Goal: Information Seeking & Learning: Compare options

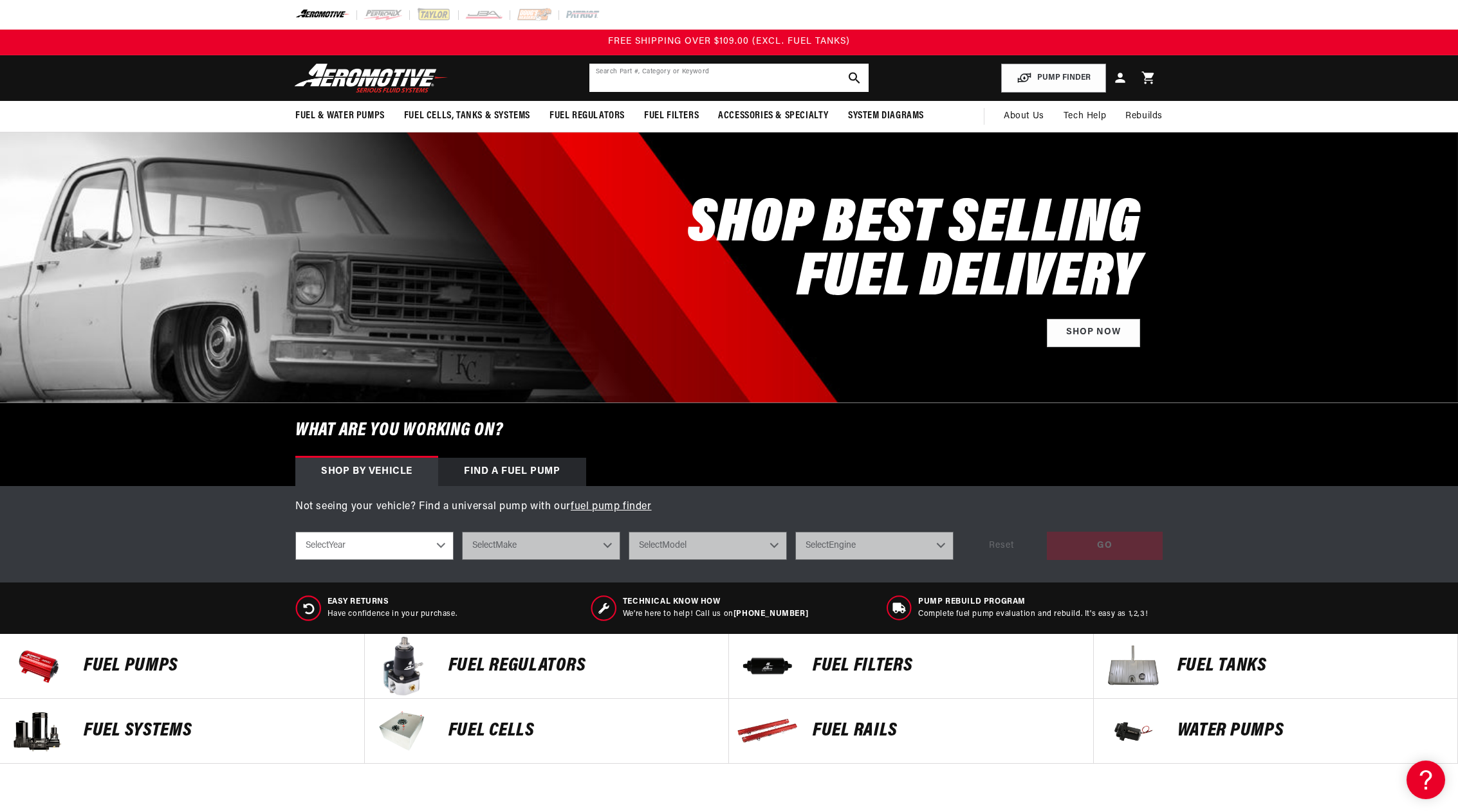
click at [741, 80] on input "text" at bounding box center [728, 77] width 279 height 29
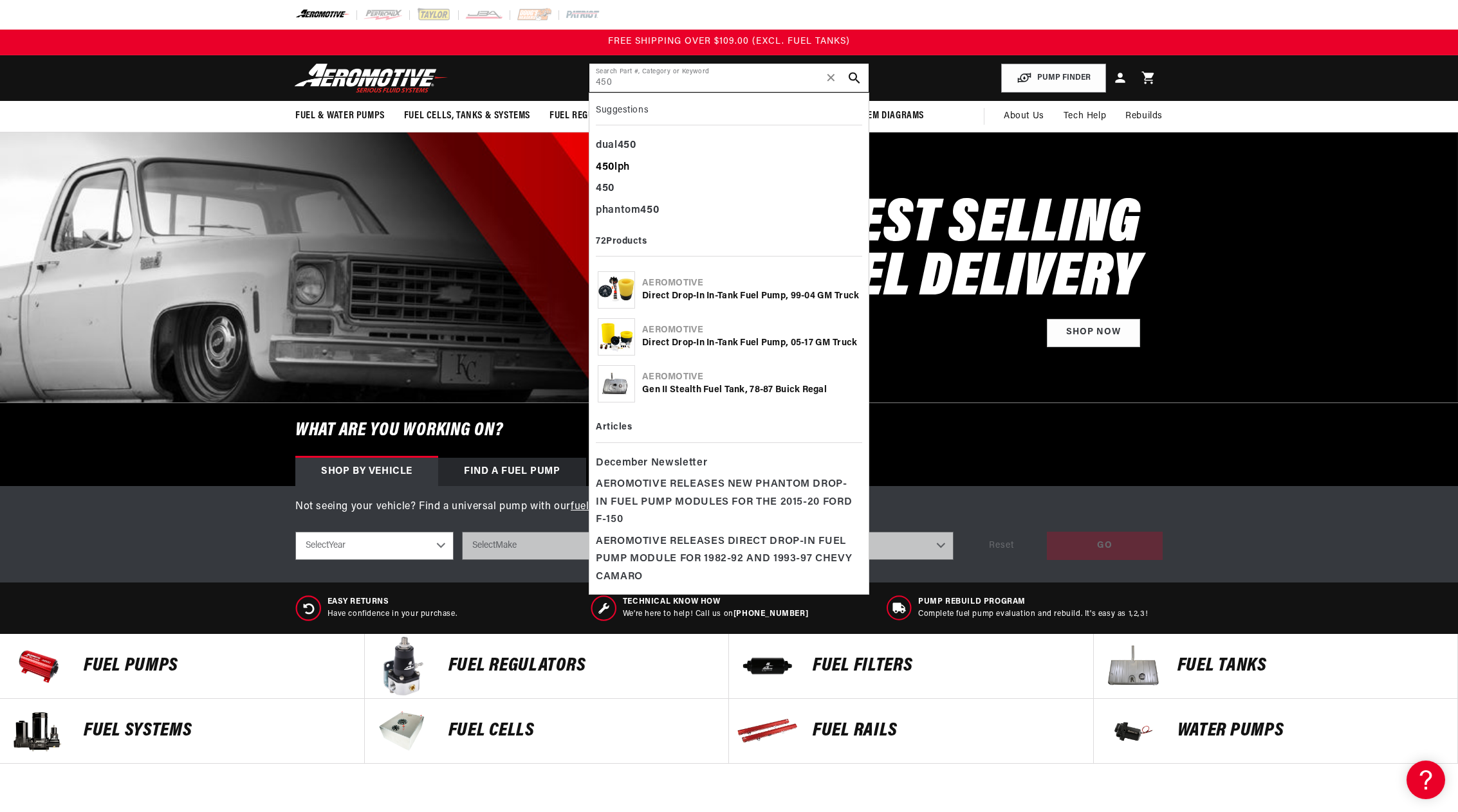
type input "450"
click at [622, 165] on div "450 lph" at bounding box center [729, 168] width 267 height 22
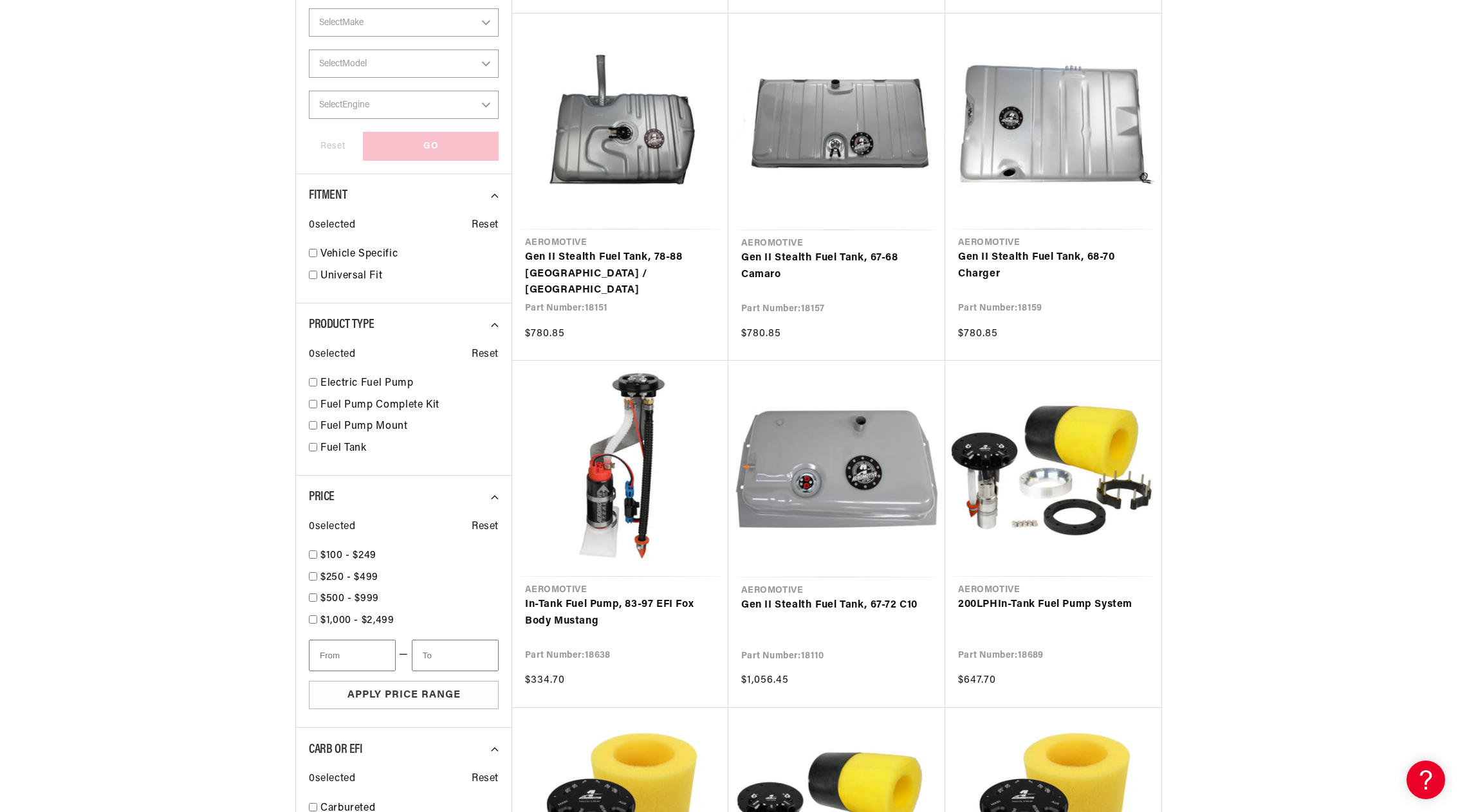
scroll to position [579, 0]
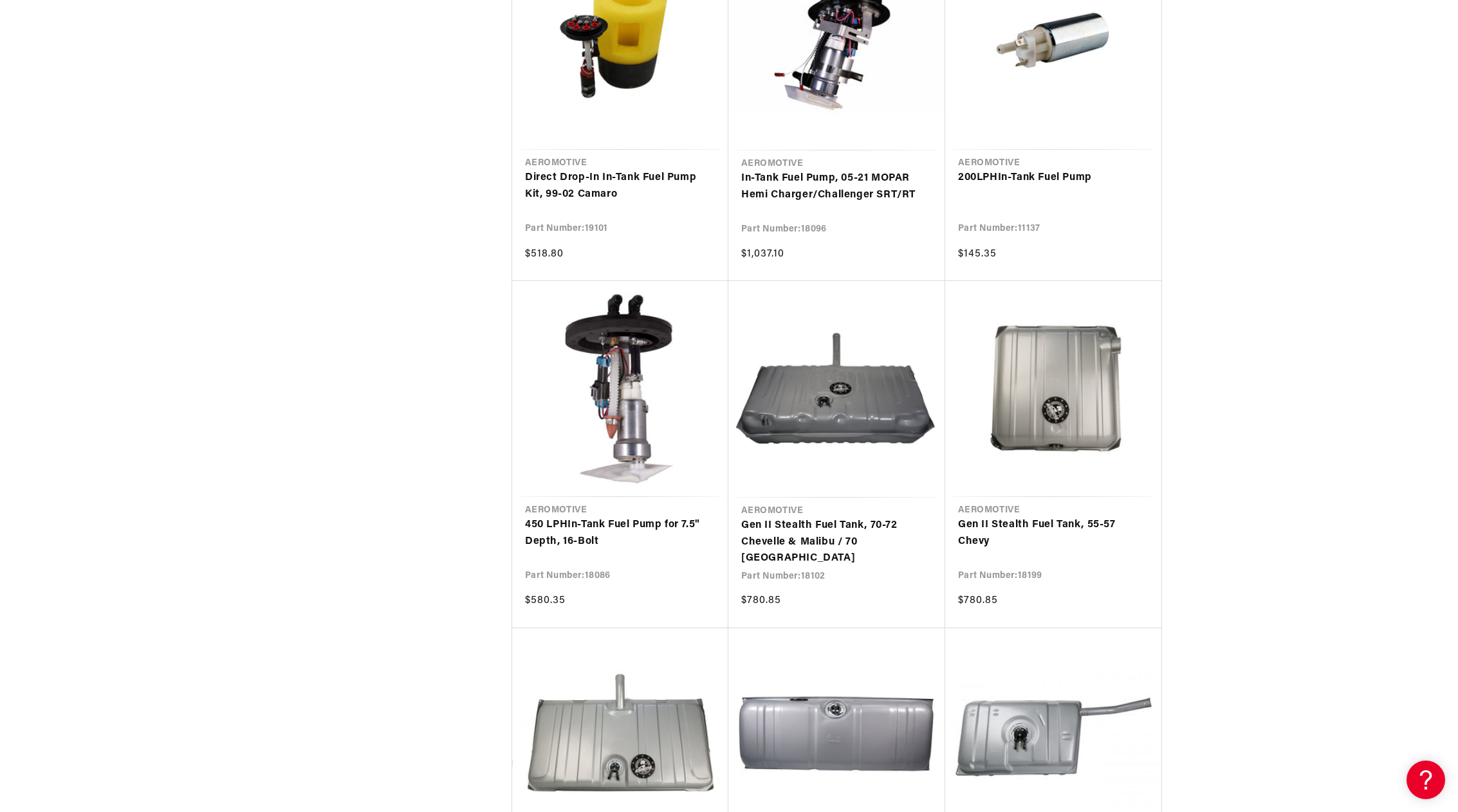
scroll to position [2057, 0]
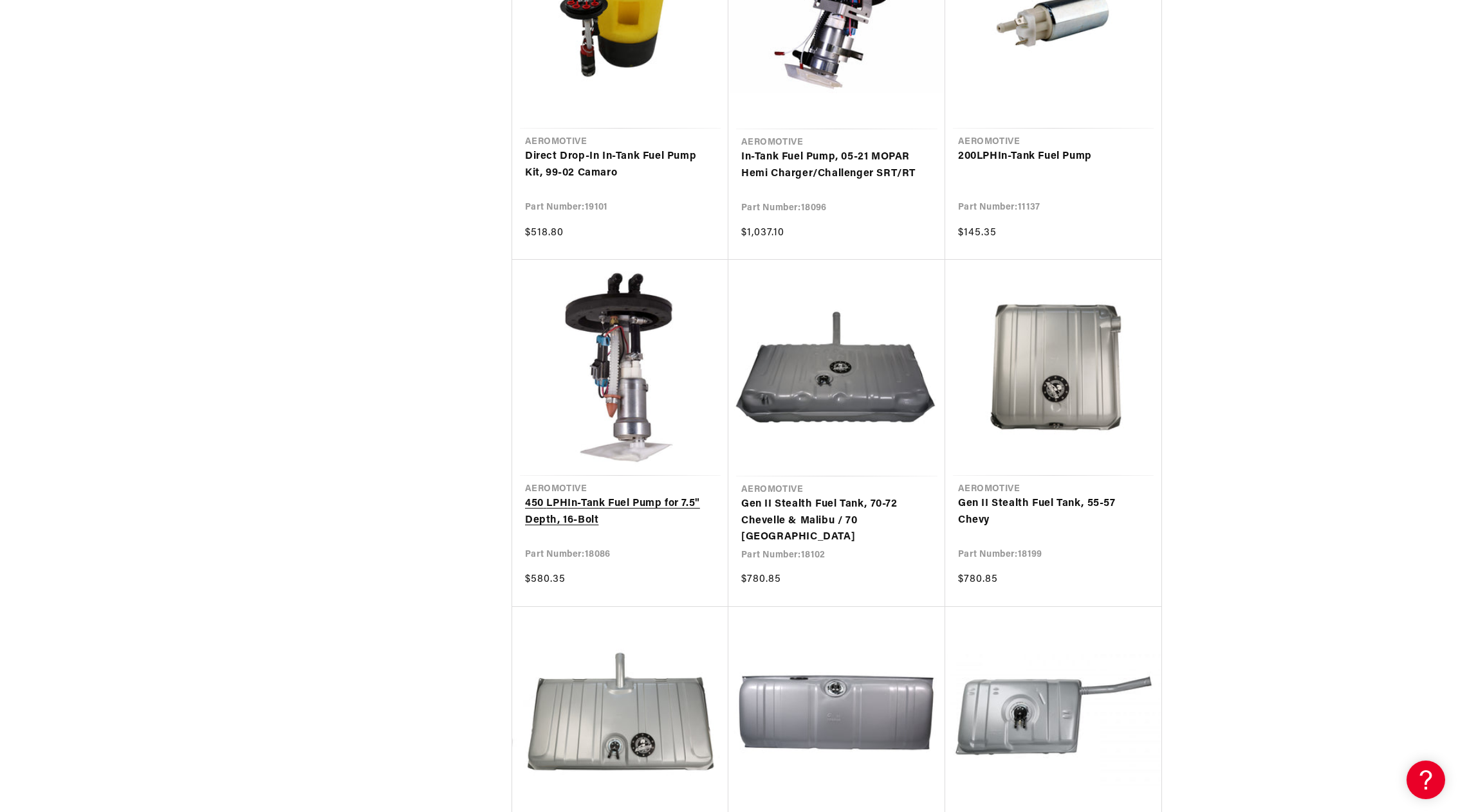
click at [600, 505] on link "450 LPH In-Tank Fuel Pump for 7.5" Depth, 16-Bolt" at bounding box center [620, 512] width 190 height 32
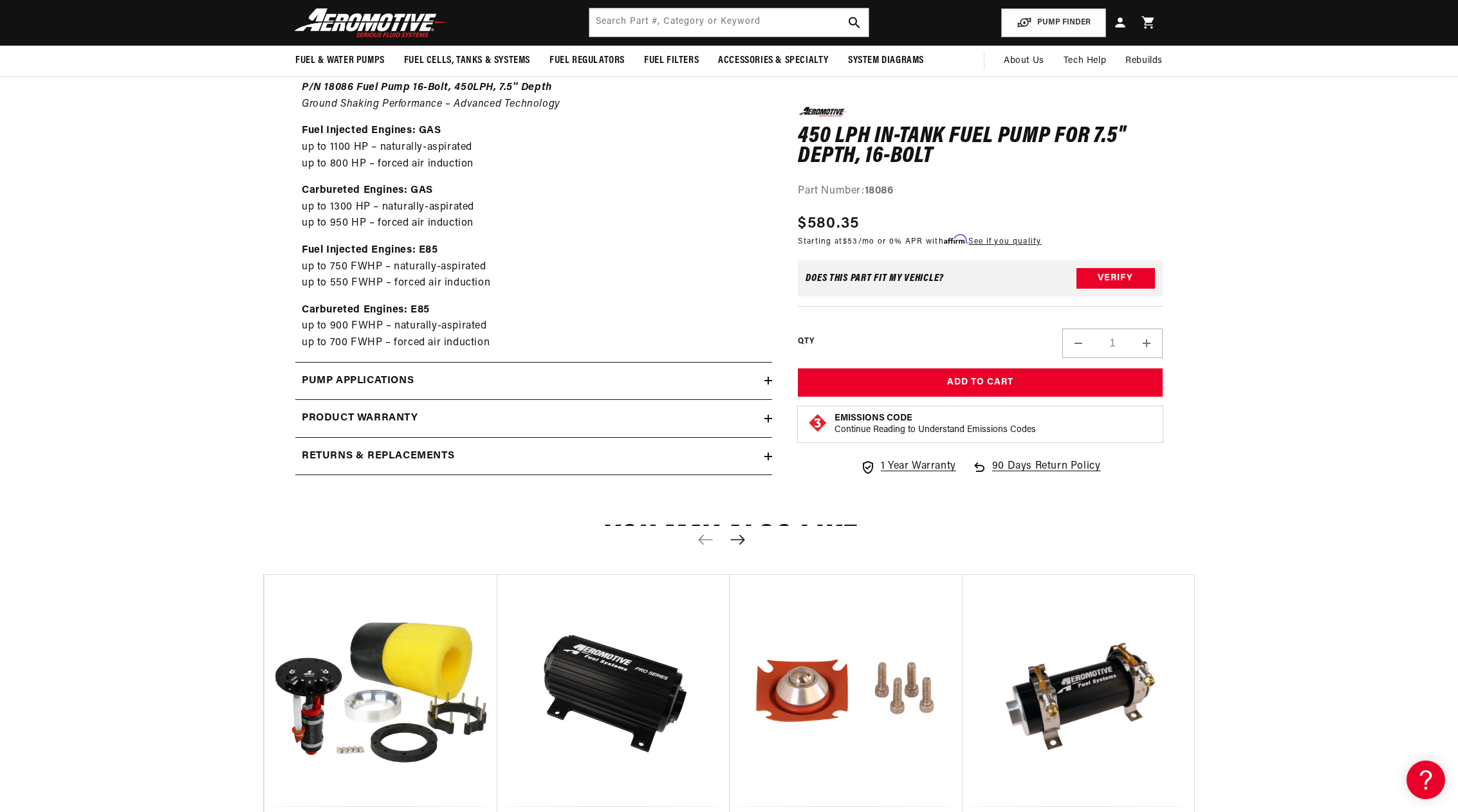
scroll to position [579, 0]
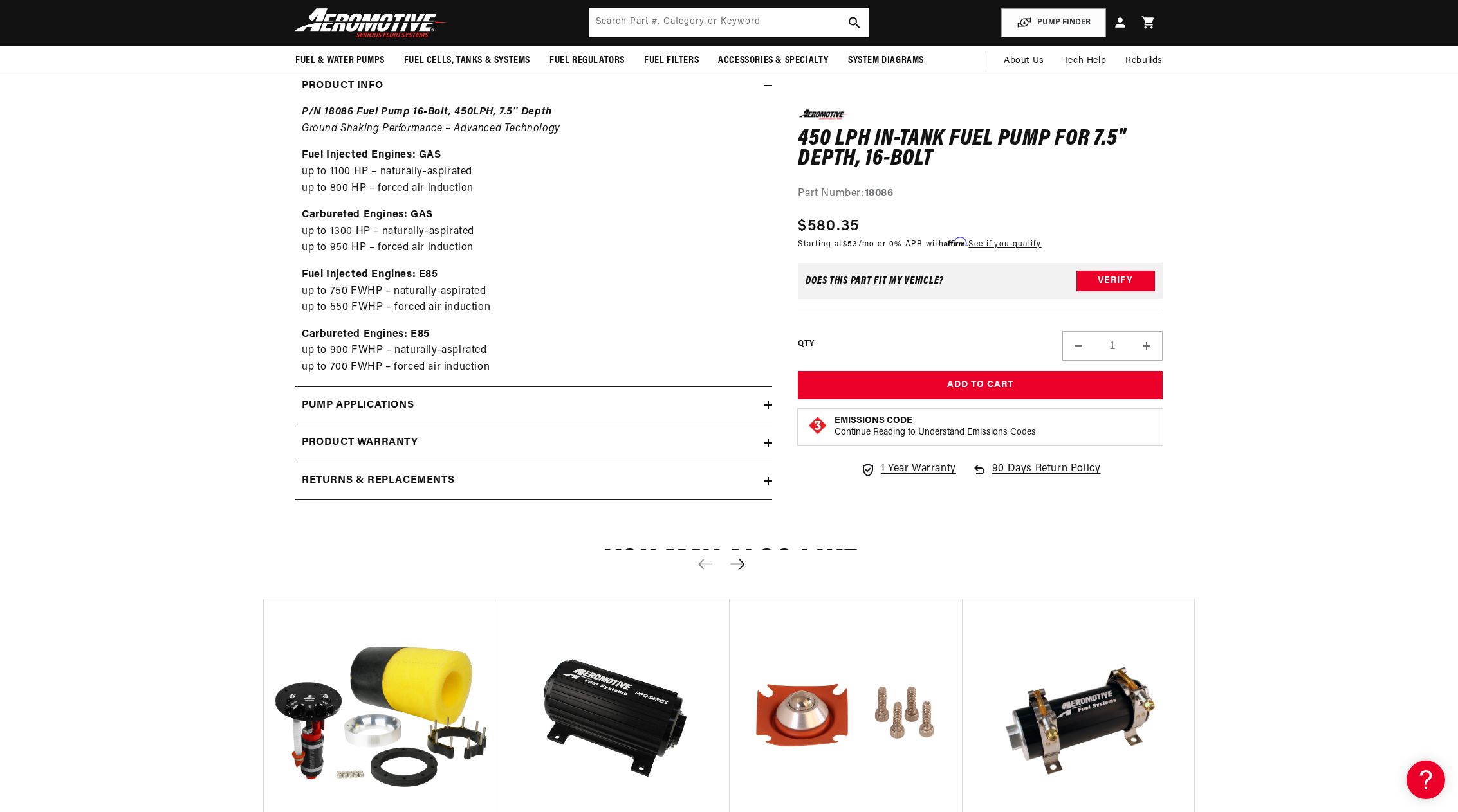
click at [769, 408] on icon at bounding box center [768, 405] width 8 height 8
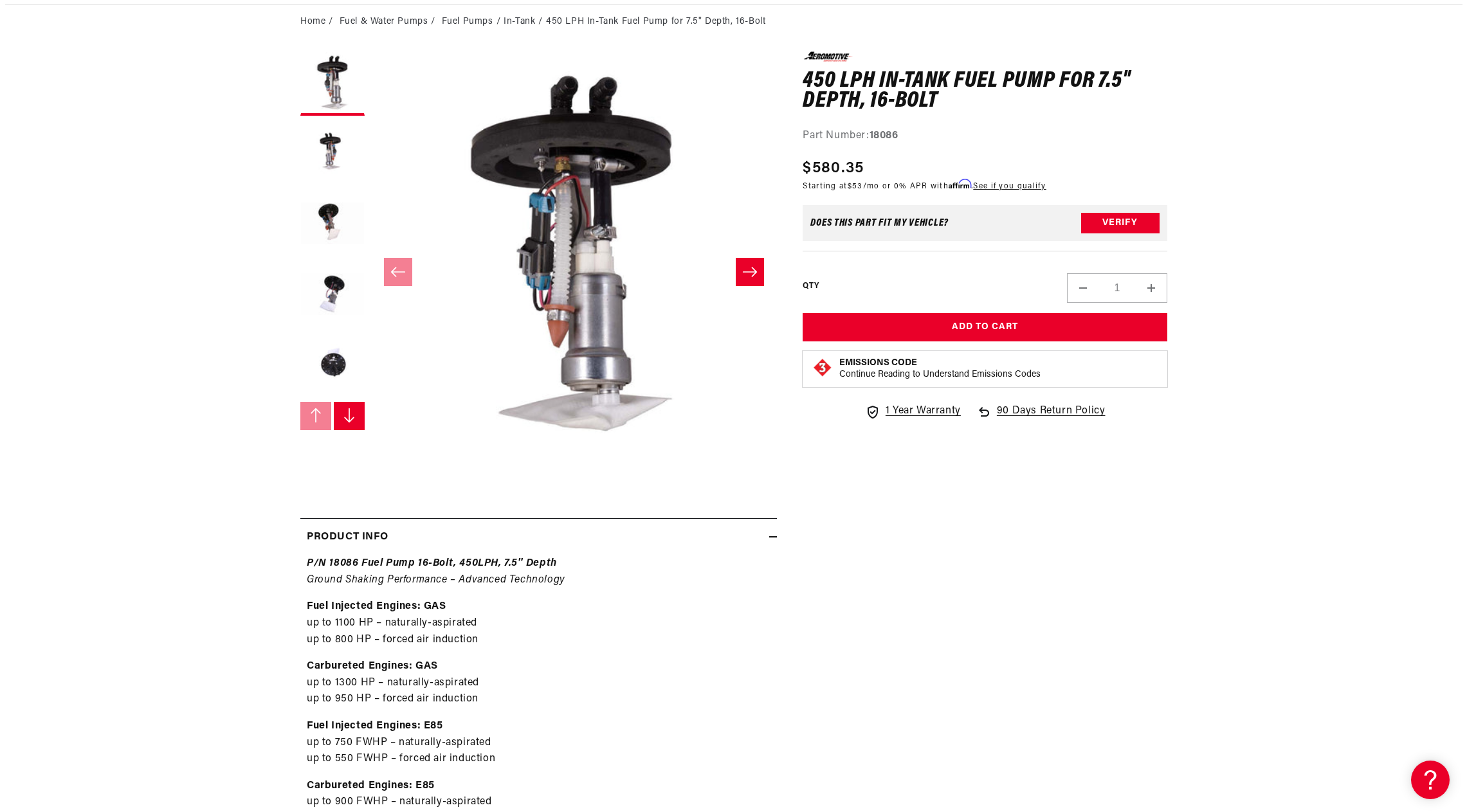
scroll to position [0, 0]
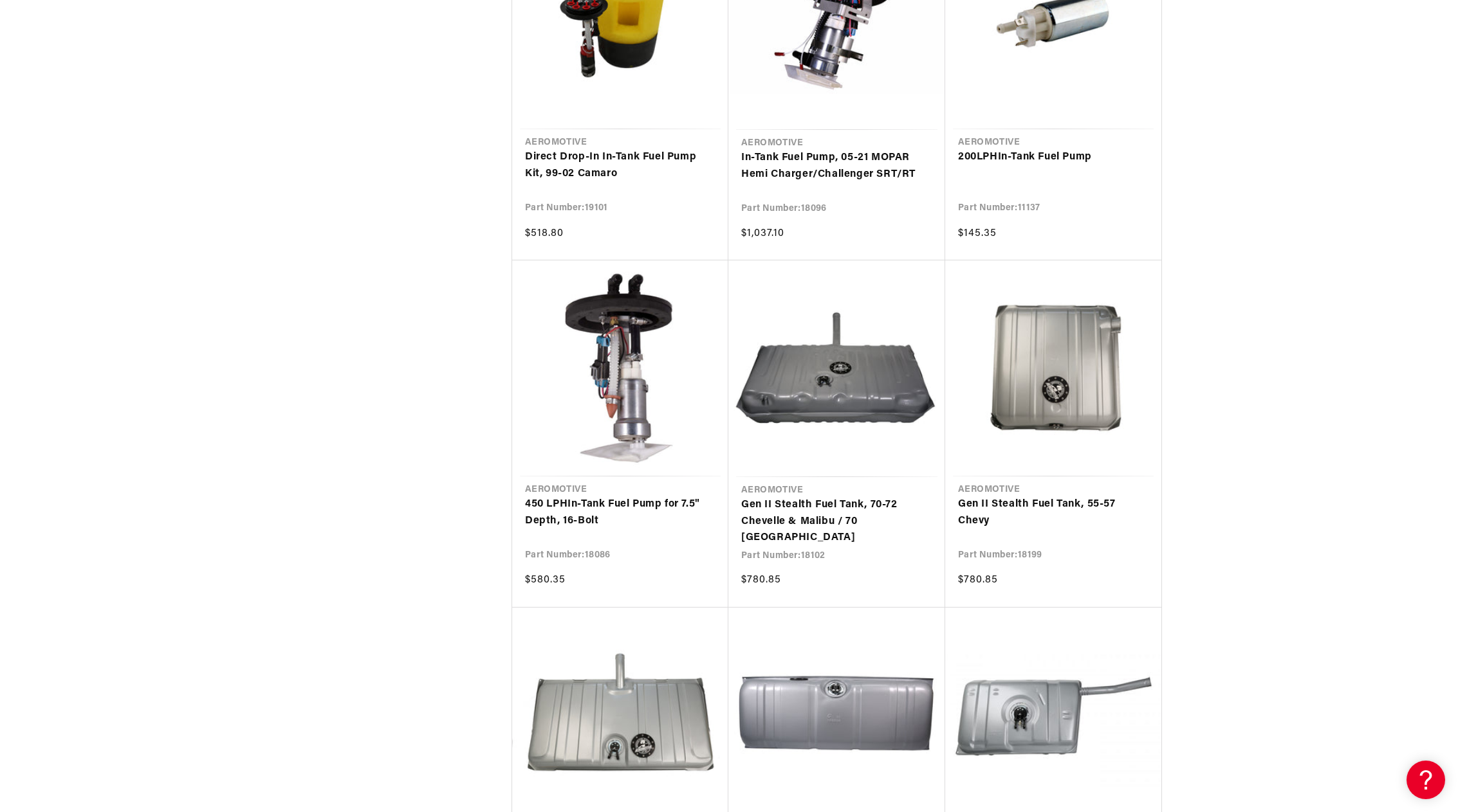
scroll to position [2057, 0]
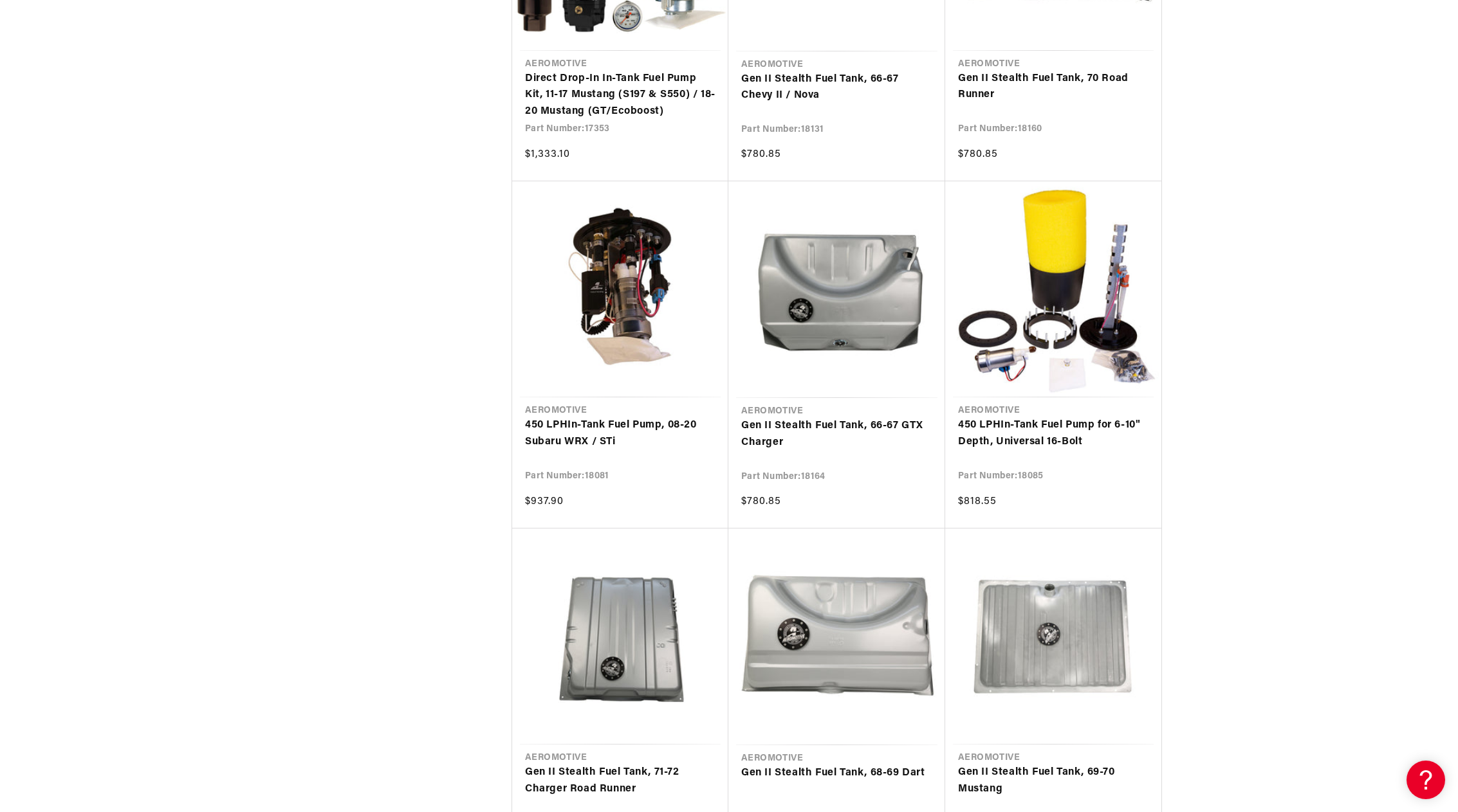
scroll to position [3215, 0]
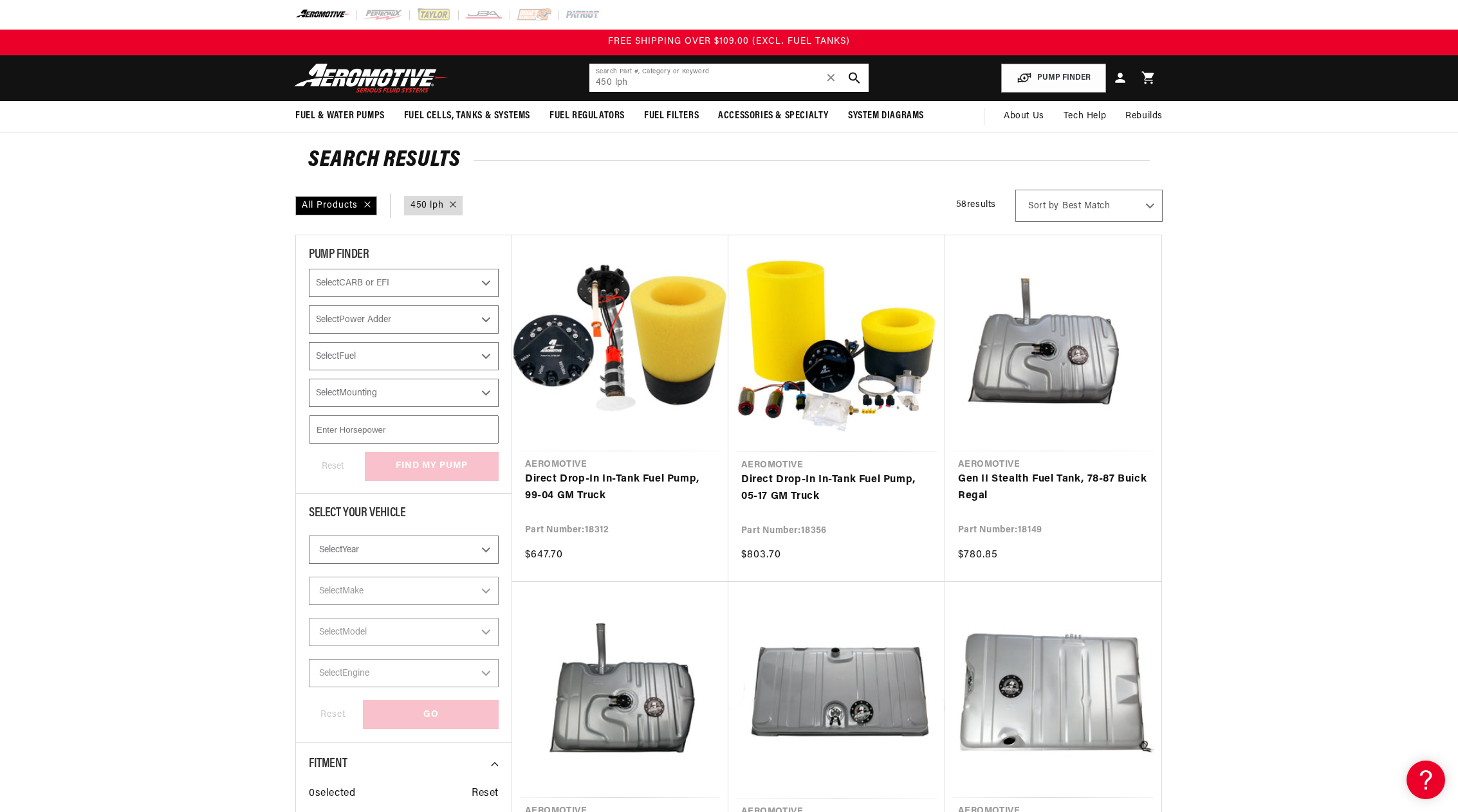
click at [610, 85] on input "450 lph" at bounding box center [728, 77] width 279 height 29
drag, startPoint x: 610, startPoint y: 84, endPoint x: 570, endPoint y: 83, distance: 40.0
click at [570, 83] on header "Fuel & Water Pumps Back In-Tank In-Line Fuel Pumps" at bounding box center [728, 78] width 932 height 46
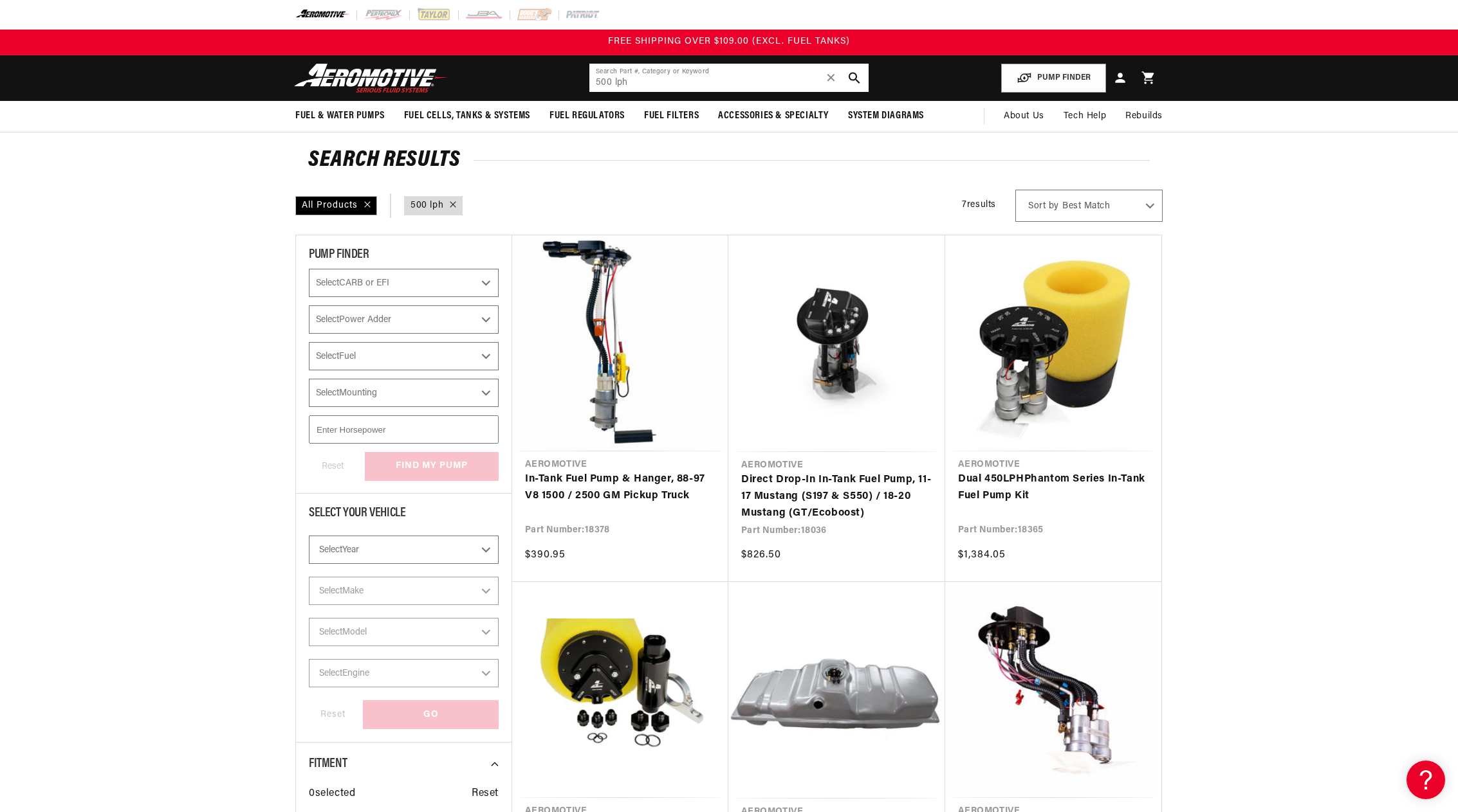
drag, startPoint x: 635, startPoint y: 81, endPoint x: 570, endPoint y: 83, distance: 65.0
click at [570, 83] on header "Fuel & Water Pumps Back In-Tank In-Line Fuel Pumps" at bounding box center [728, 78] width 932 height 46
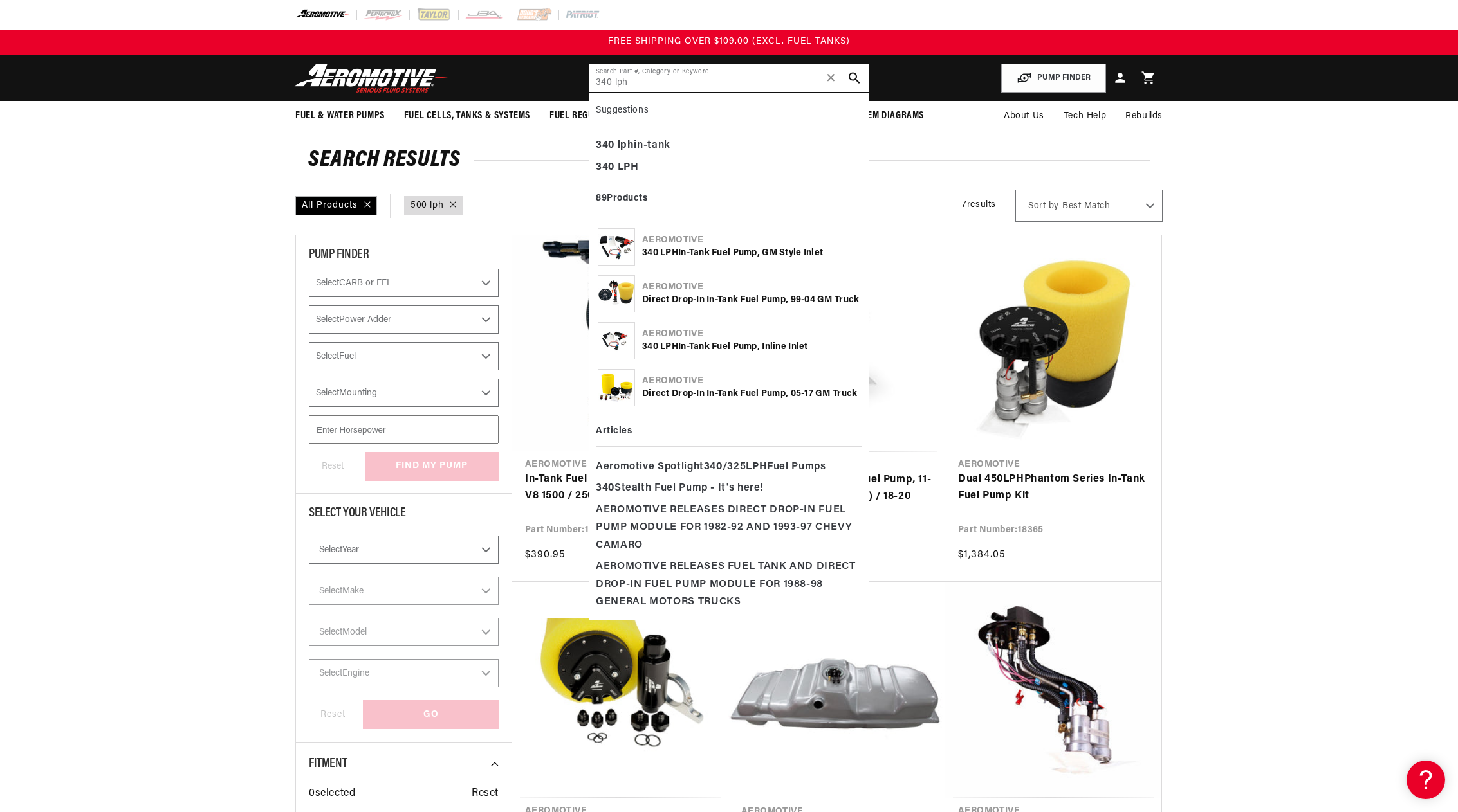
type input "340 lph"
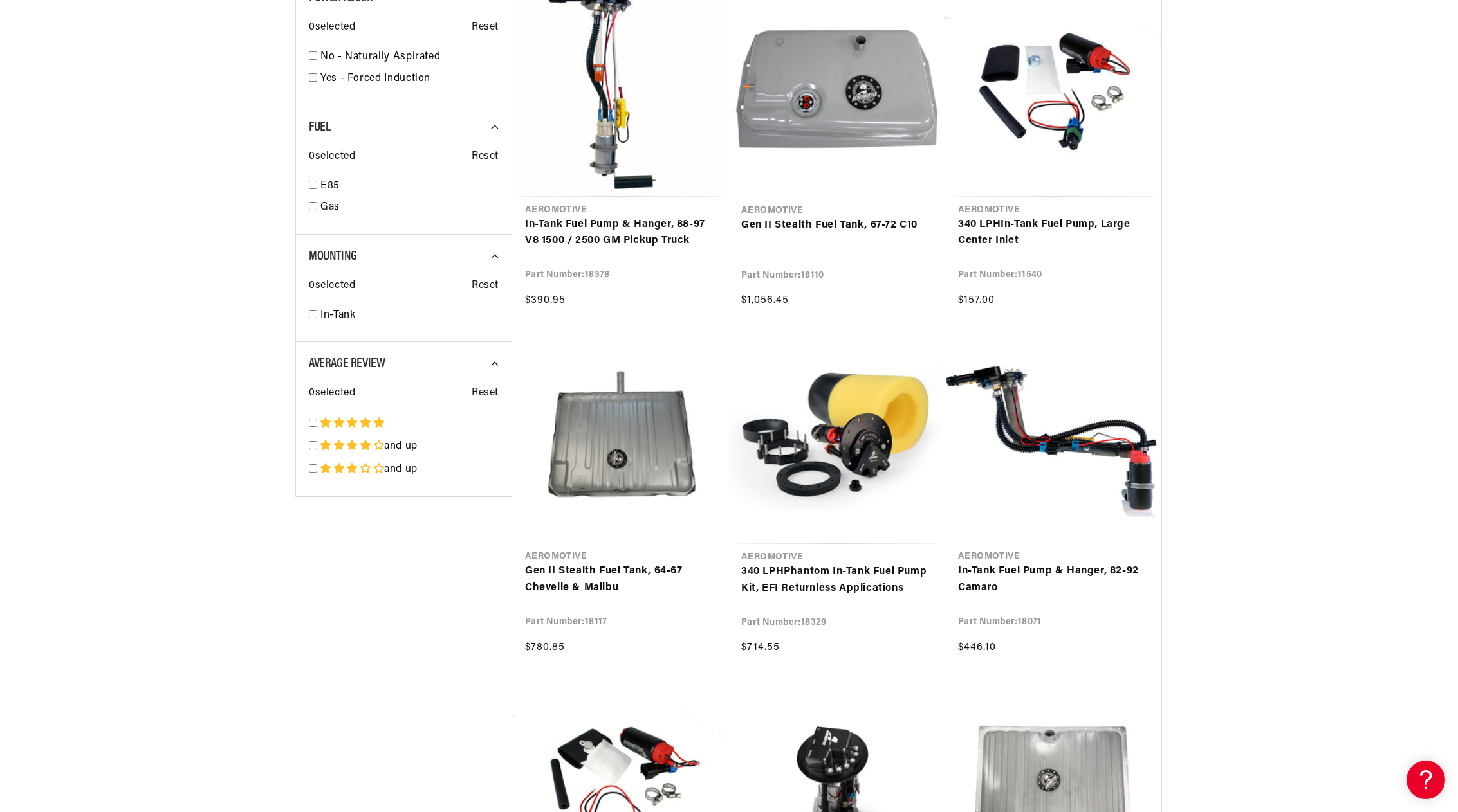
scroll to position [1864, 0]
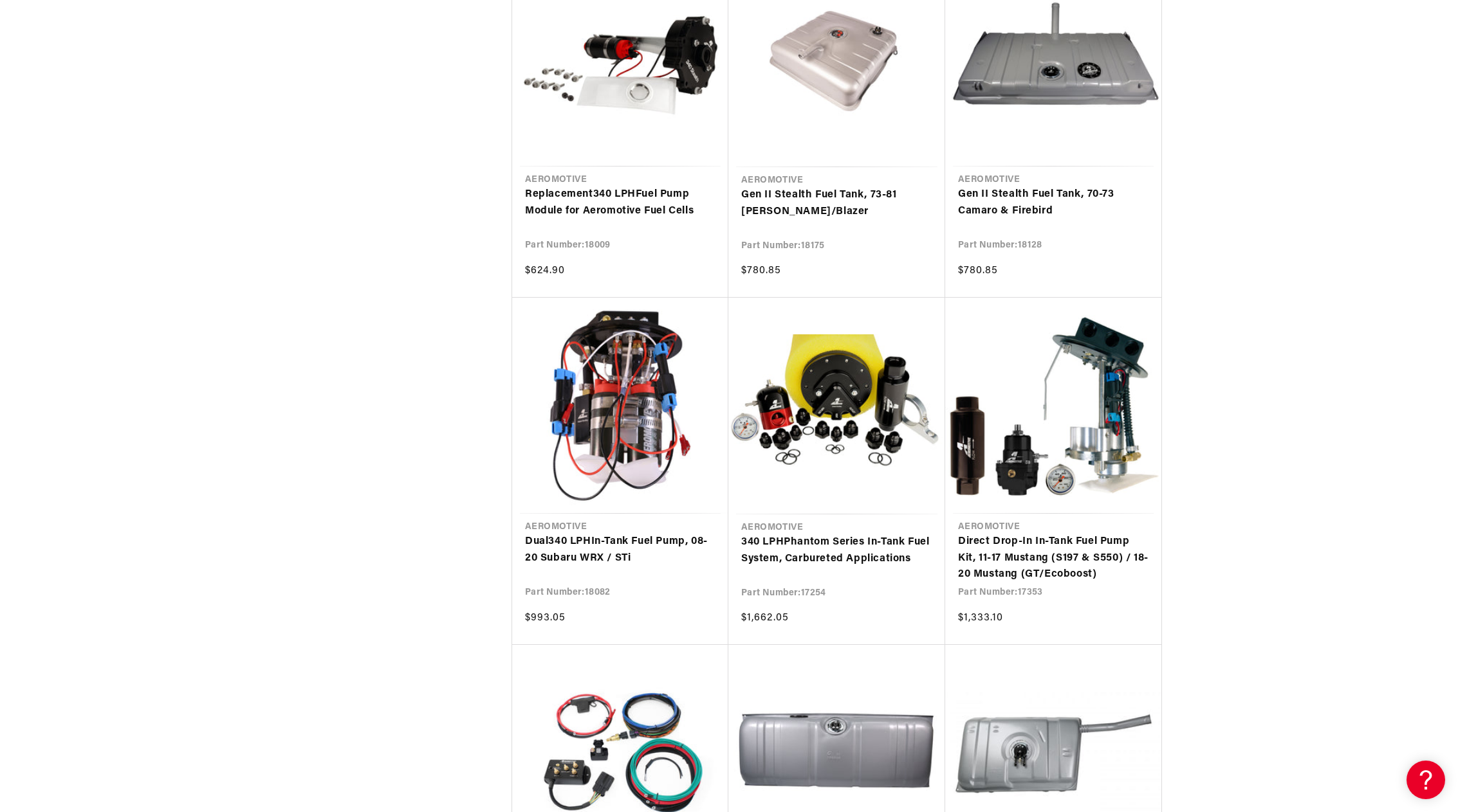
scroll to position [3600, 0]
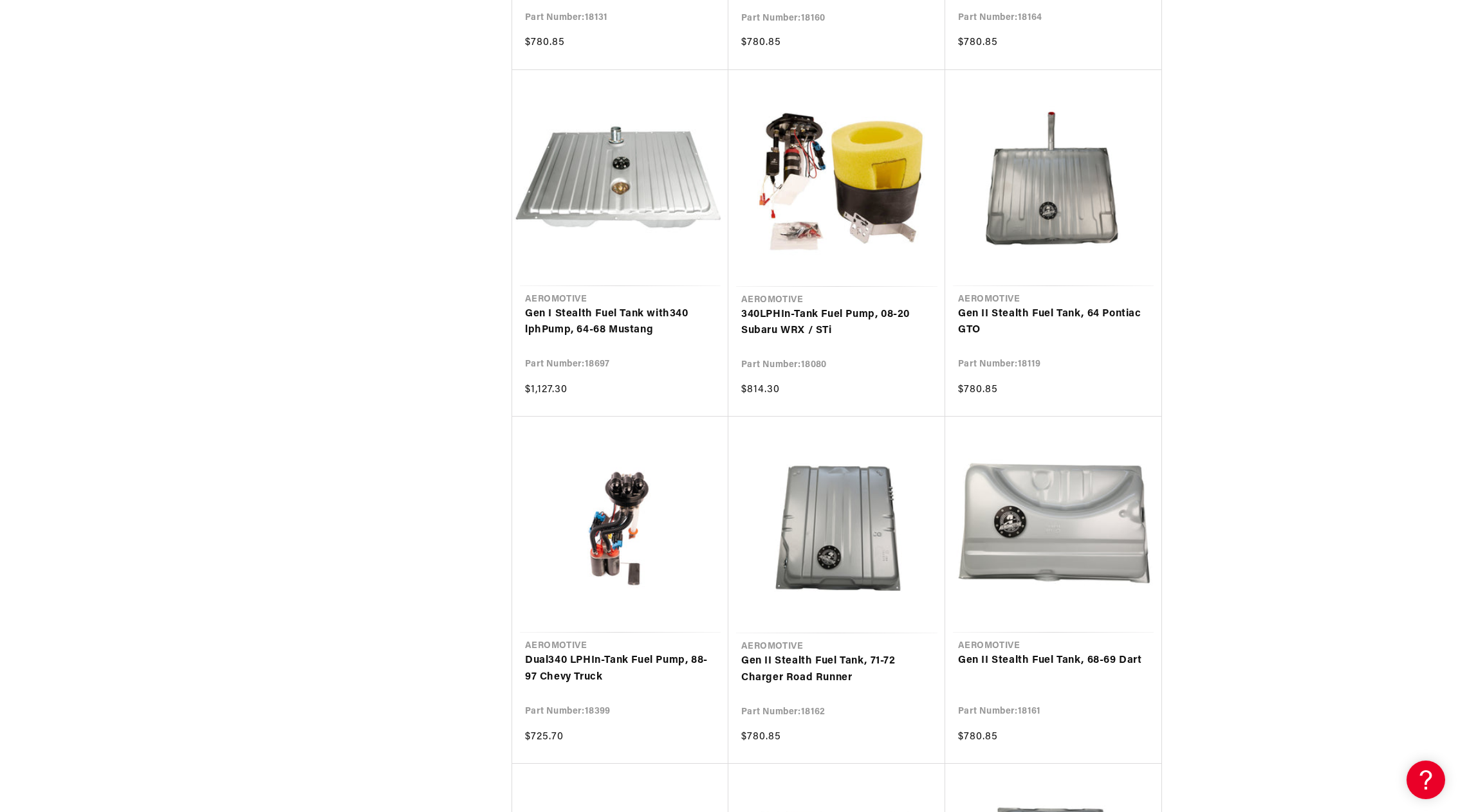
scroll to position [4694, 0]
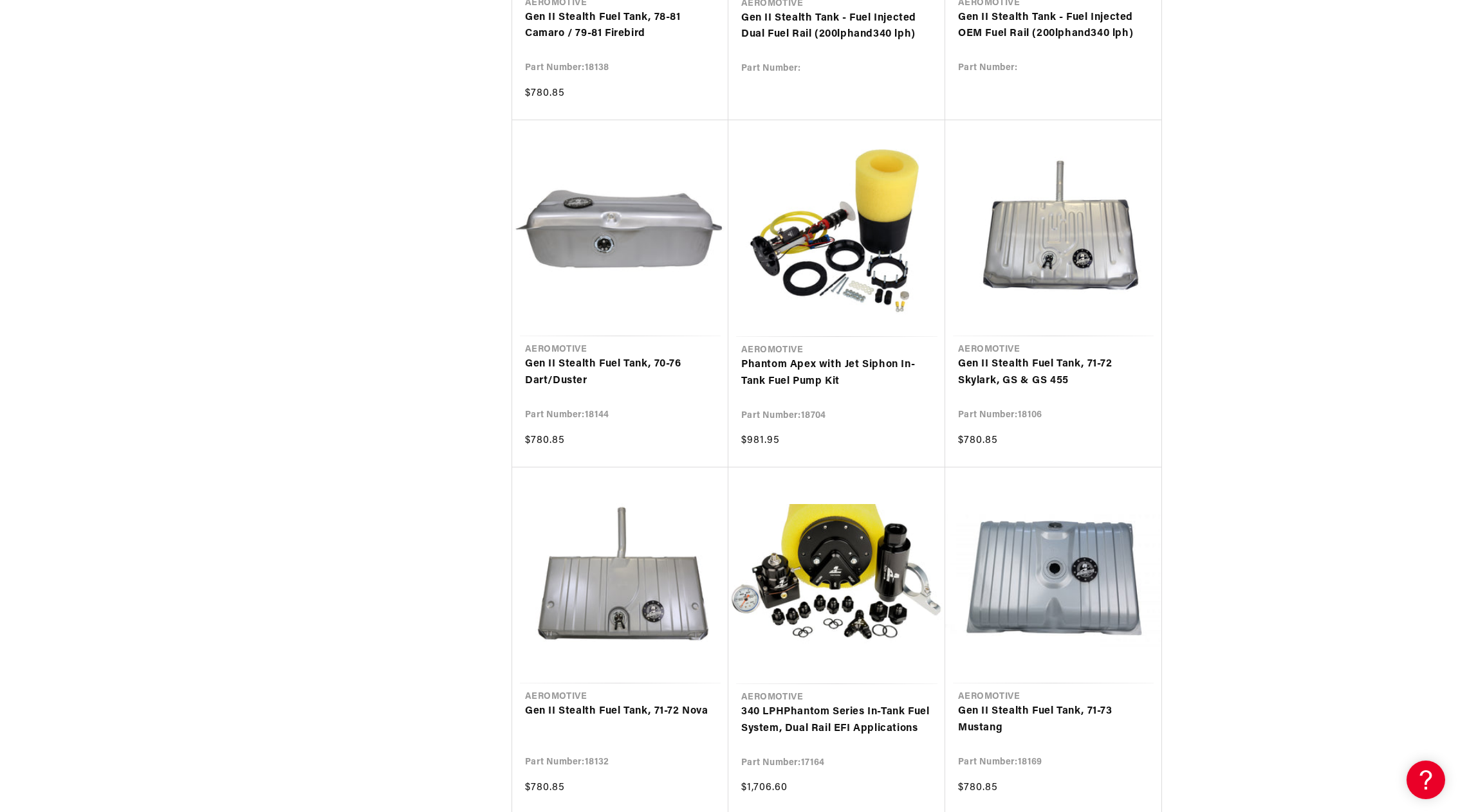
scroll to position [6365, 0]
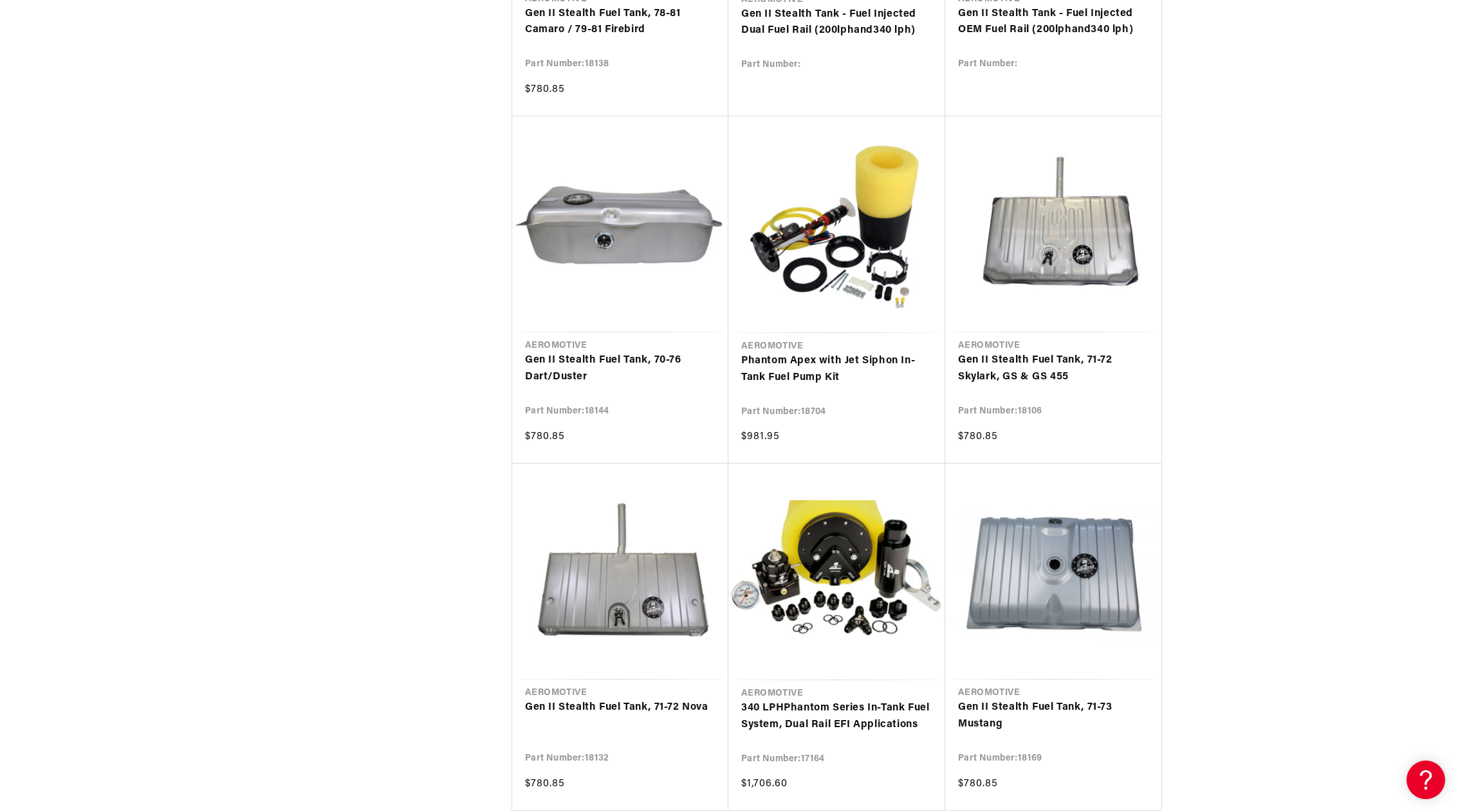
scroll to position [6494, 0]
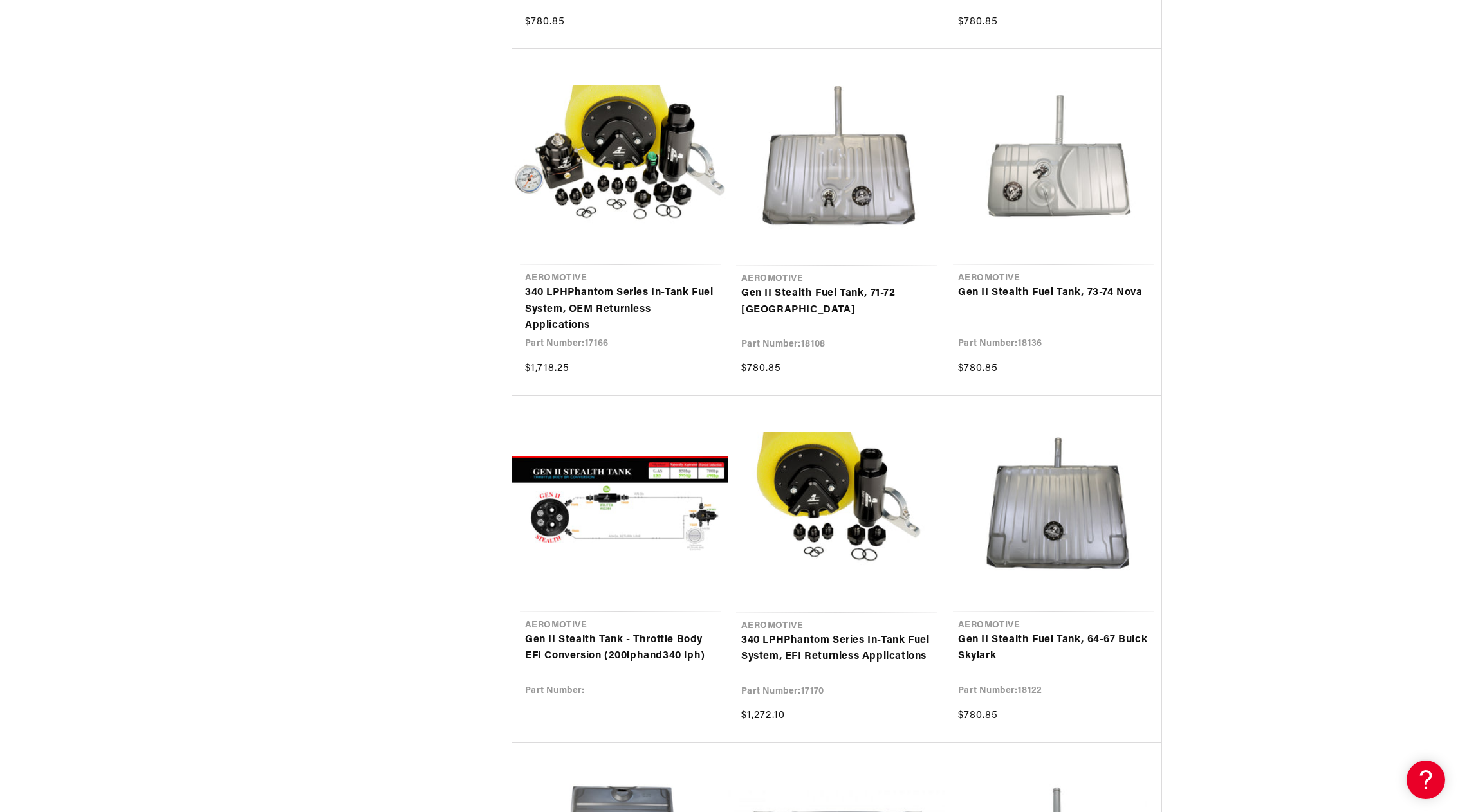
scroll to position [8873, 0]
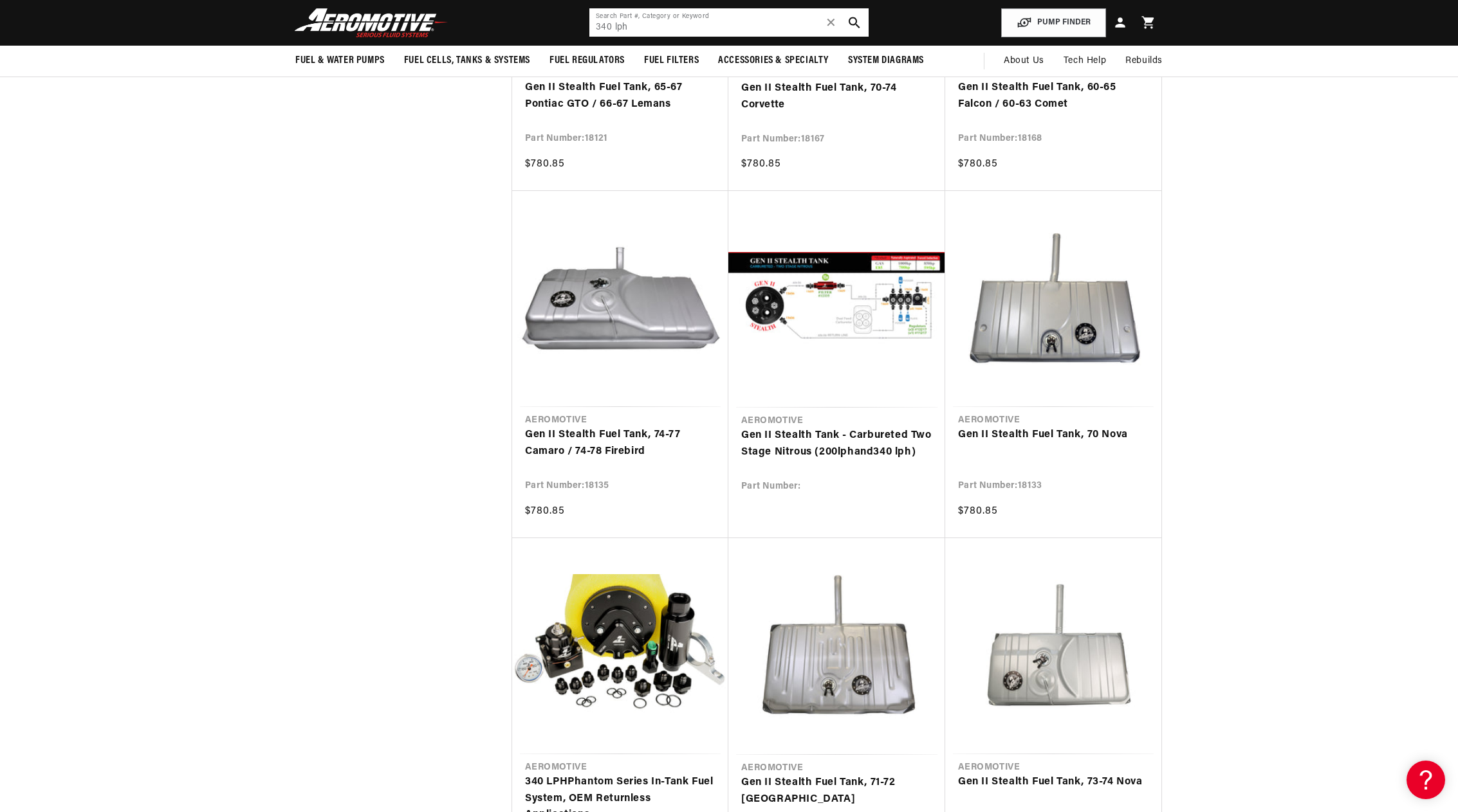
scroll to position [8359, 0]
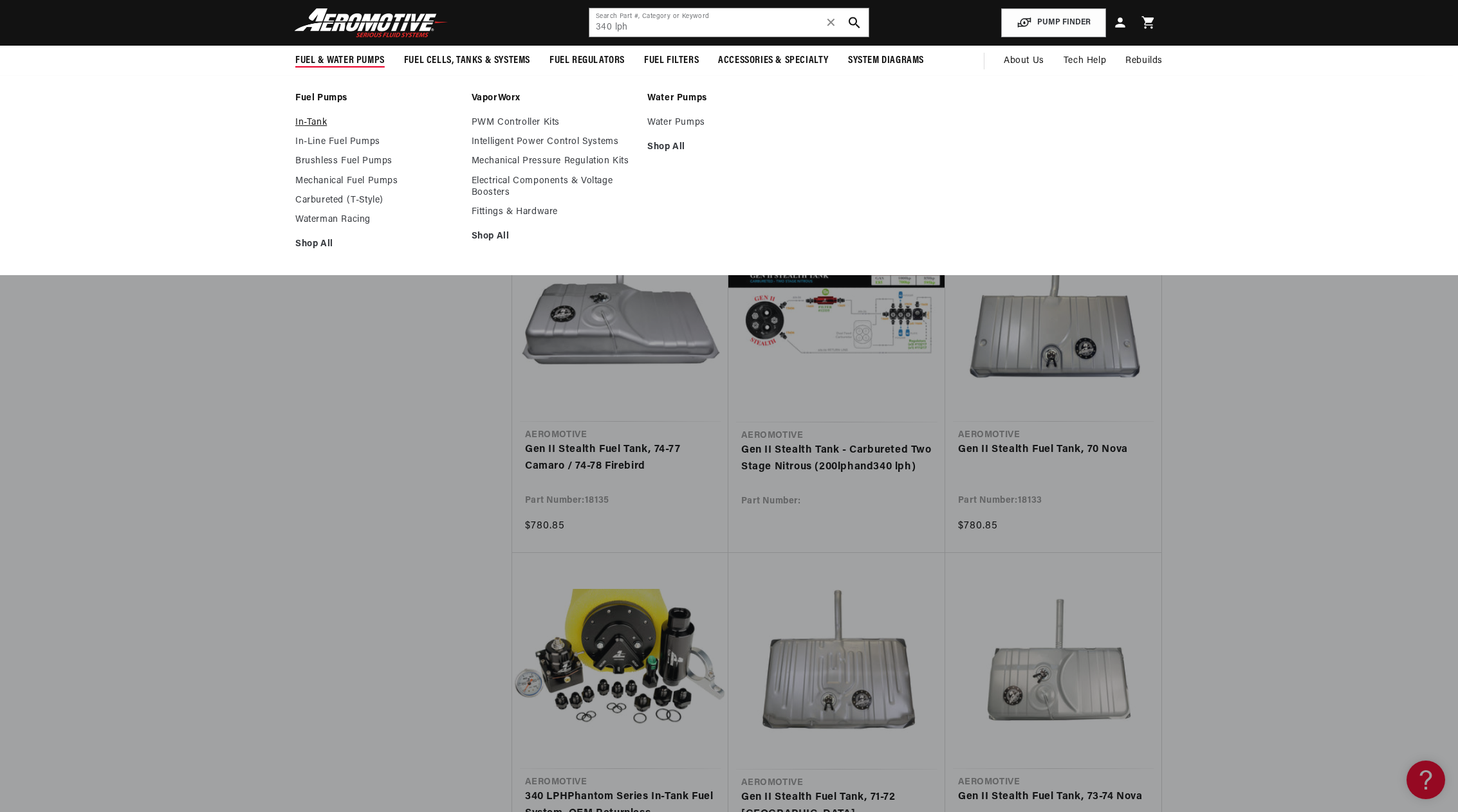
click at [316, 124] on link "In-Tank" at bounding box center [376, 122] width 163 height 12
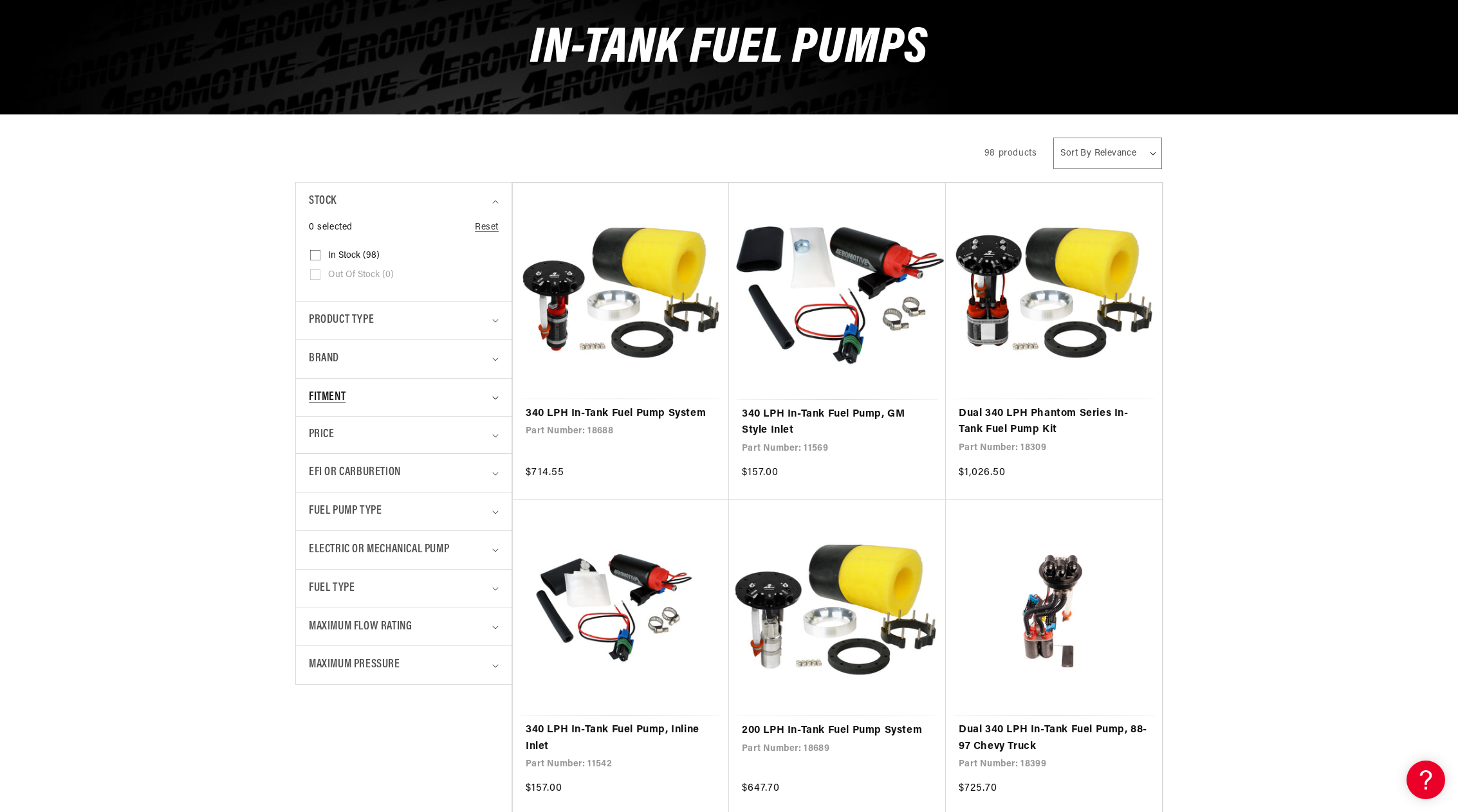
scroll to position [193, 0]
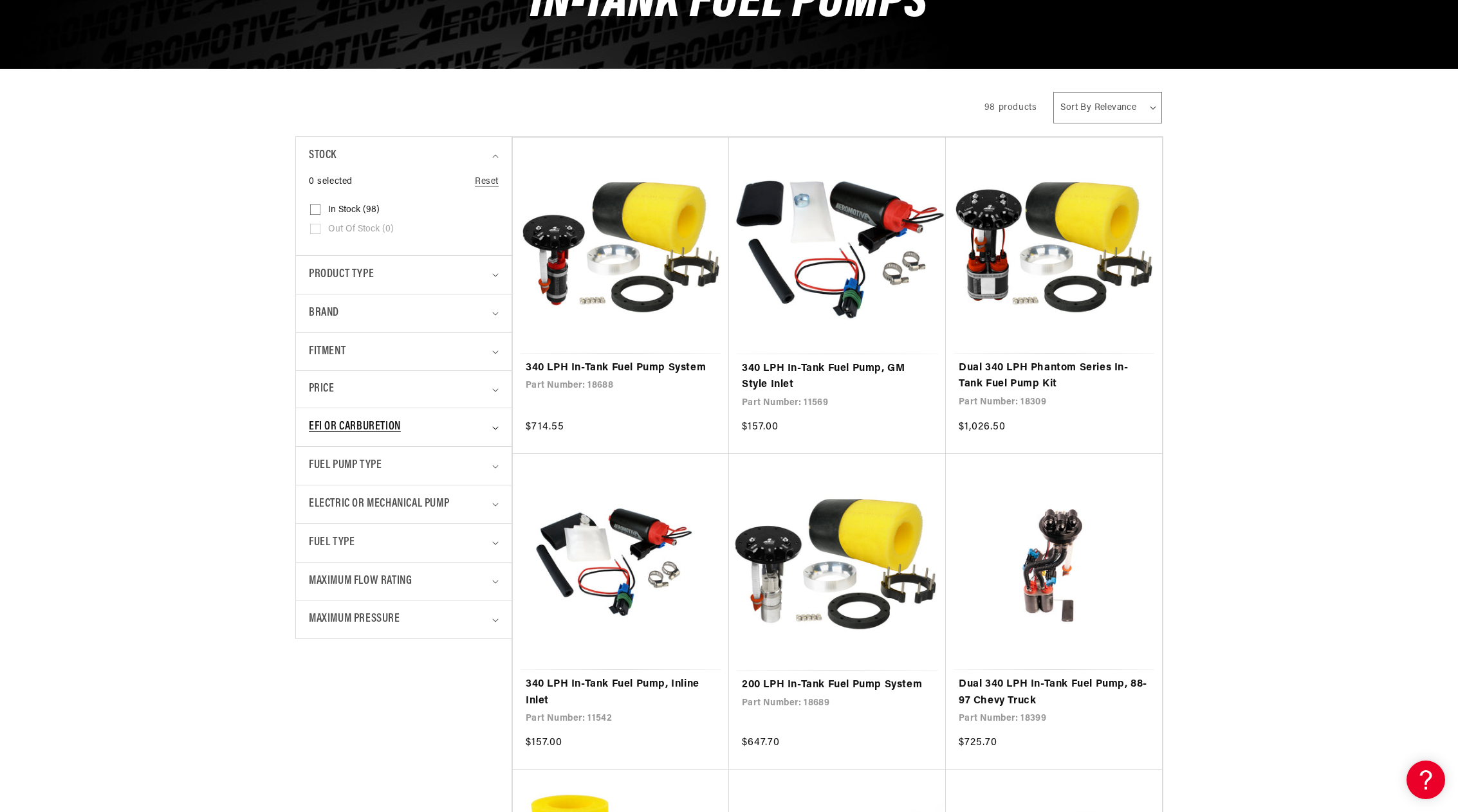
click at [490, 426] on summary "EFI or Carburetion" at bounding box center [404, 426] width 190 height 38
click at [315, 502] on input "EFI (93) EFI (93 products)" at bounding box center [315, 502] width 10 height 10
checkbox input "true"
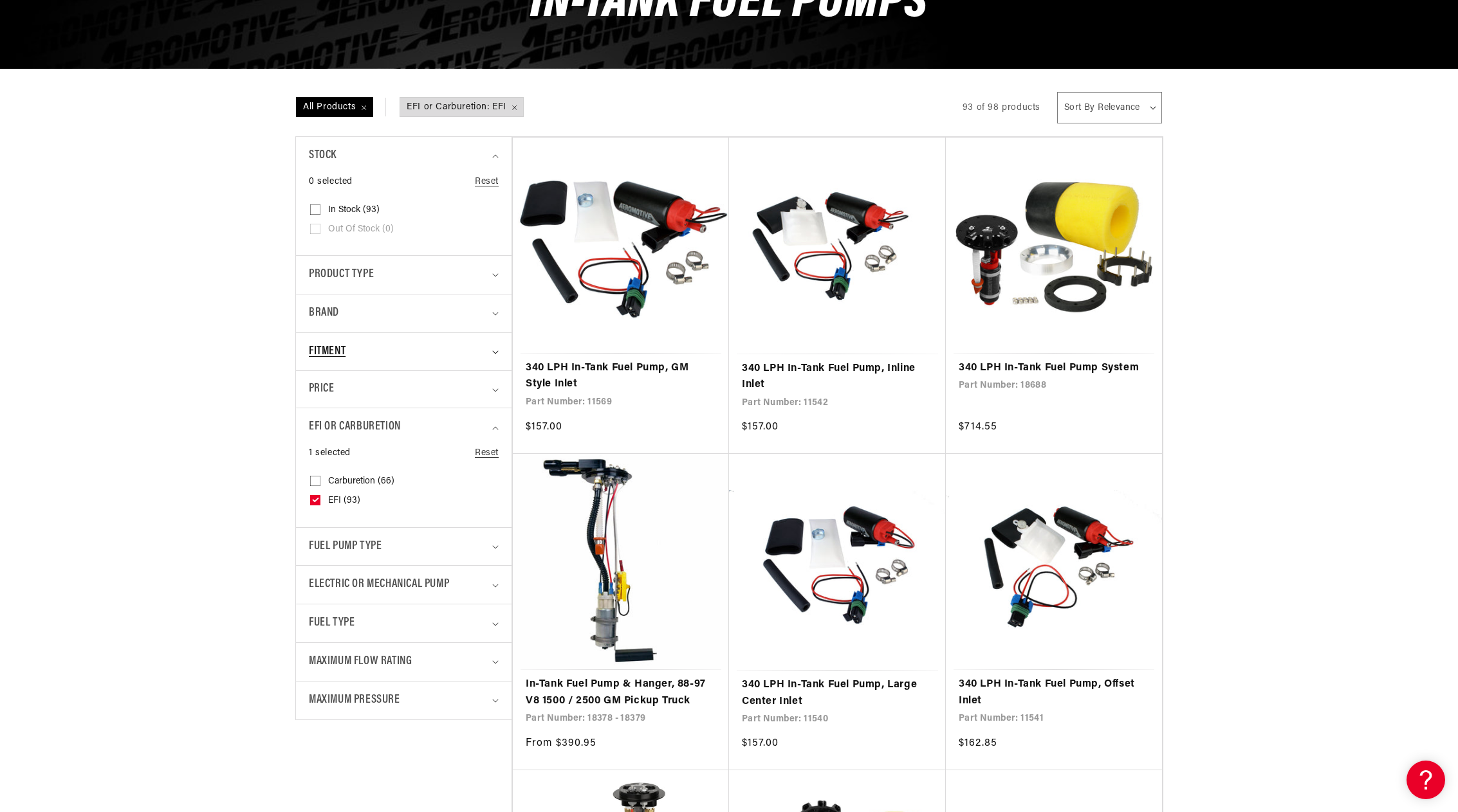
click at [492, 354] on summary "Fitment" at bounding box center [404, 352] width 190 height 38
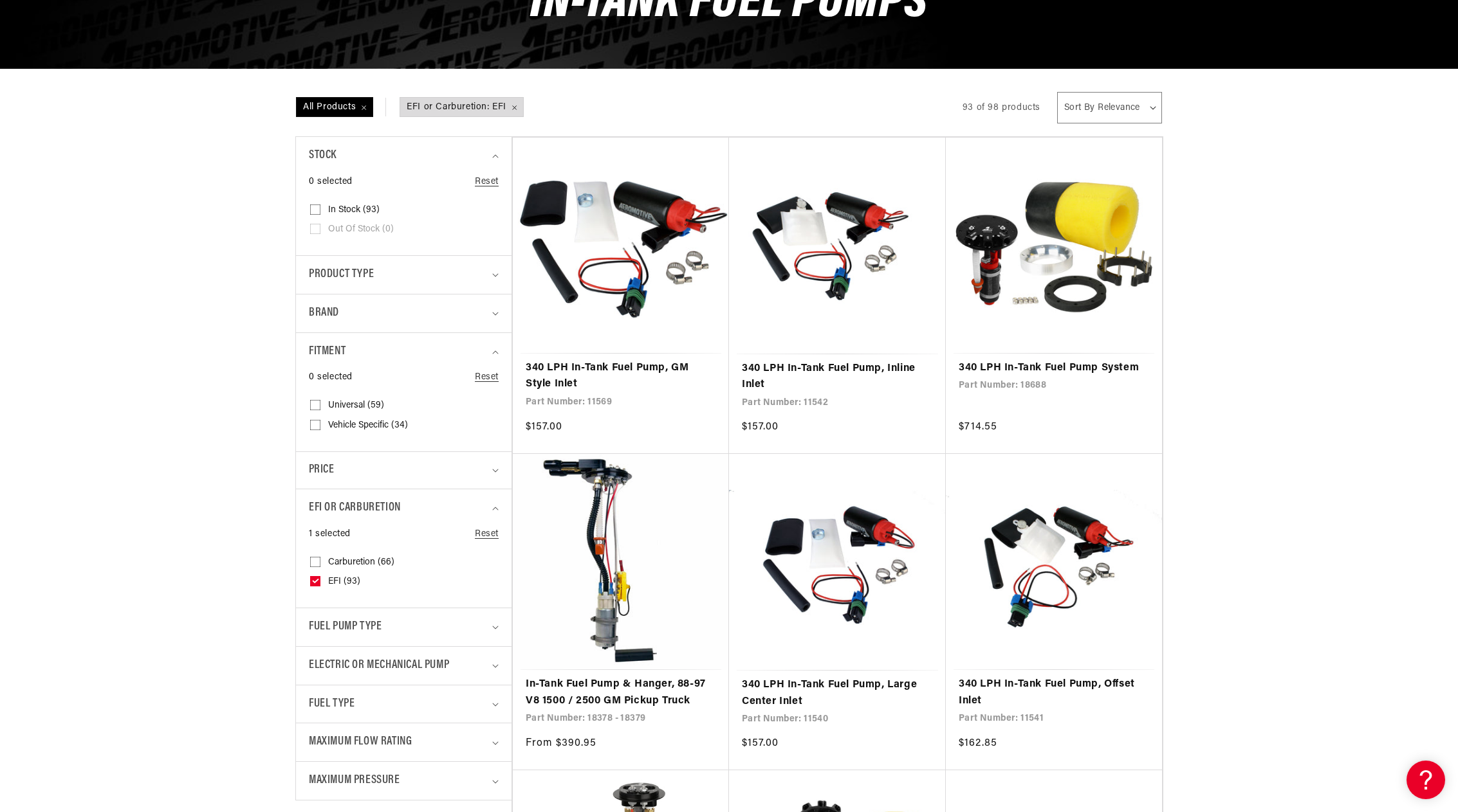
click at [313, 403] on input "Universal (59) Universal (59 products)" at bounding box center [315, 407] width 10 height 10
checkbox input "true"
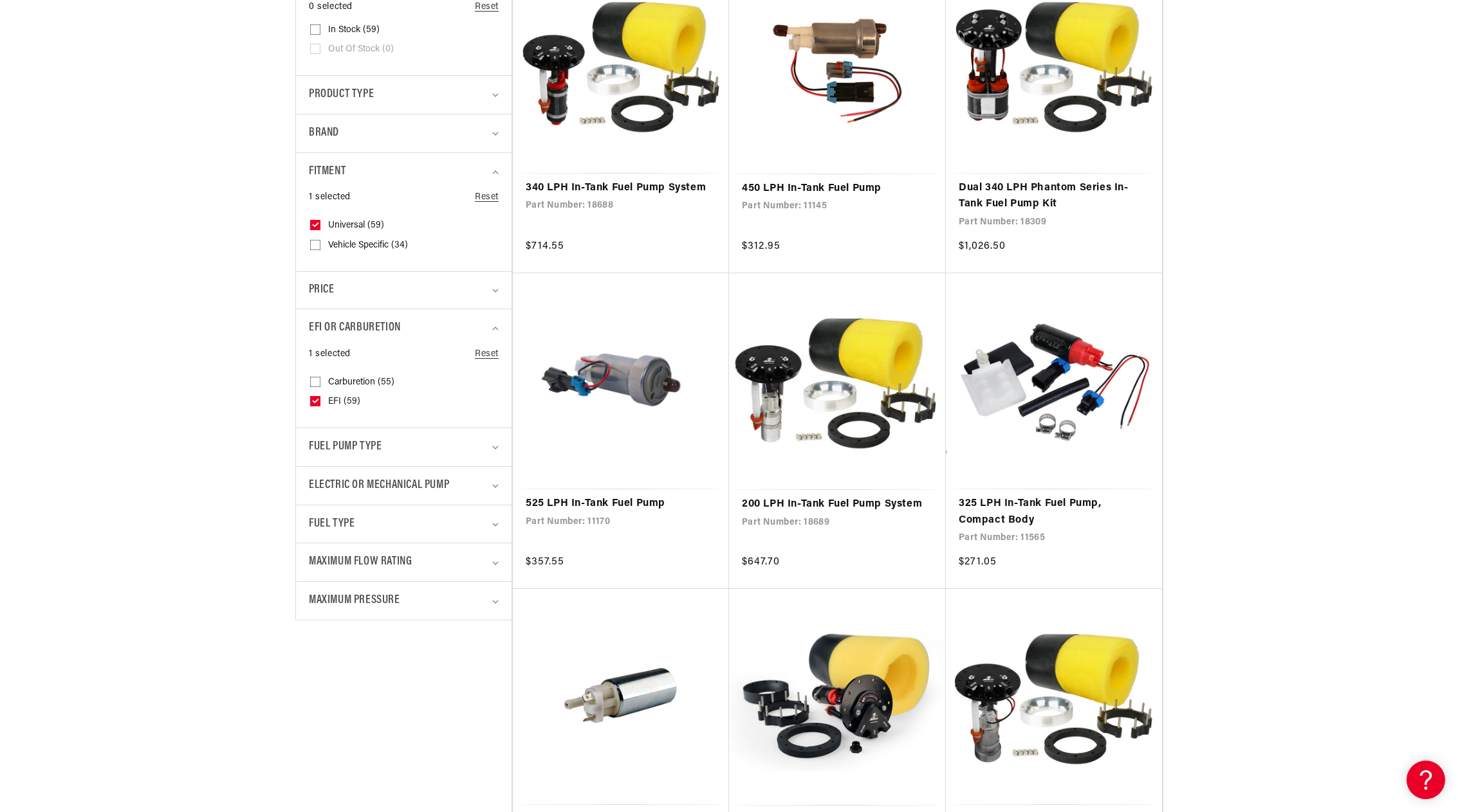
scroll to position [386, 0]
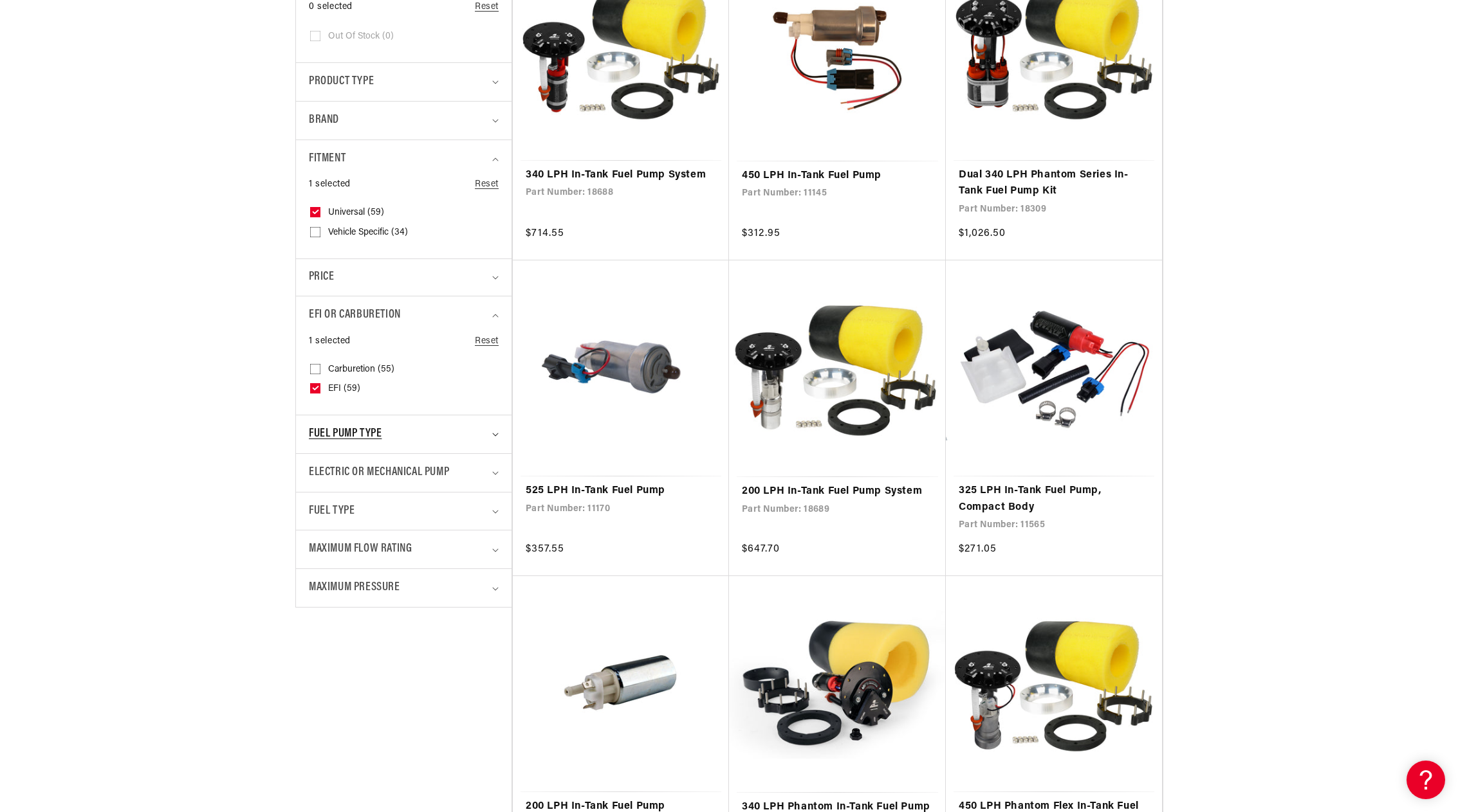
click at [493, 433] on icon "Fuel Pump Type (0 selected)" at bounding box center [496, 434] width 6 height 4
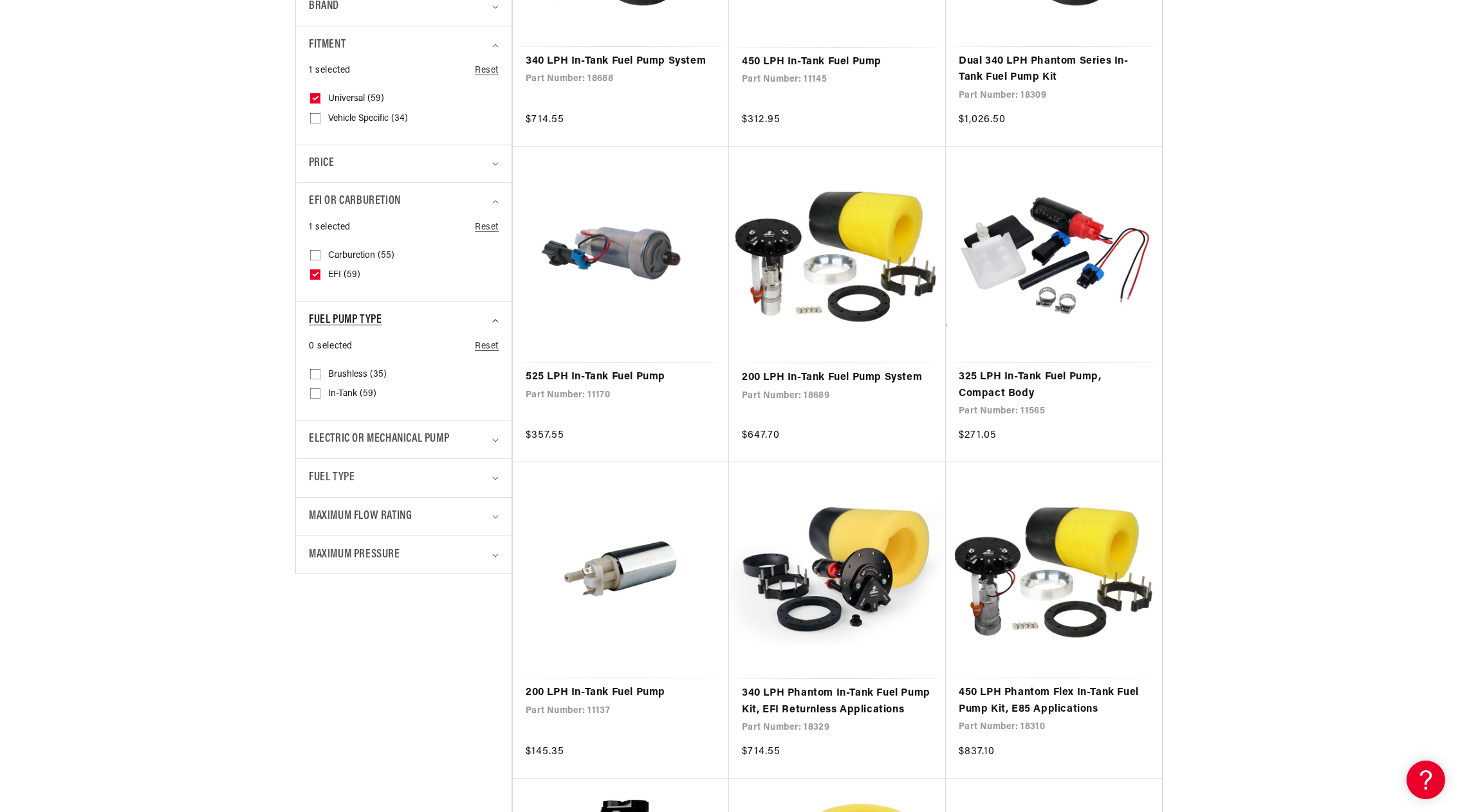
scroll to position [515, 0]
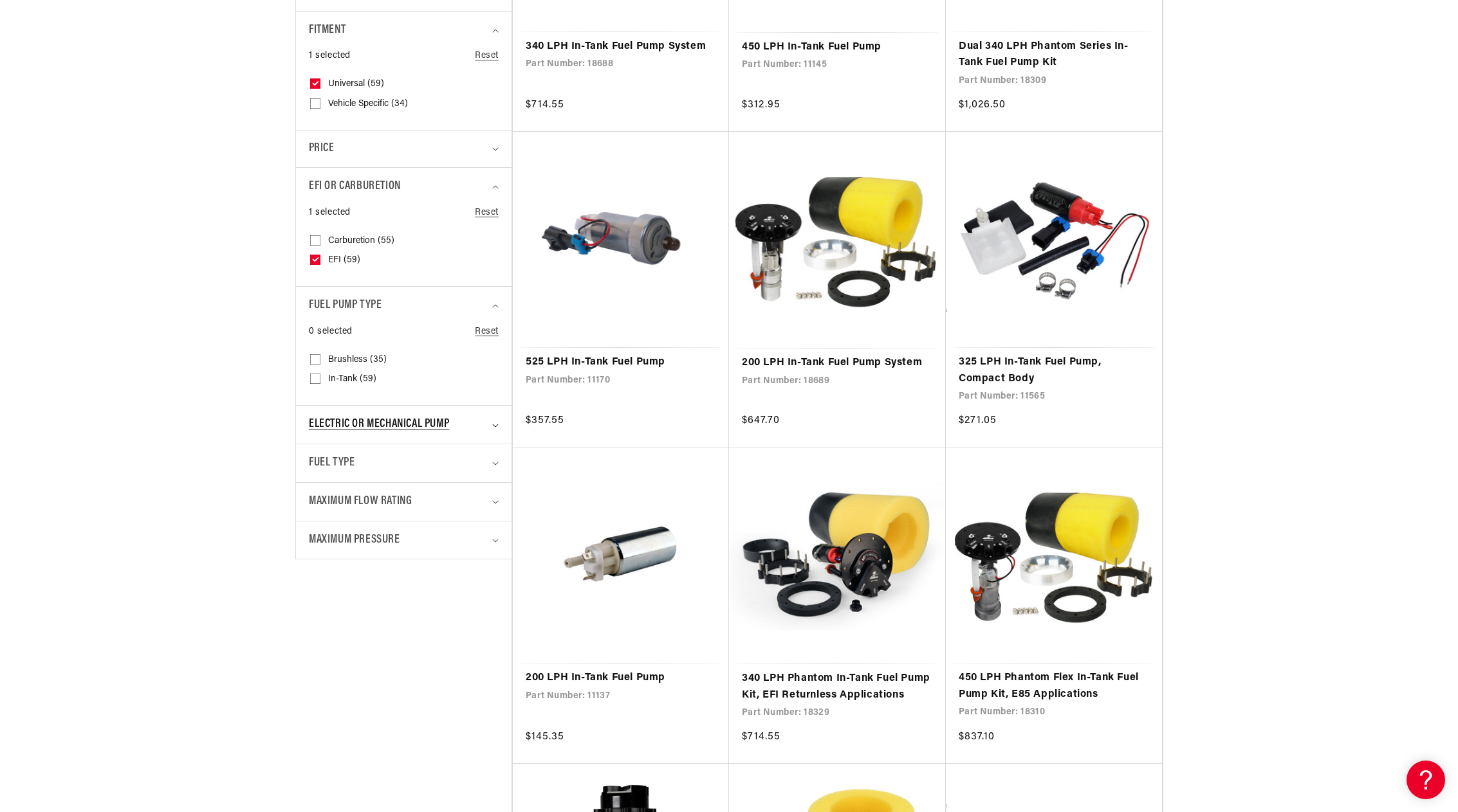
click at [495, 427] on summary "Electric or Mechanical Pump" at bounding box center [404, 424] width 190 height 38
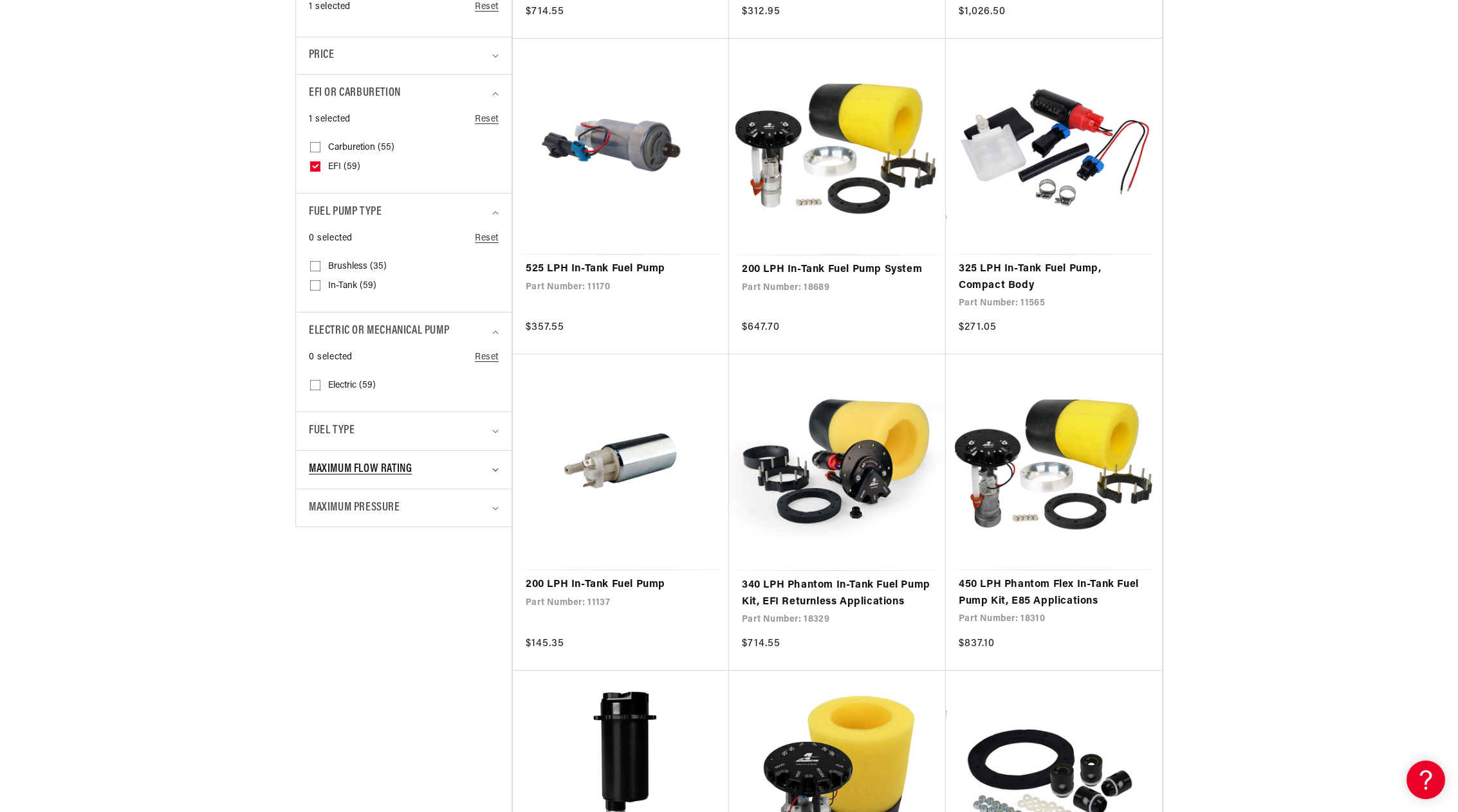
scroll to position [643, 0]
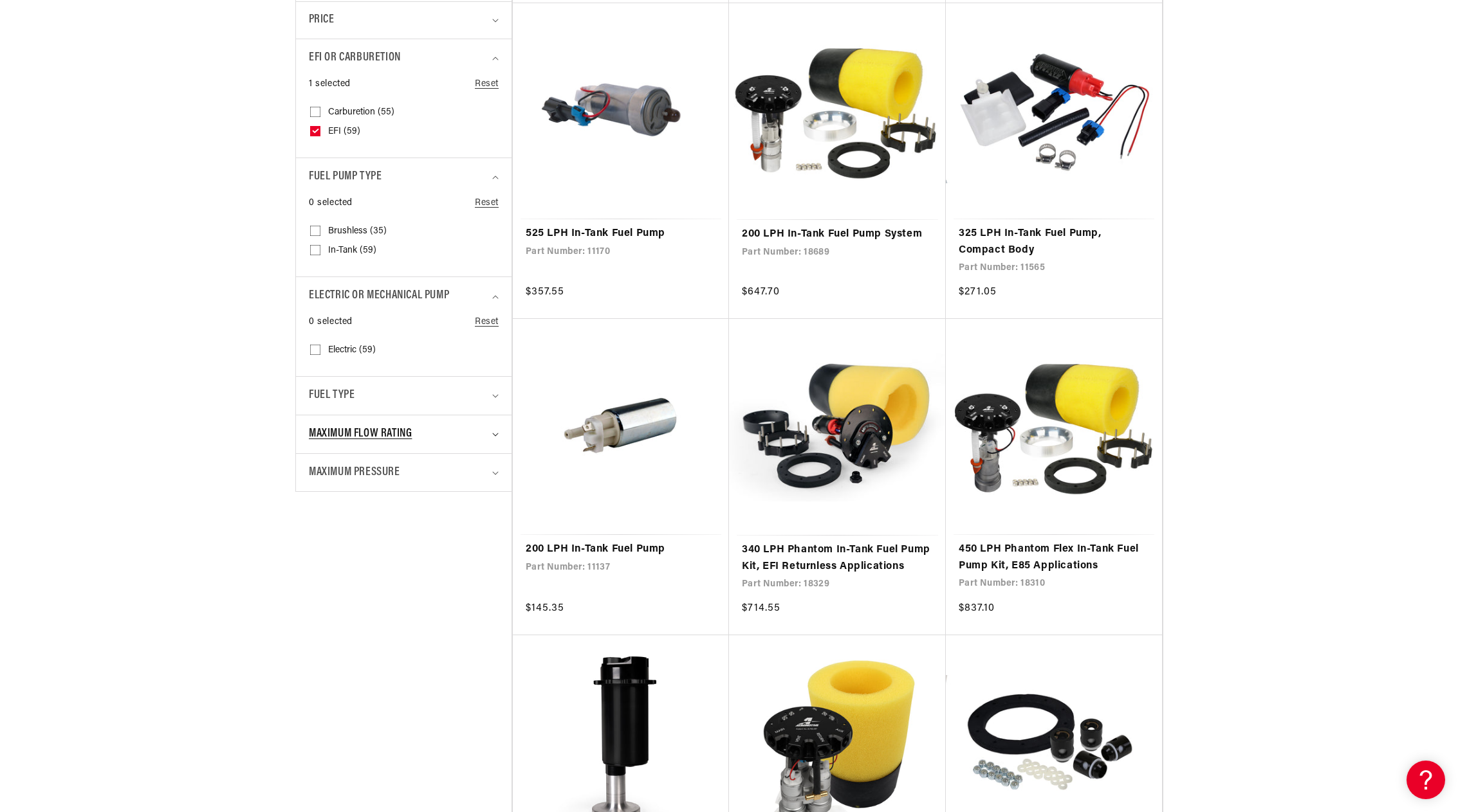
click at [496, 436] on icon "Maximum Flow Rating (0 selected)" at bounding box center [495, 435] width 5 height 3
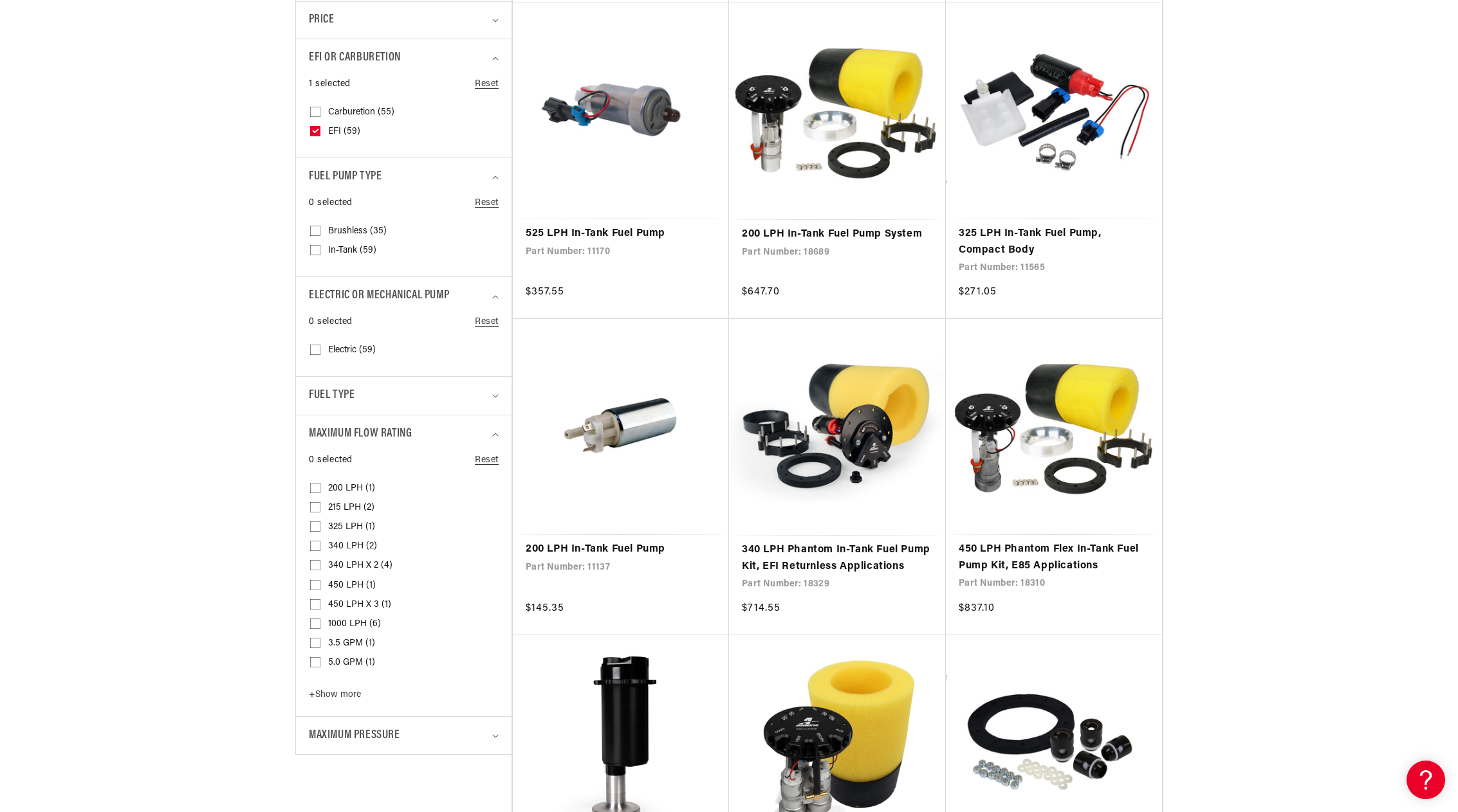
click at [316, 563] on input "340 LPH x 2 (4) 340 LPH x 2 (4 products)" at bounding box center [315, 567] width 10 height 10
checkbox input "true"
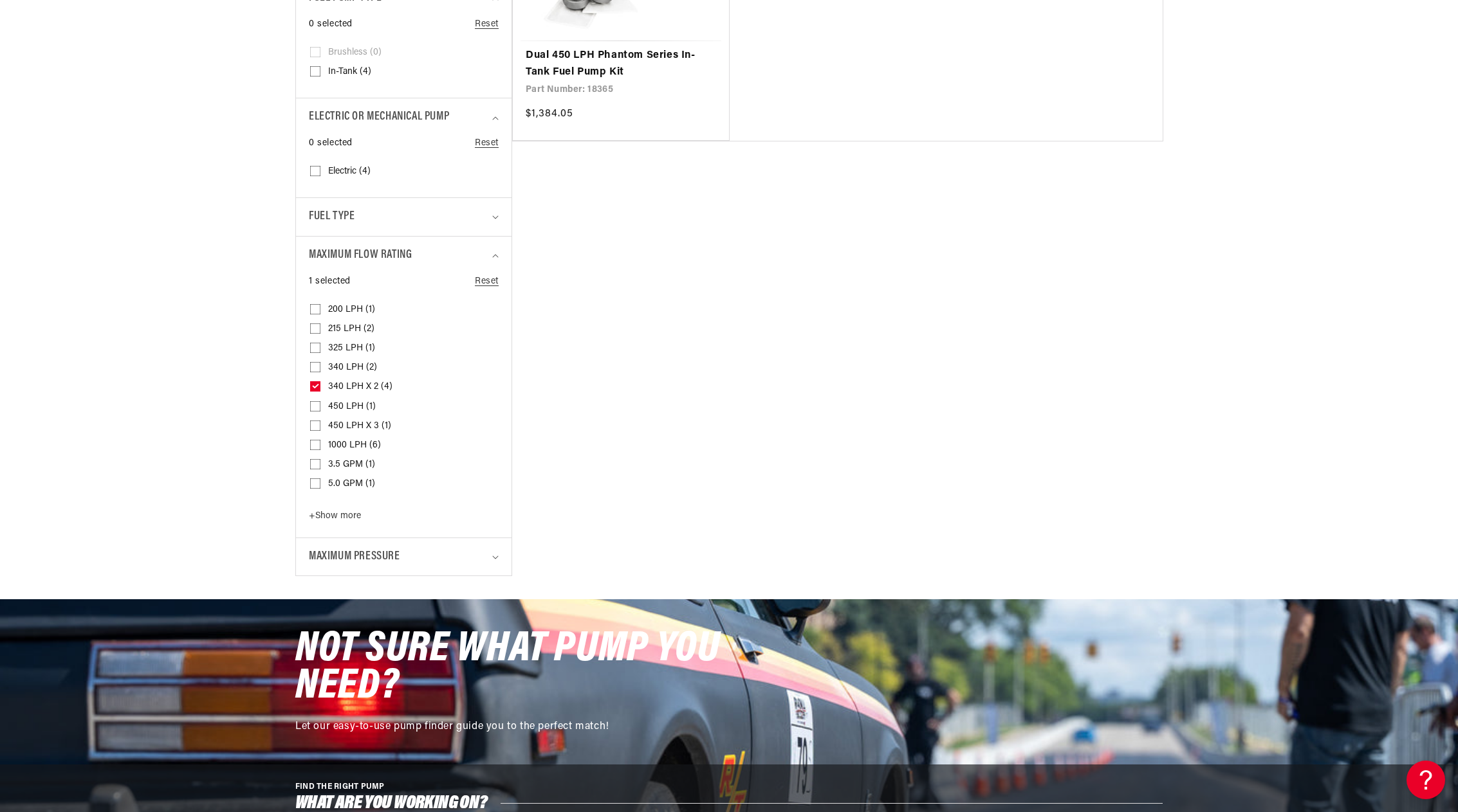
scroll to position [836, 0]
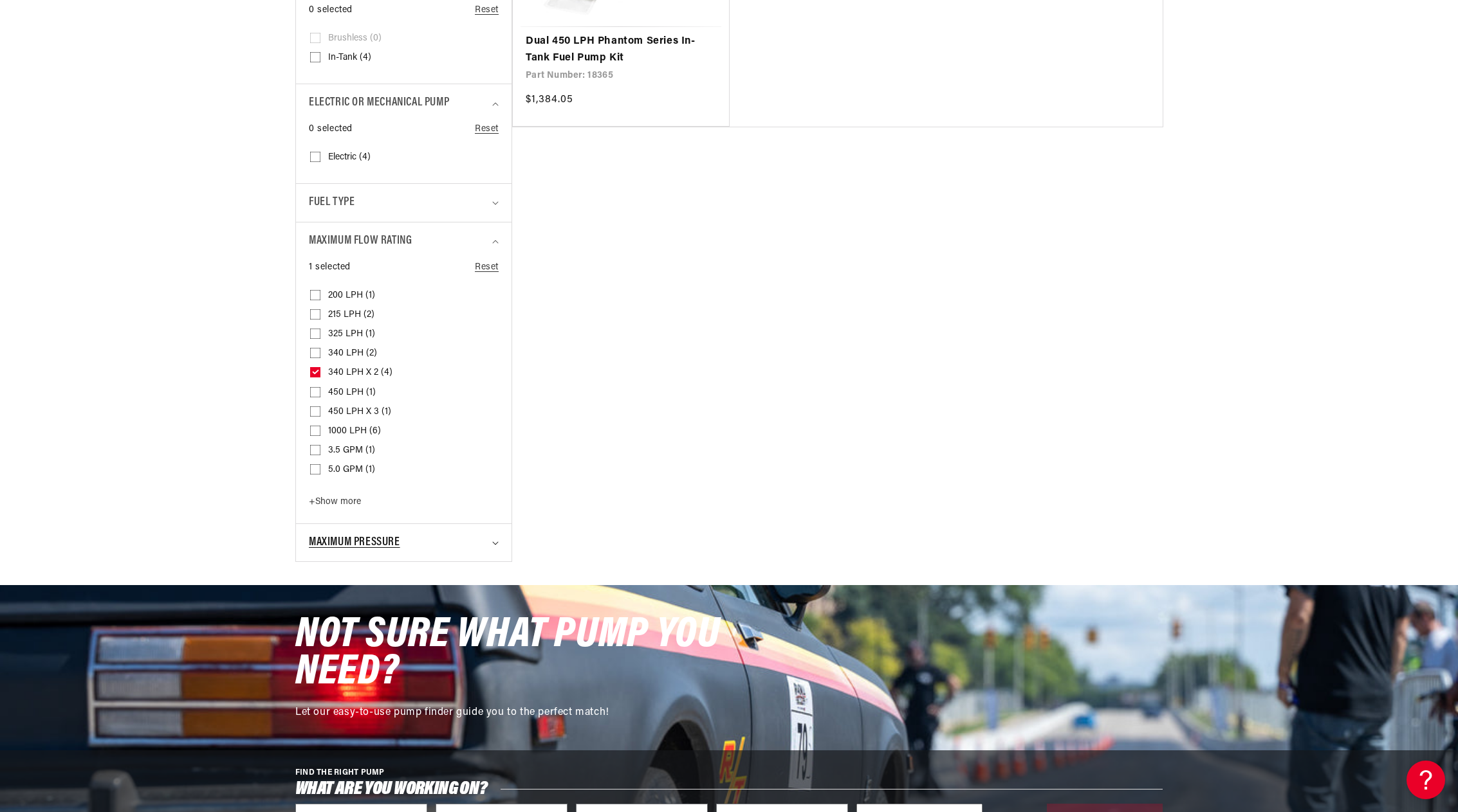
click at [494, 542] on icon "Maximum Pressure (0 selected)" at bounding box center [496, 543] width 6 height 4
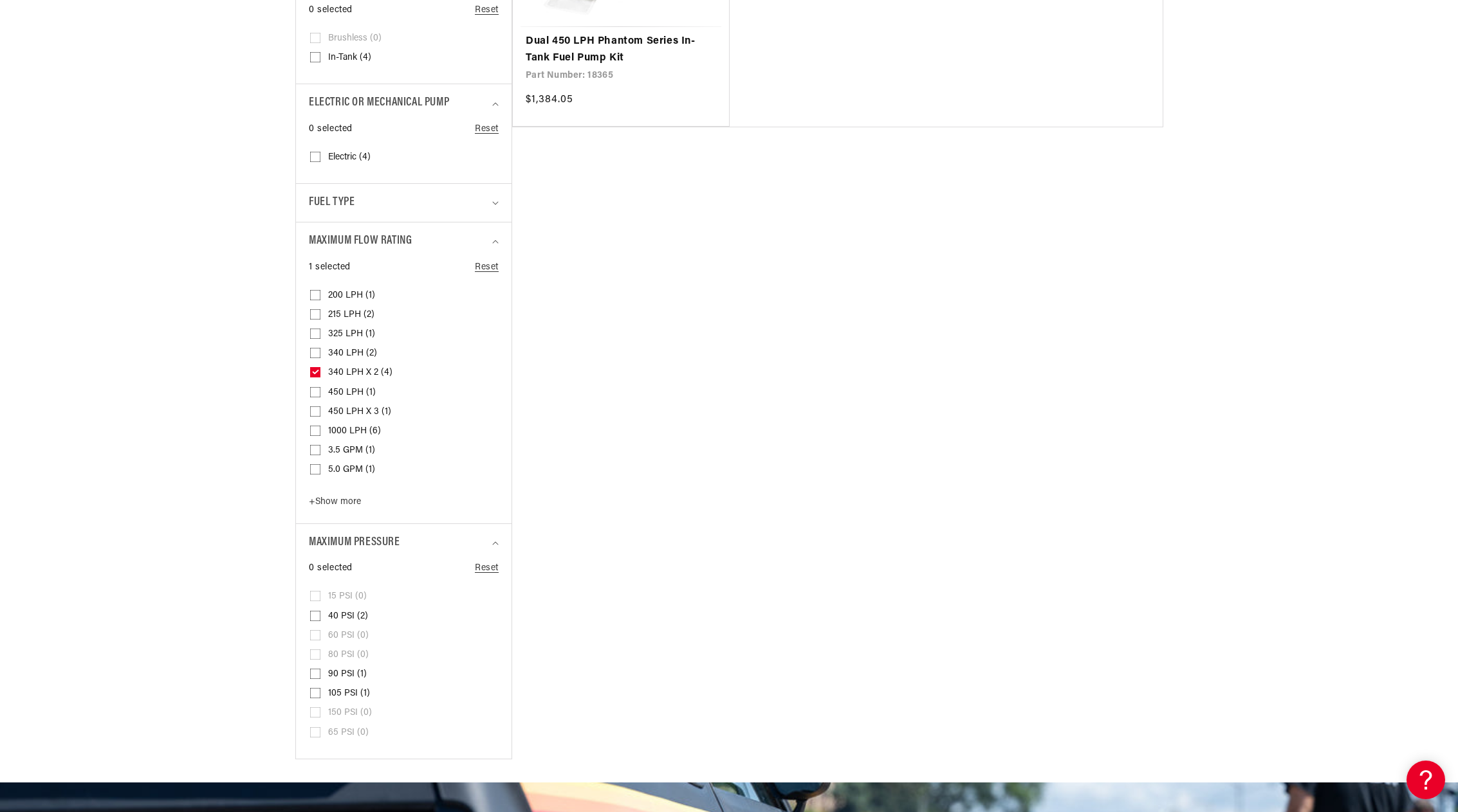
click at [316, 673] on input "90 PSI (1) 90 PSI (1 product)" at bounding box center [315, 676] width 10 height 10
checkbox input "true"
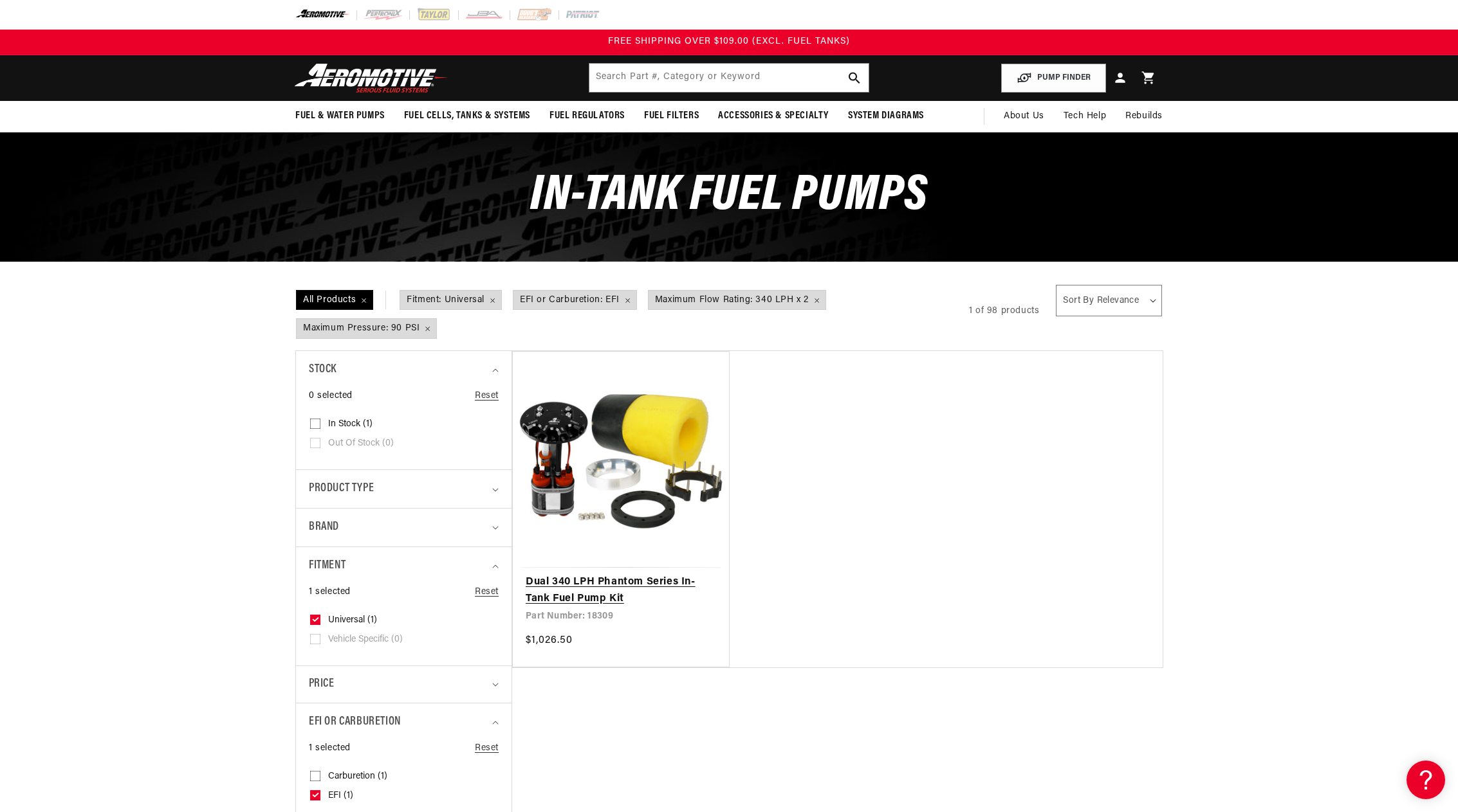
click at [592, 586] on link "Dual 340 LPH Phantom Series In-Tank Fuel Pump Kit" at bounding box center [621, 590] width 190 height 32
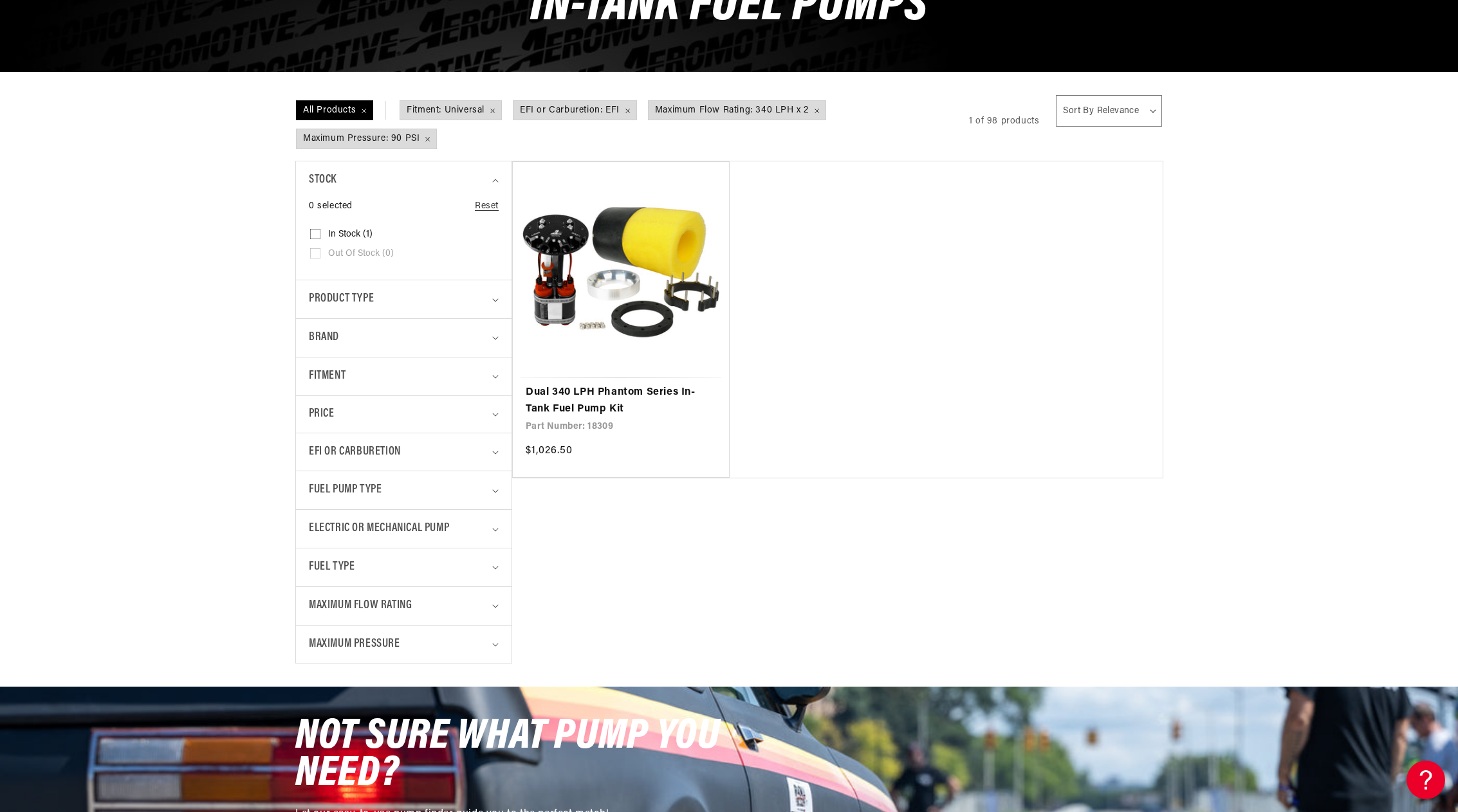
scroll to position [193, 0]
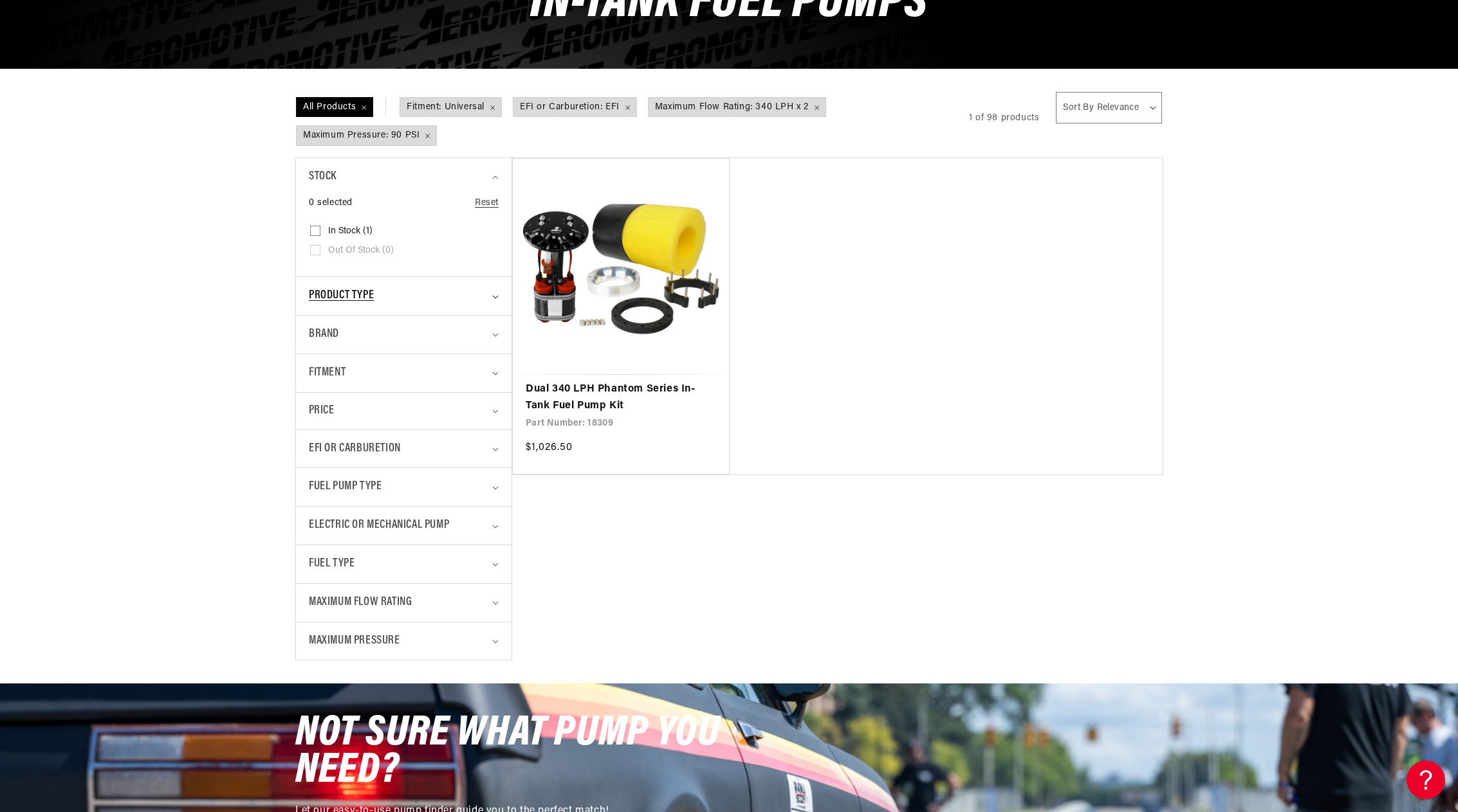
click at [492, 297] on icon "Product type (0 selected)" at bounding box center [496, 297] width 6 height 4
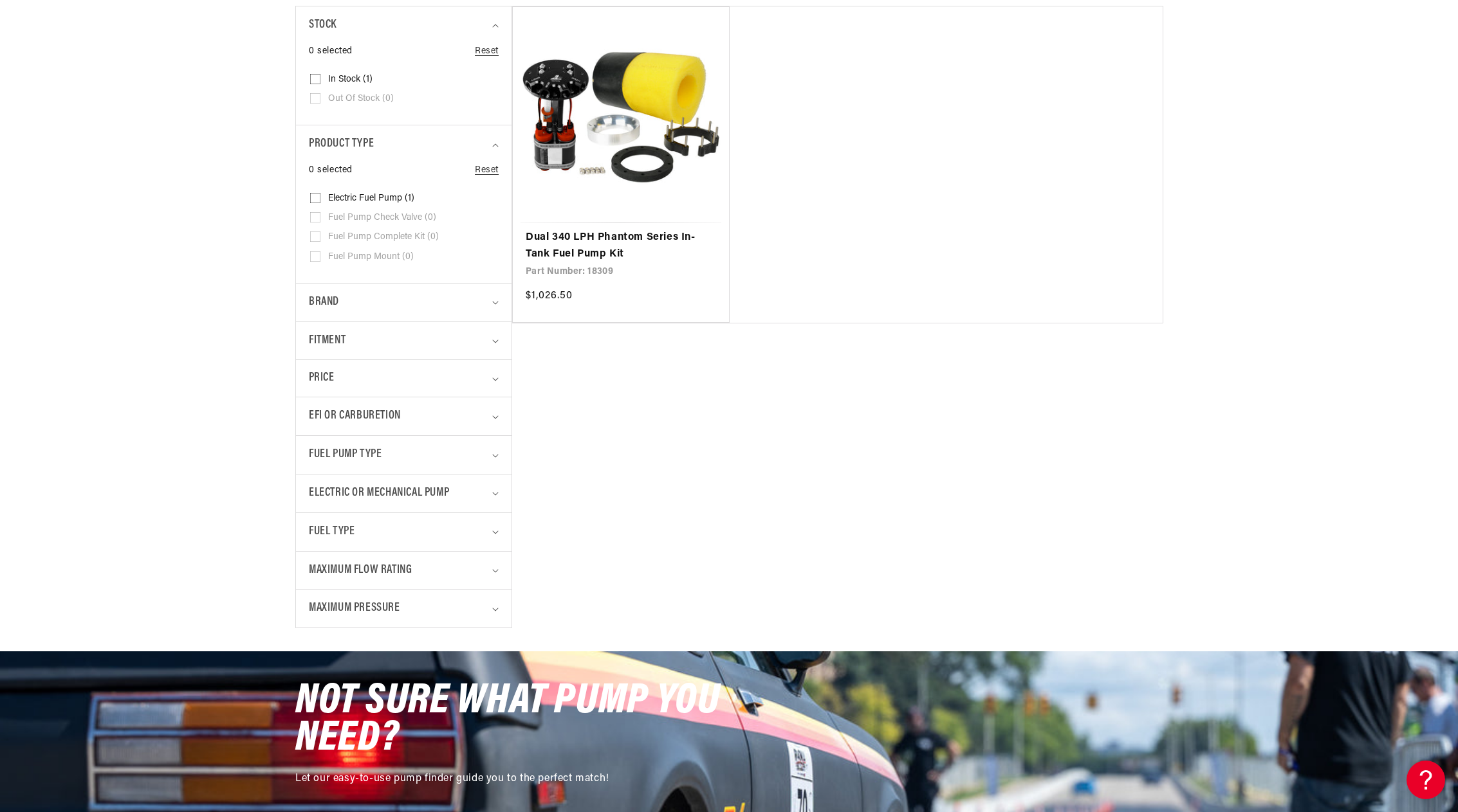
scroll to position [386, 0]
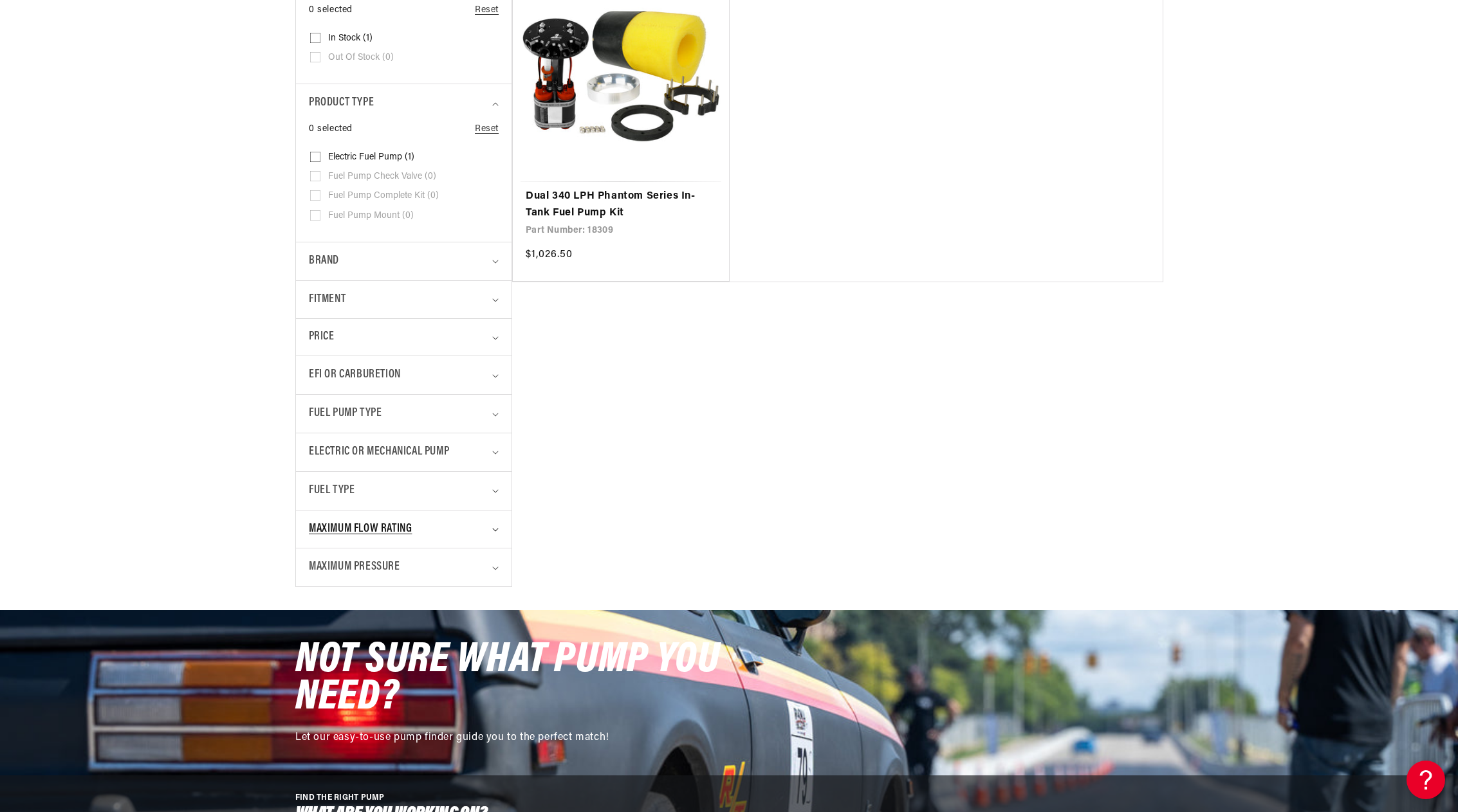
click at [497, 527] on summary "Maximum Flow Rating" at bounding box center [404, 529] width 190 height 38
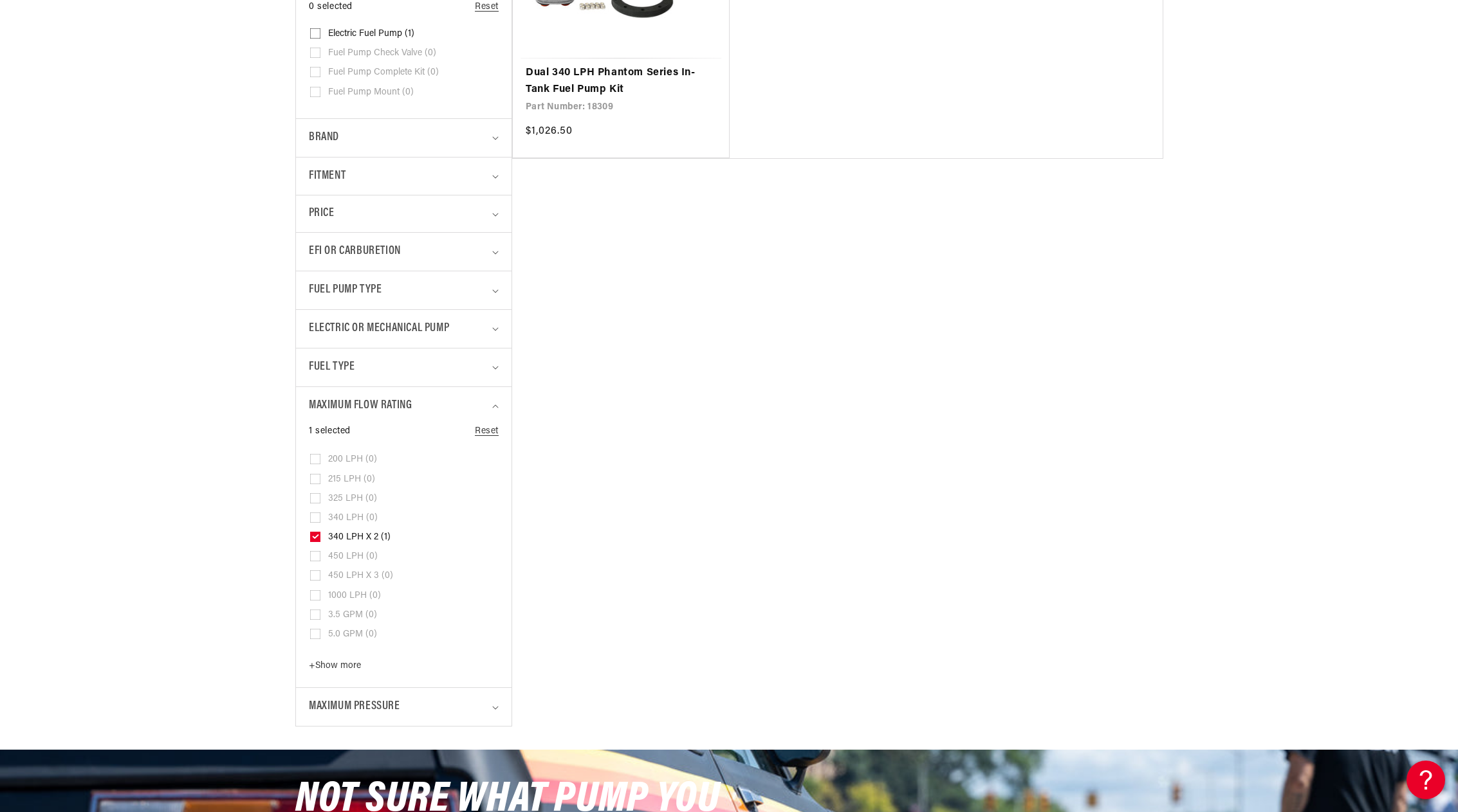
scroll to position [515, 0]
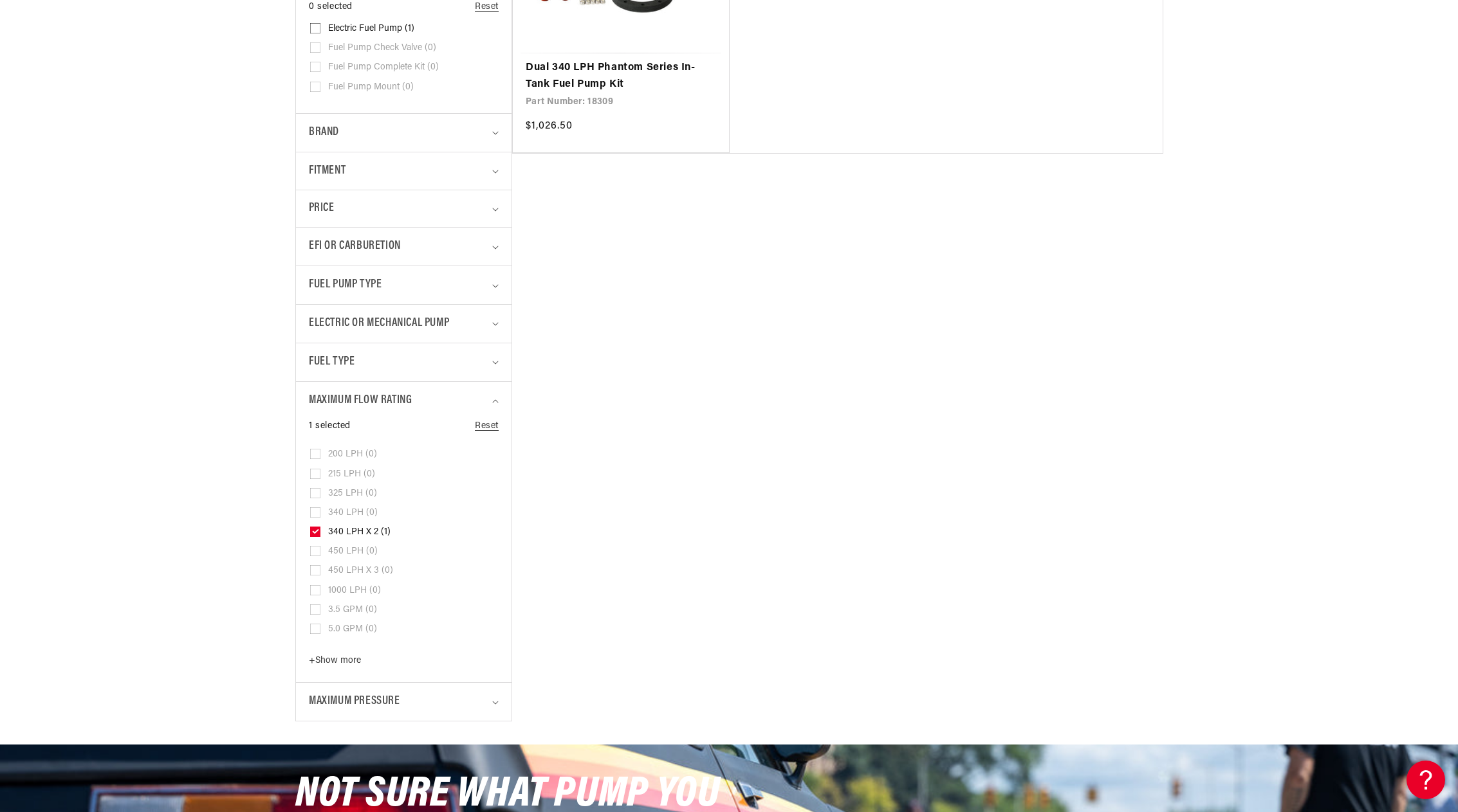
click at [318, 534] on icon at bounding box center [315, 532] width 7 height 5
click at [318, 534] on input "340 LPH x 2 (1) 340 LPH x 2 (1 product)" at bounding box center [315, 534] width 10 height 10
checkbox input "false"
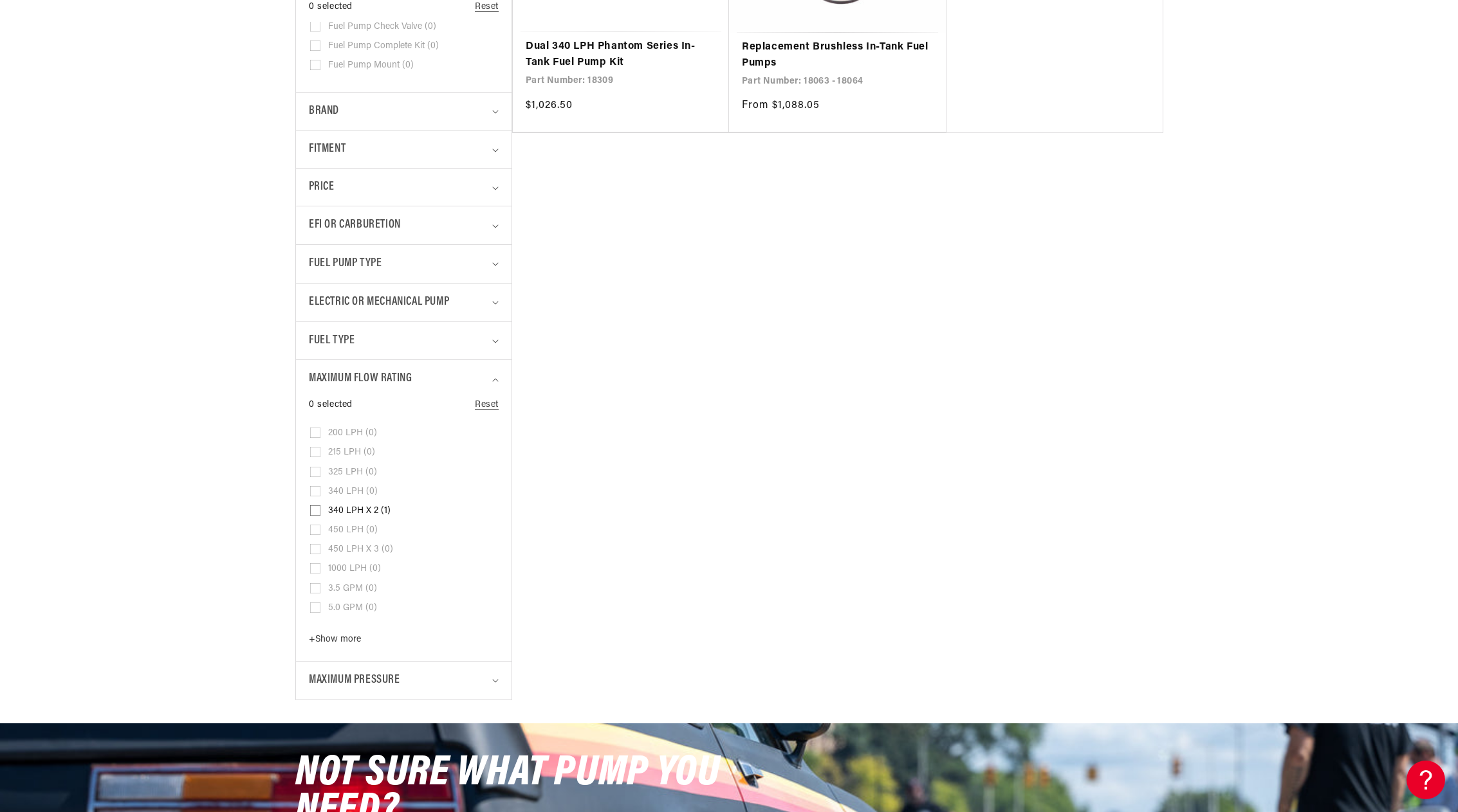
click at [499, 683] on details "Maximum Pressure 1 selected Reset Maximum Pressure 15 PSI (0) 15 PSI (0 product…" at bounding box center [404, 681] width 216 height 39
click at [494, 681] on icon "Maximum Pressure (1 selected)" at bounding box center [495, 681] width 5 height 3
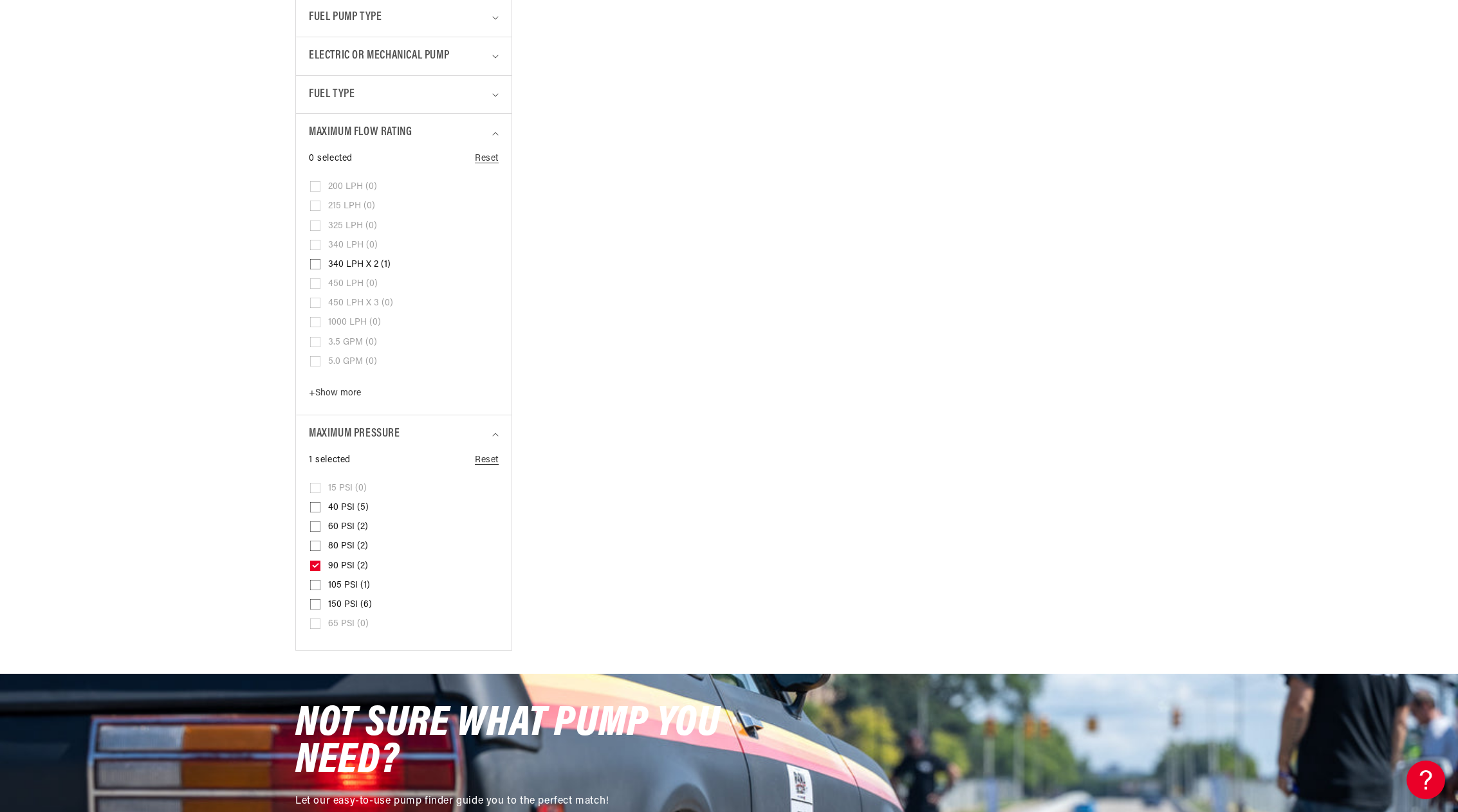
scroll to position [772, 0]
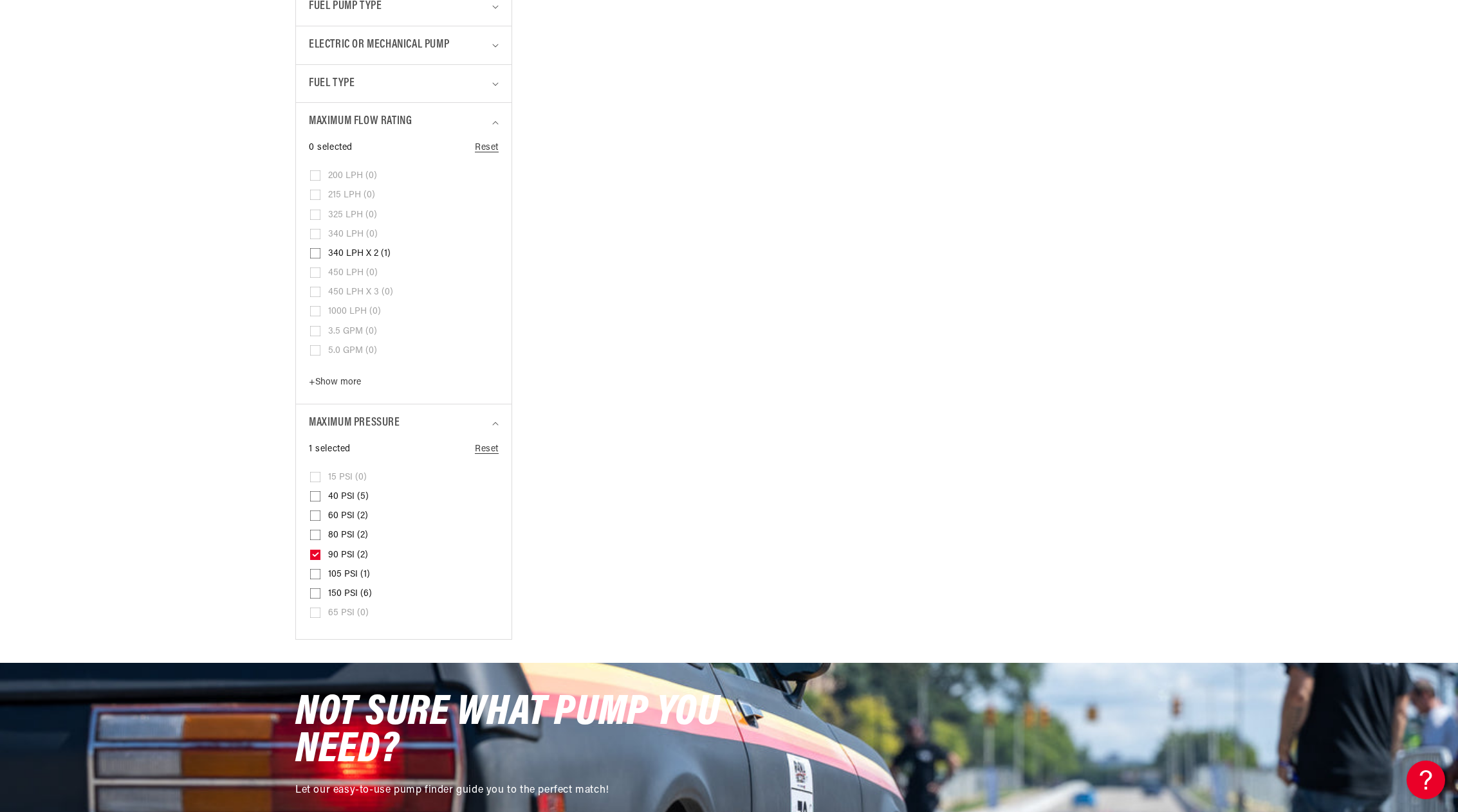
click at [315, 553] on icon at bounding box center [315, 555] width 7 height 5
click at [315, 553] on input "90 PSI (2) 90 PSI (2 products)" at bounding box center [315, 557] width 10 height 10
checkbox input "false"
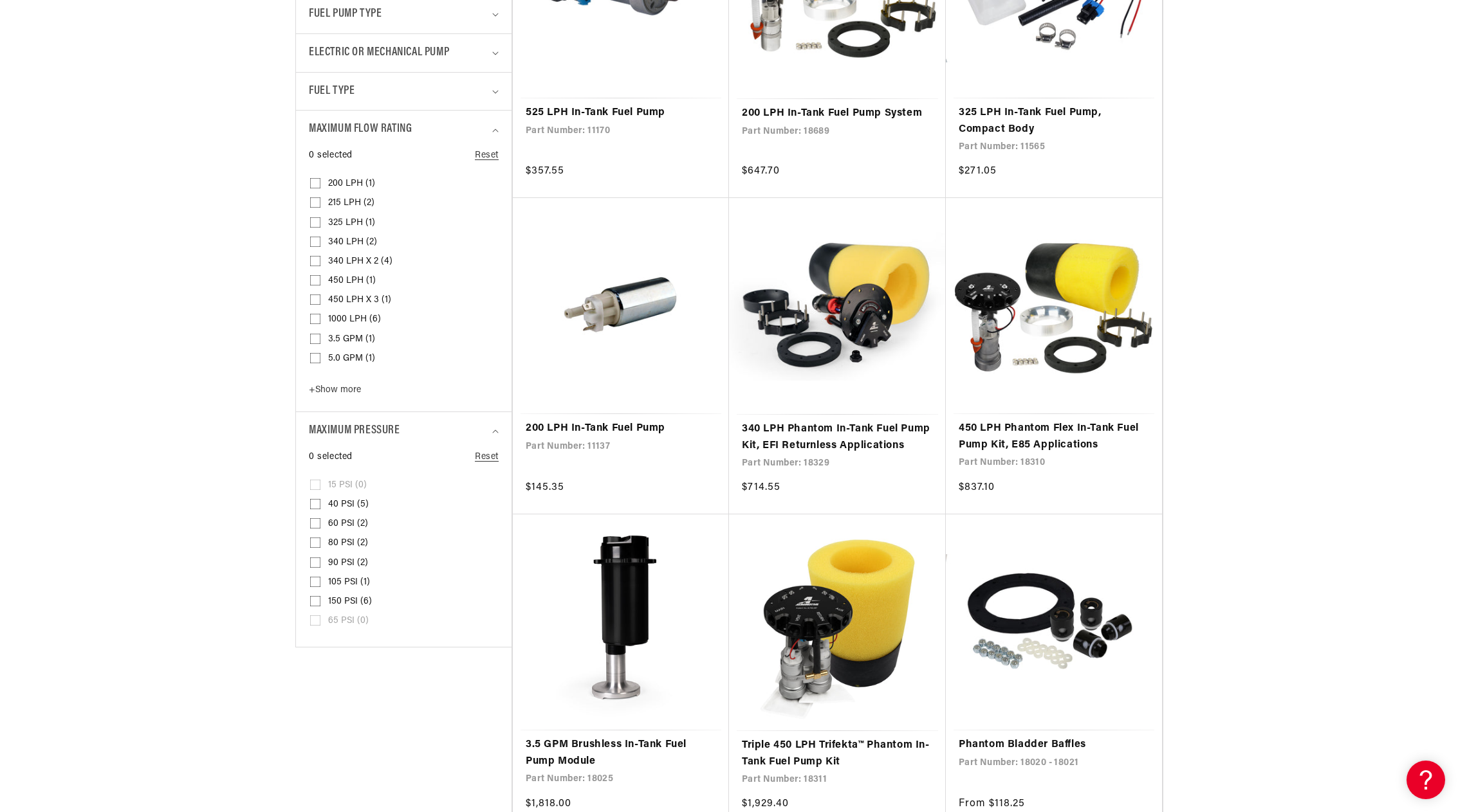
scroll to position [772, 0]
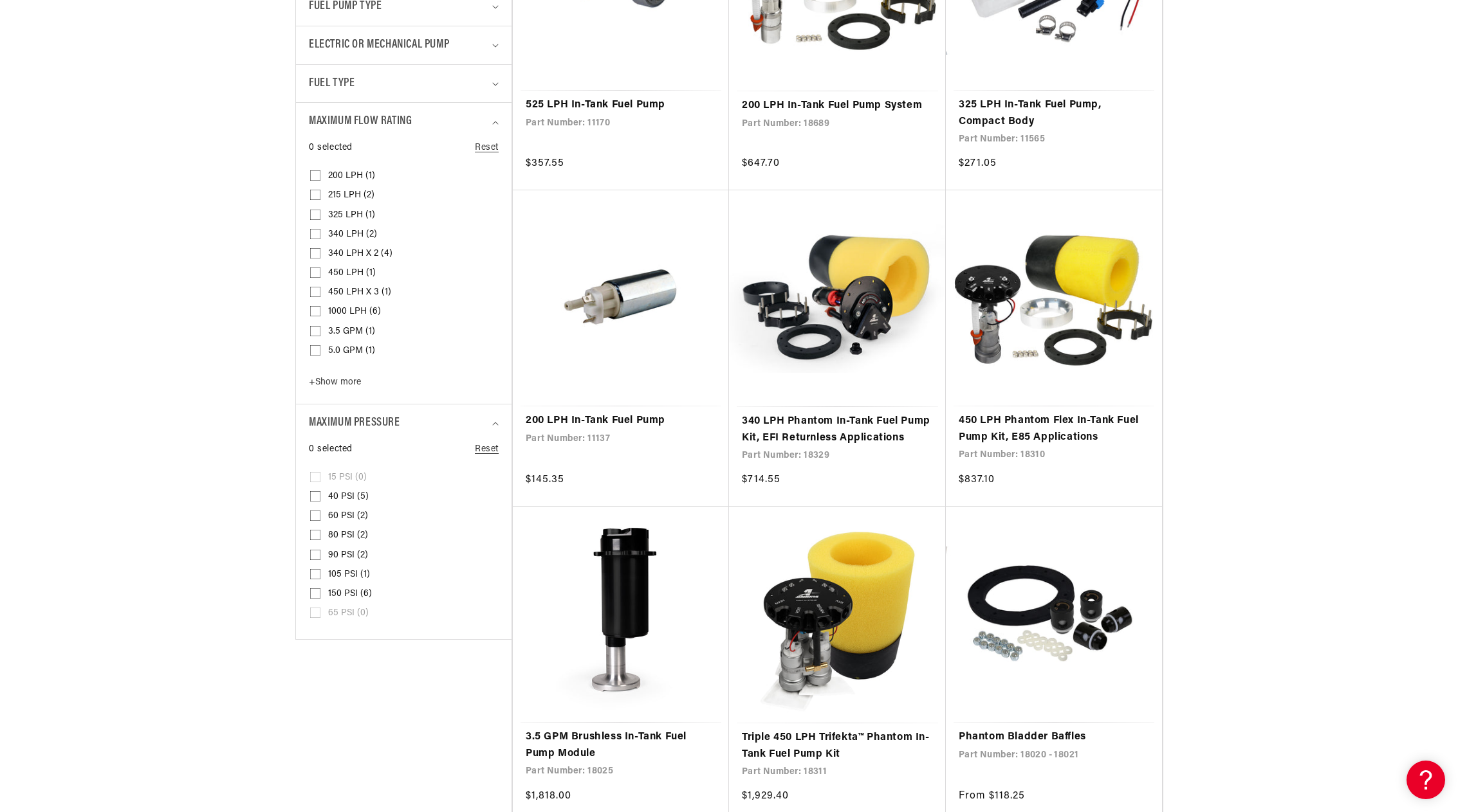
click at [316, 328] on input "3.5 GPM (1) 3.5 GPM (1 product)" at bounding box center [315, 333] width 10 height 10
checkbox input "true"
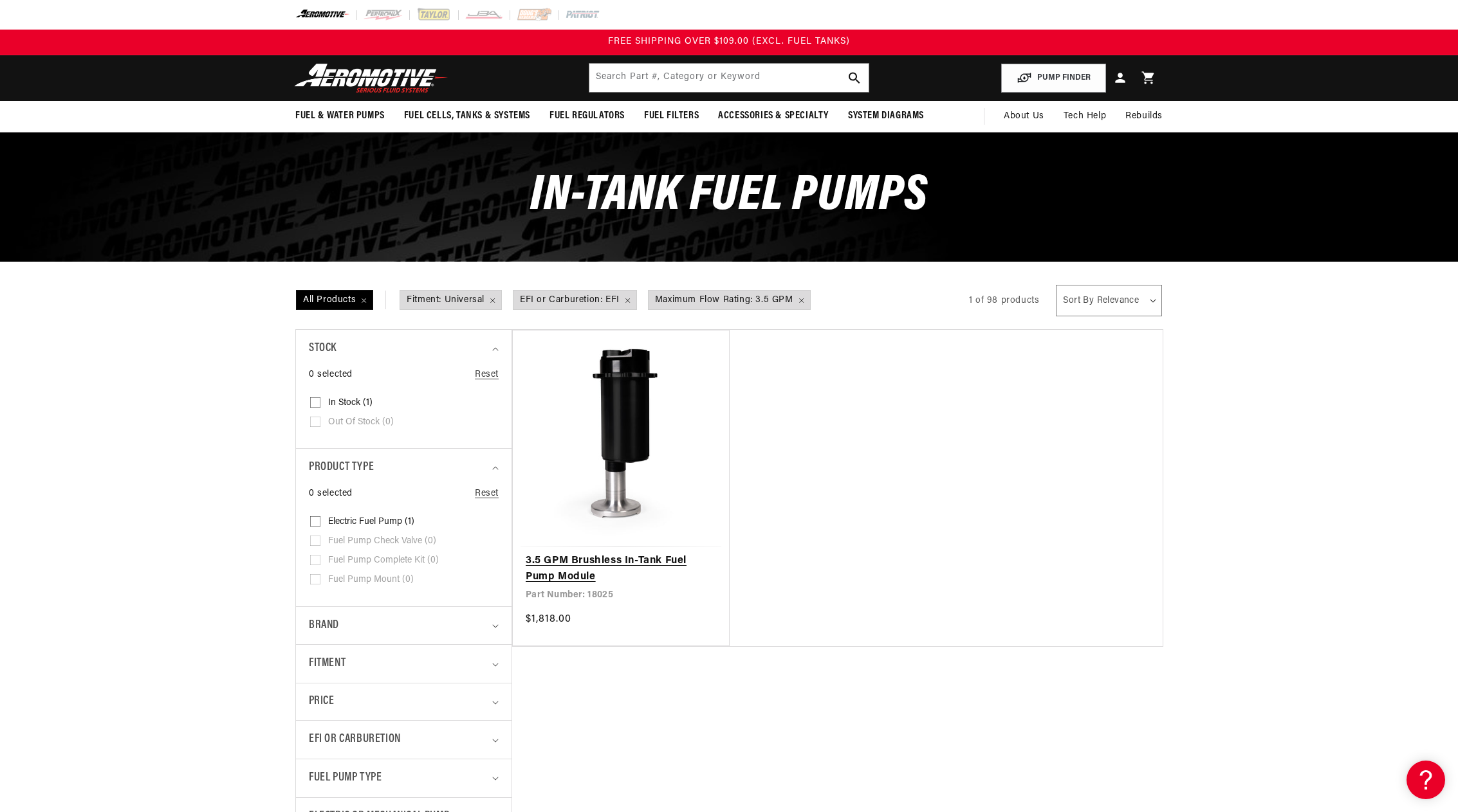
click at [581, 564] on link "3.5 GPM Brushless In-Tank Fuel Pump Module" at bounding box center [621, 569] width 190 height 32
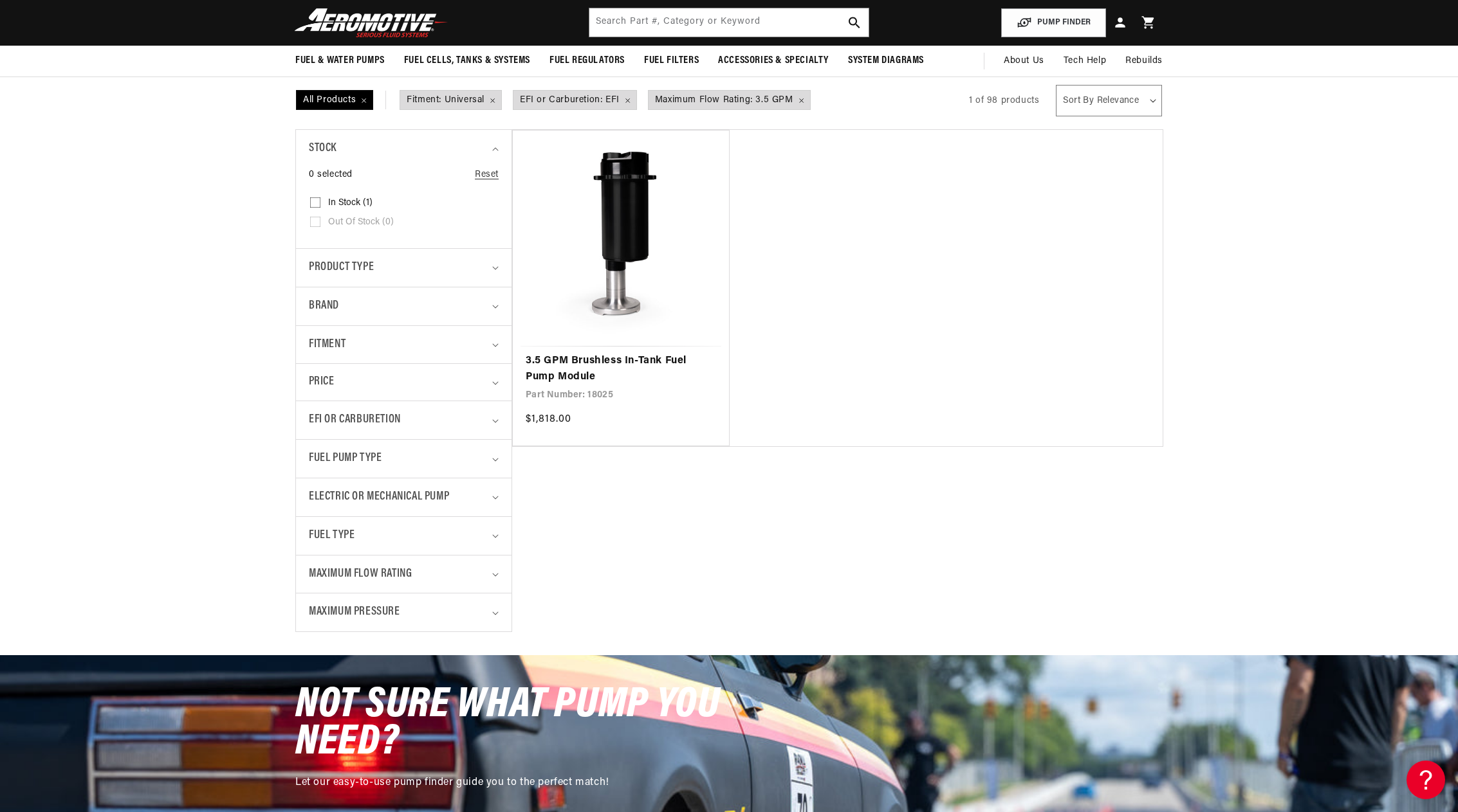
scroll to position [193, 0]
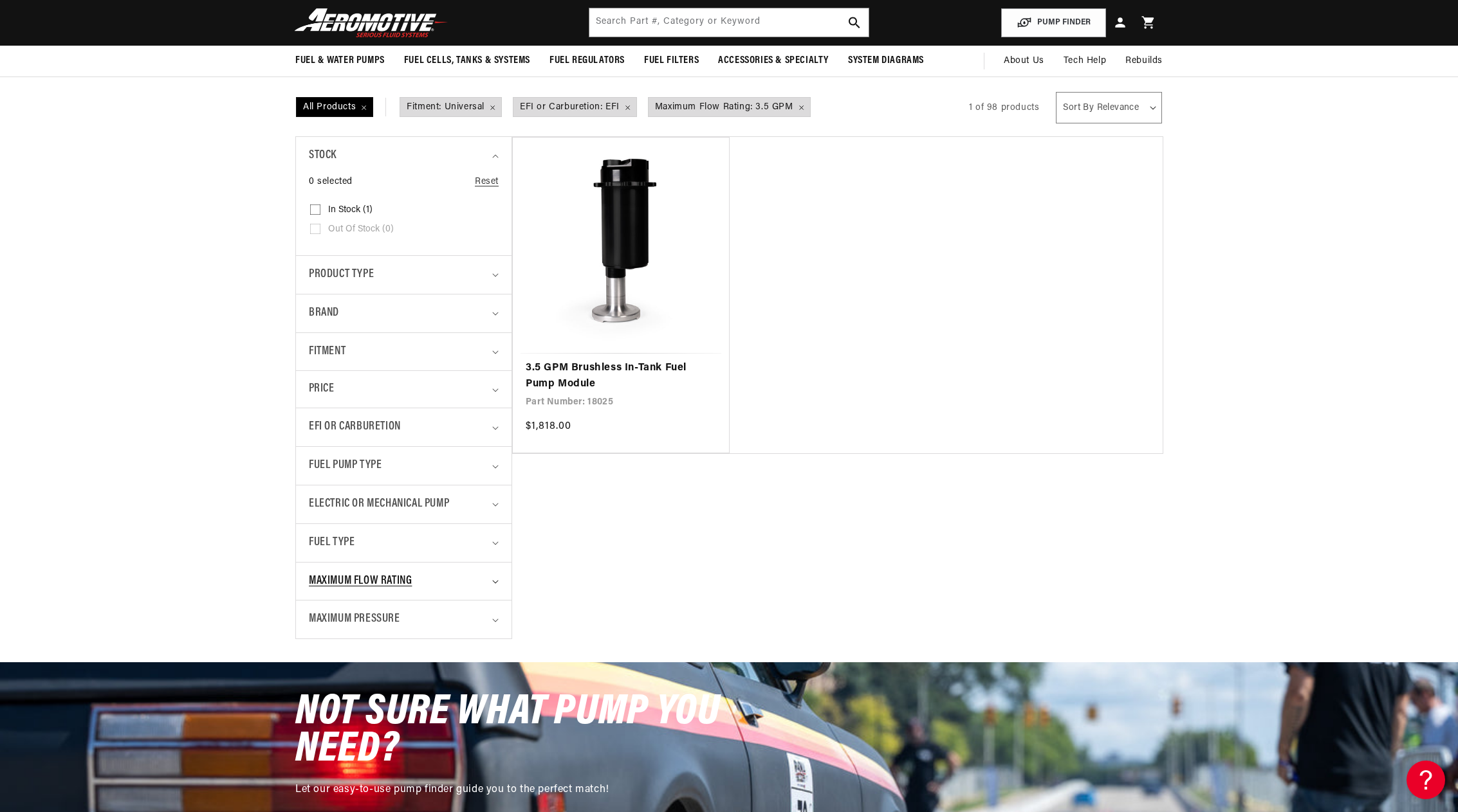
click at [493, 581] on icon "Maximum Flow Rating (1 selected)" at bounding box center [495, 582] width 5 height 3
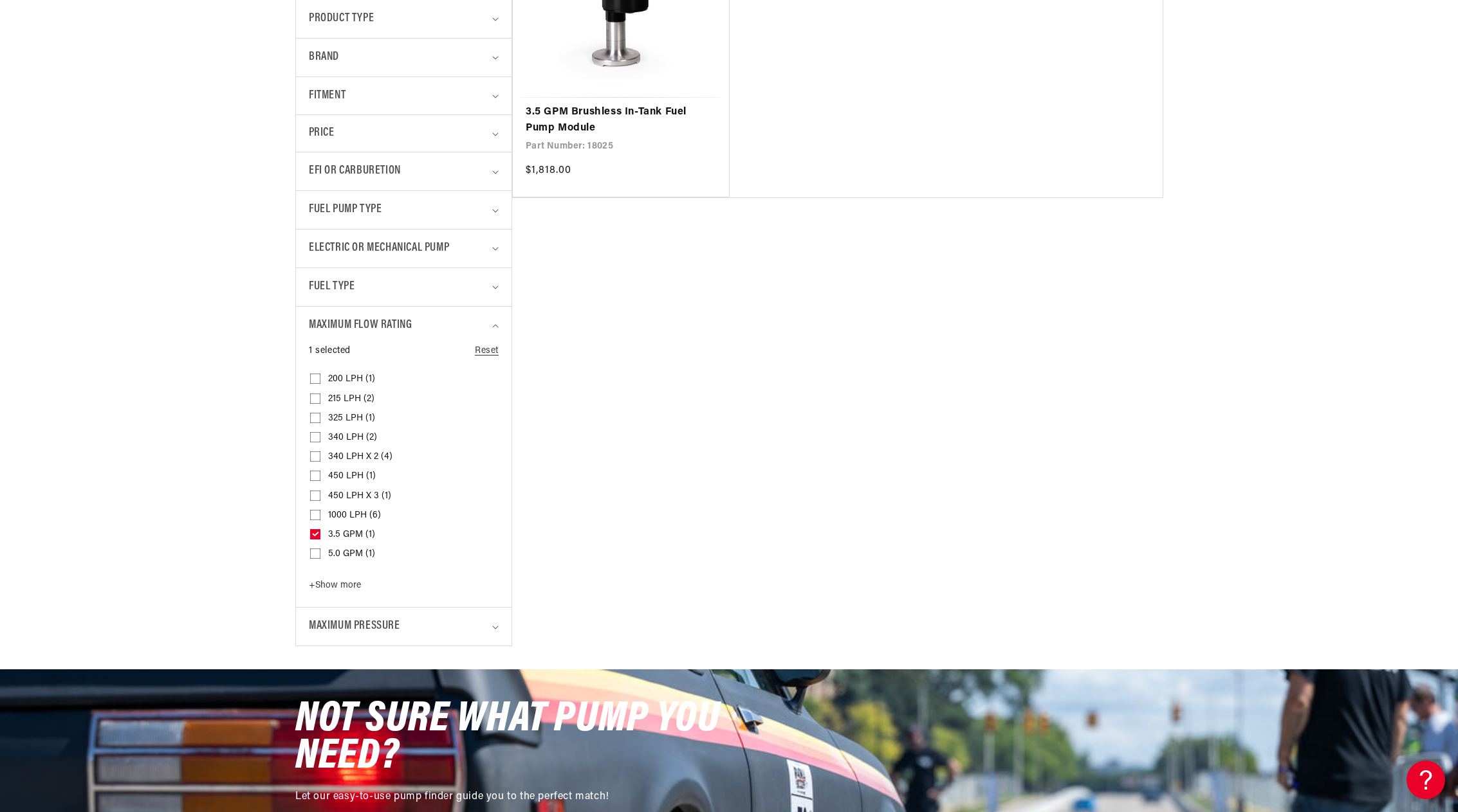
scroll to position [450, 0]
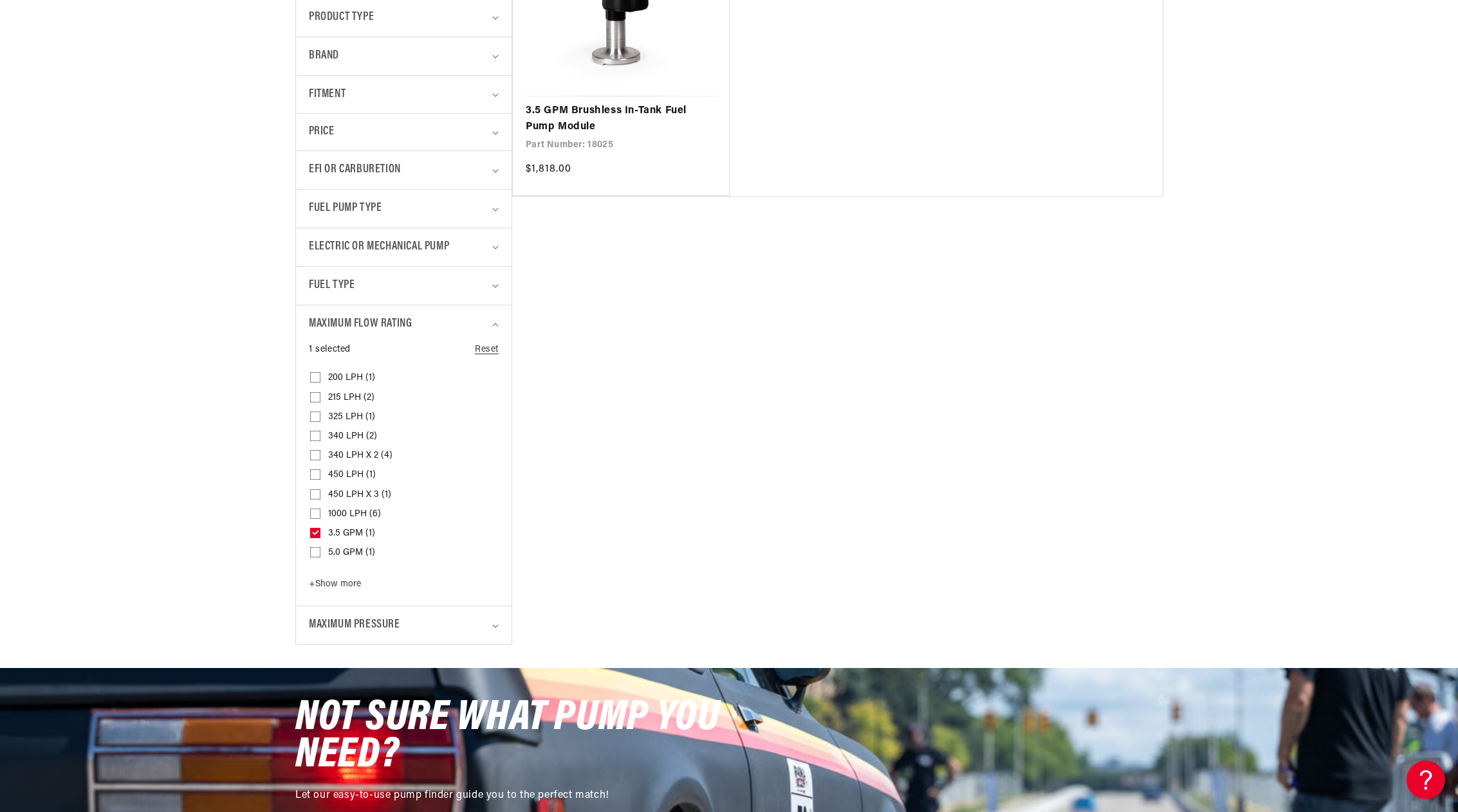
click at [314, 531] on icon at bounding box center [315, 533] width 7 height 5
click at [314, 531] on input "3.5 GPM (1) 3.5 GPM (1 product)" at bounding box center [315, 535] width 10 height 10
checkbox input "false"
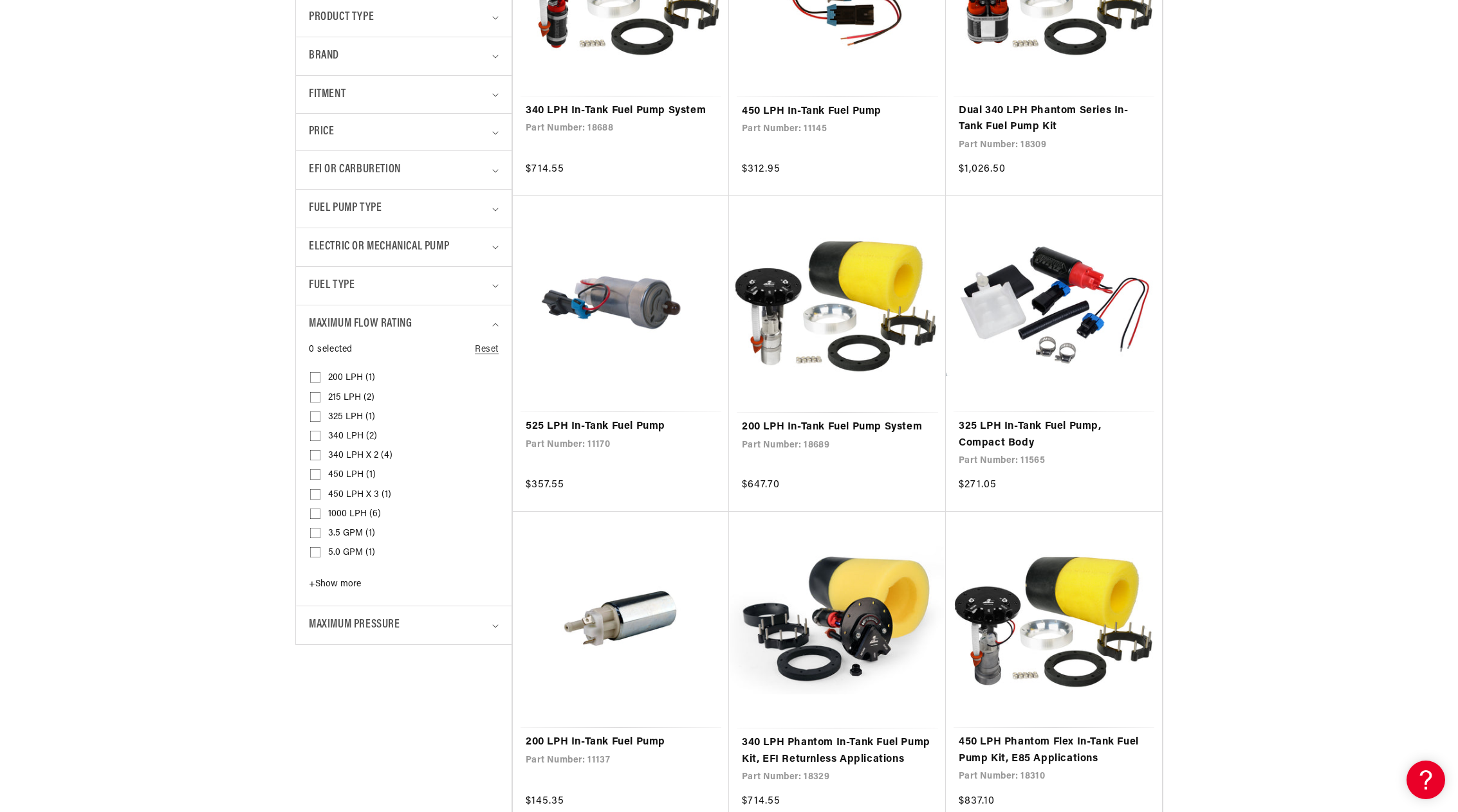
click at [339, 583] on span "+ Show more" at bounding box center [334, 584] width 52 height 9
click at [315, 454] on input "340 LPH x 2 (4) 340 LPH x 2 (4 products)" at bounding box center [315, 457] width 10 height 10
checkbox input "true"
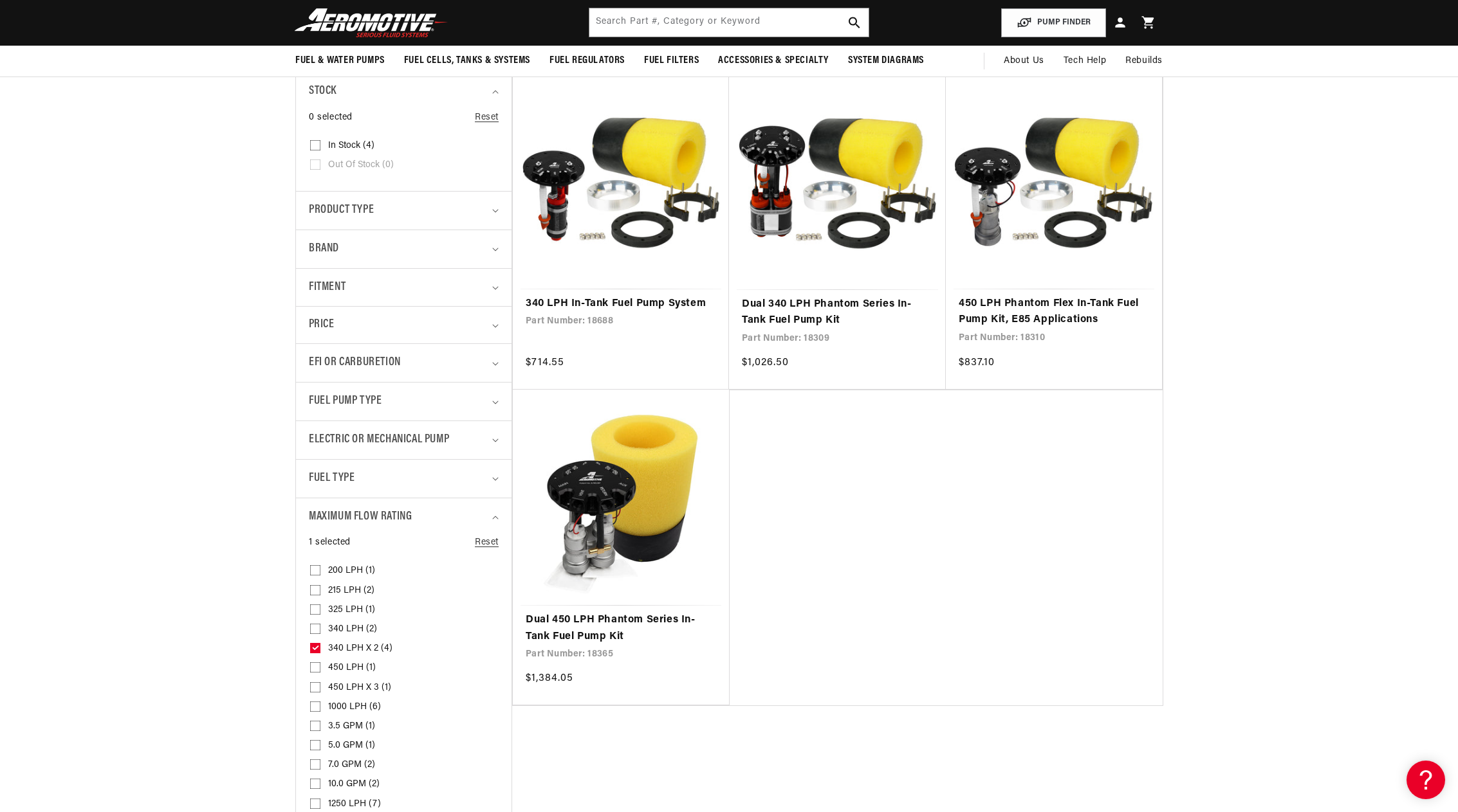
scroll to position [193, 0]
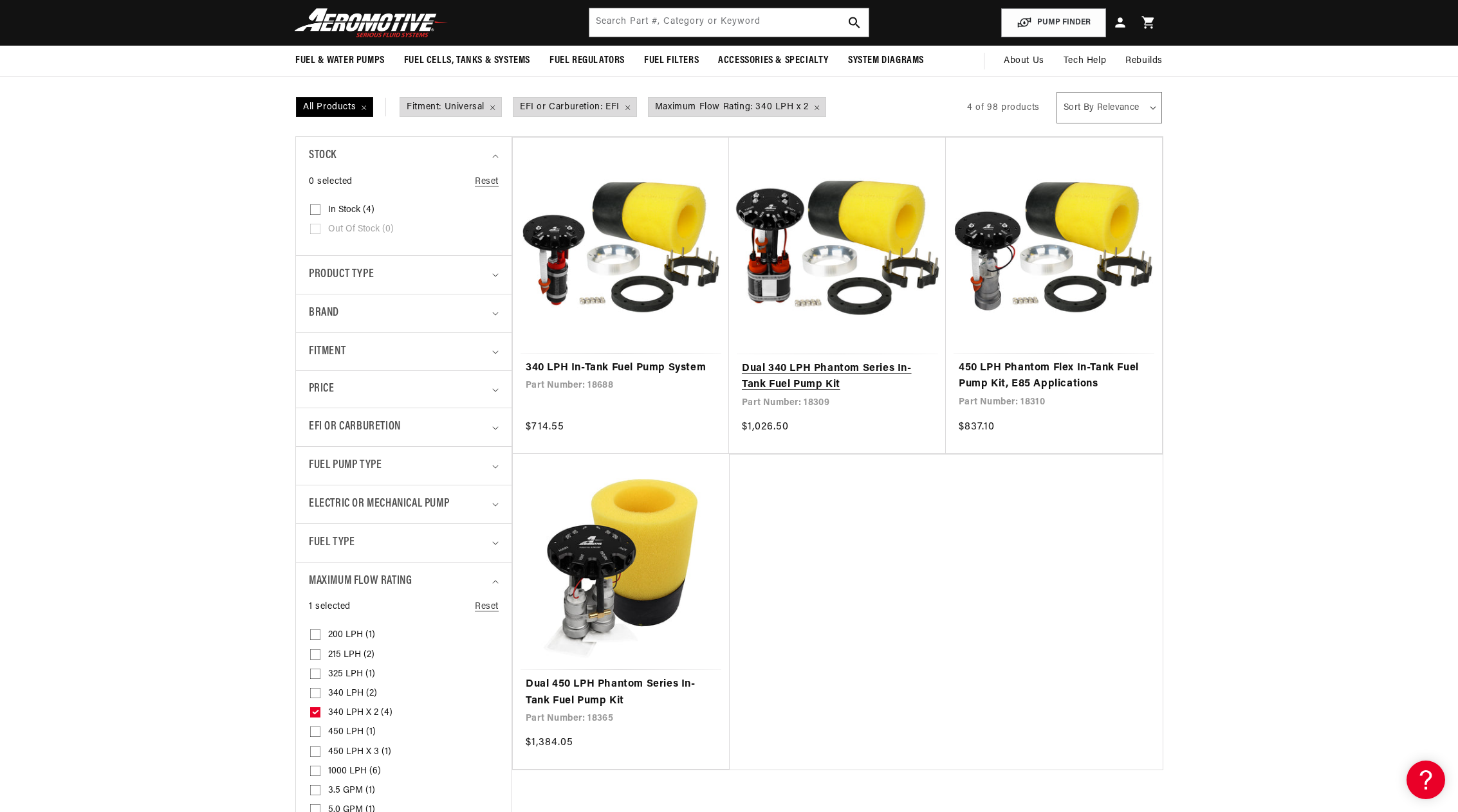
click at [787, 379] on link "Dual 340 LPH Phantom Series In-Tank Fuel Pump Kit" at bounding box center [837, 377] width 191 height 32
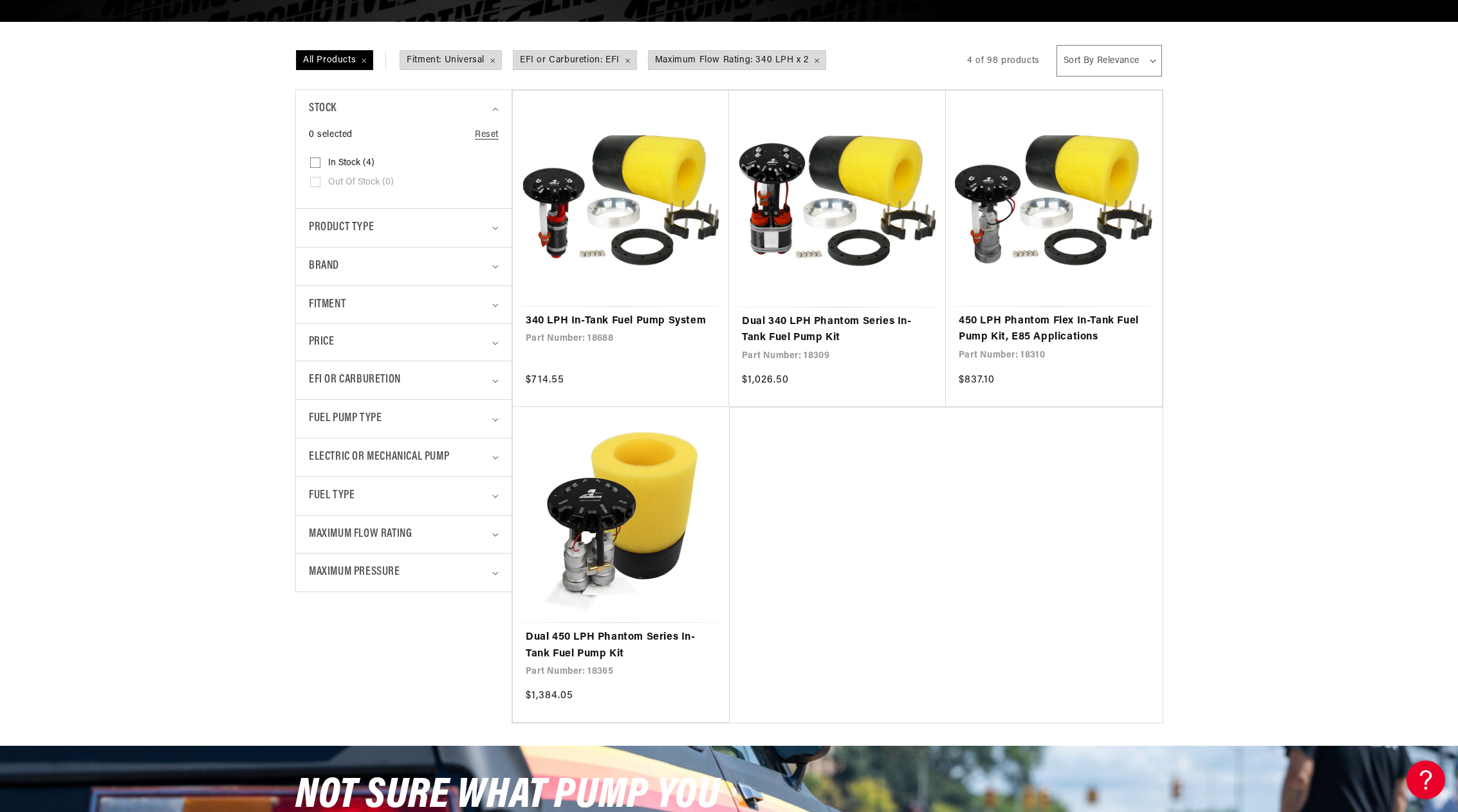
scroll to position [257, 0]
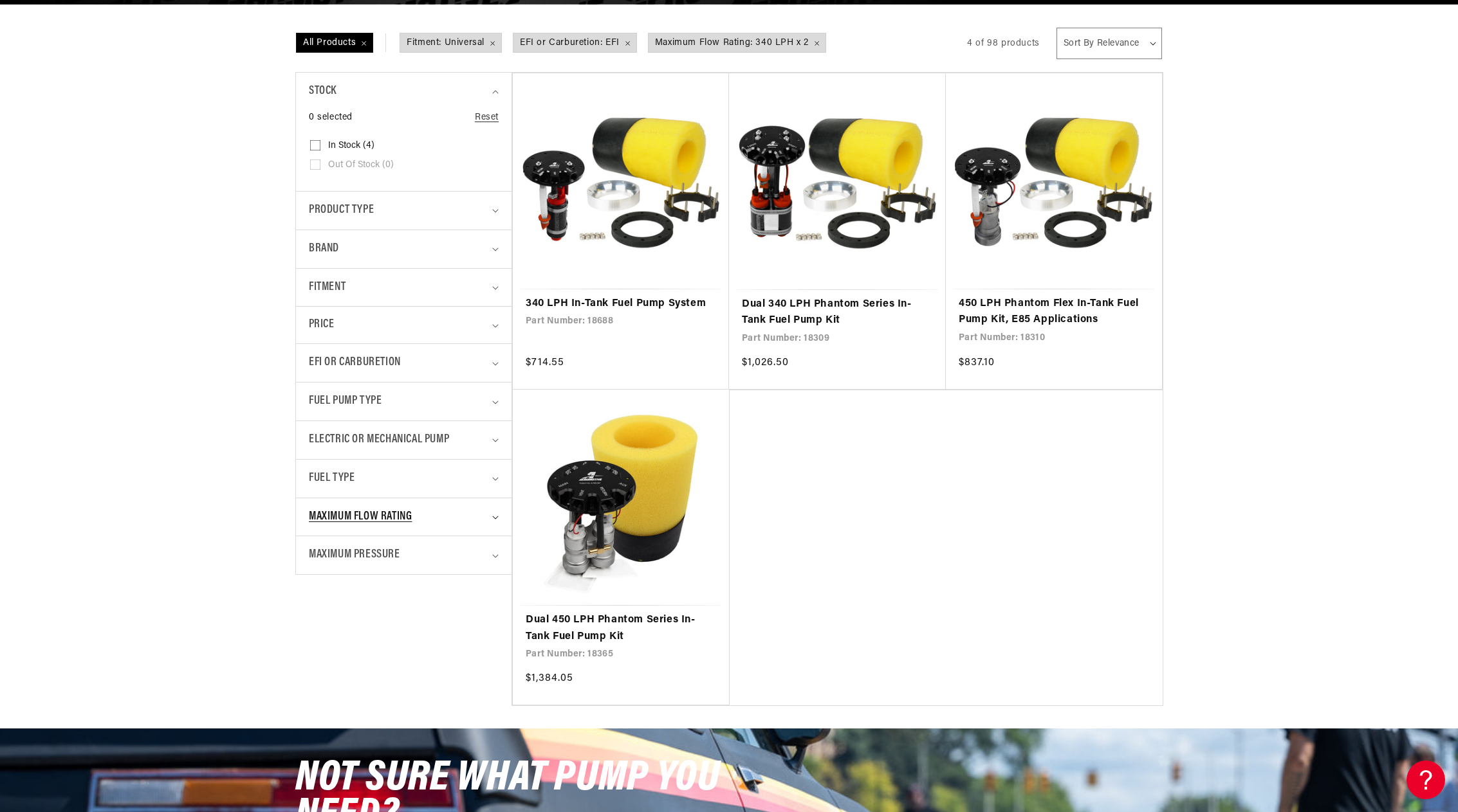
click at [492, 521] on summary "Maximum Flow Rating" at bounding box center [404, 517] width 190 height 38
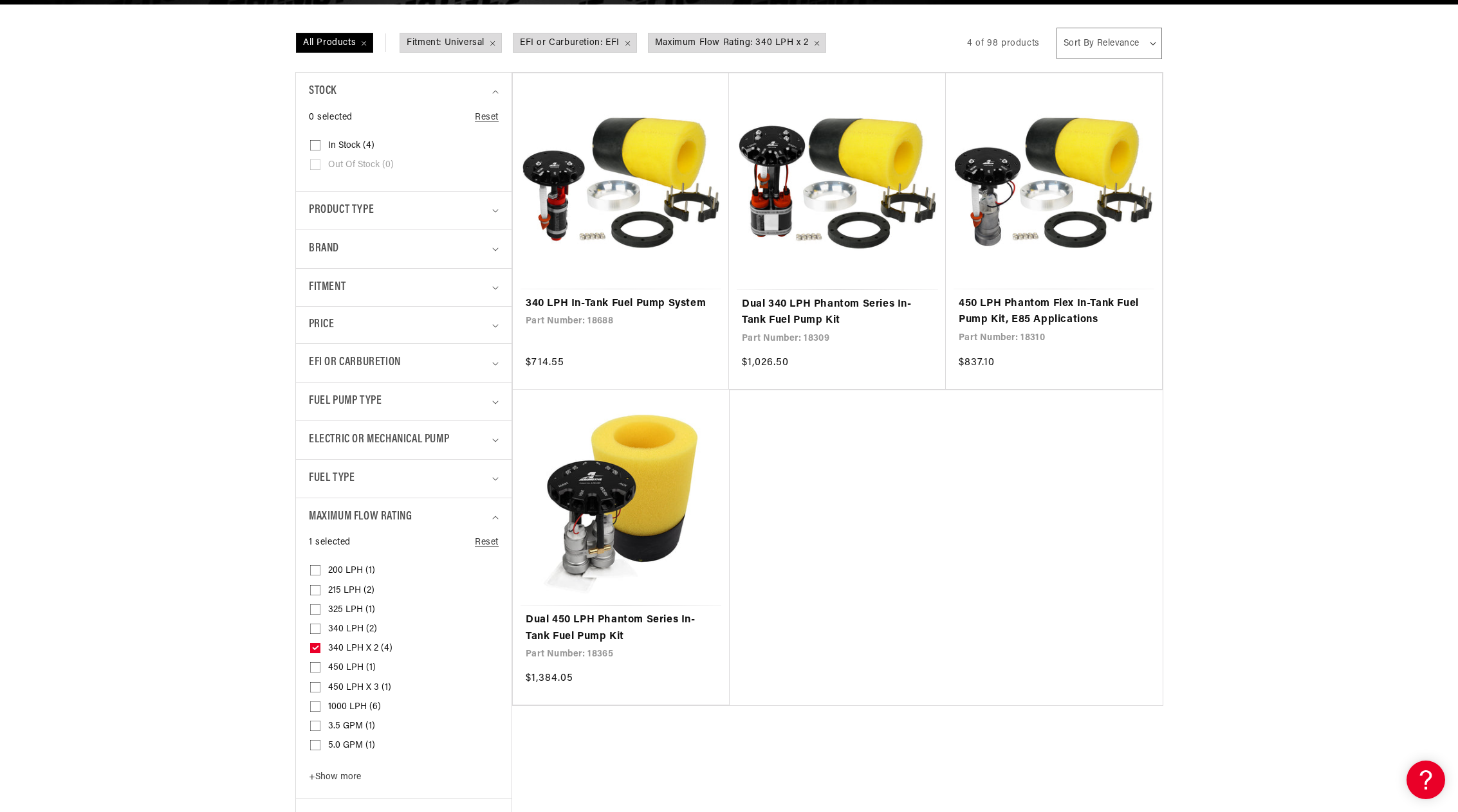
click at [316, 648] on icon at bounding box center [315, 647] width 5 height 3
click at [316, 648] on input "340 LPH x 2 (4) 340 LPH x 2 (4 products)" at bounding box center [315, 651] width 10 height 10
checkbox input "false"
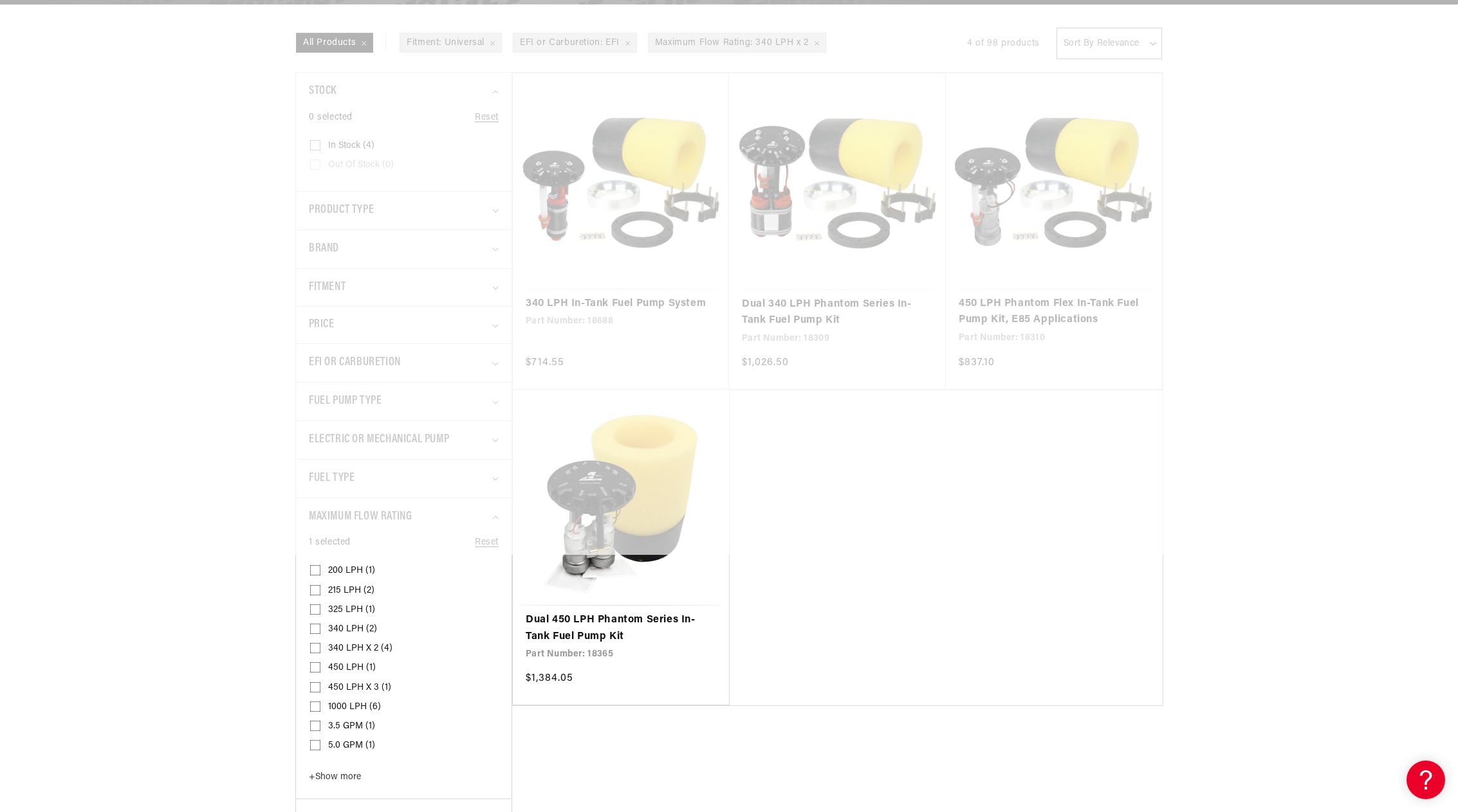
click at [316, 666] on input "450 LPH (1) 450 LPH (1 product)" at bounding box center [315, 670] width 10 height 10
checkbox input "true"
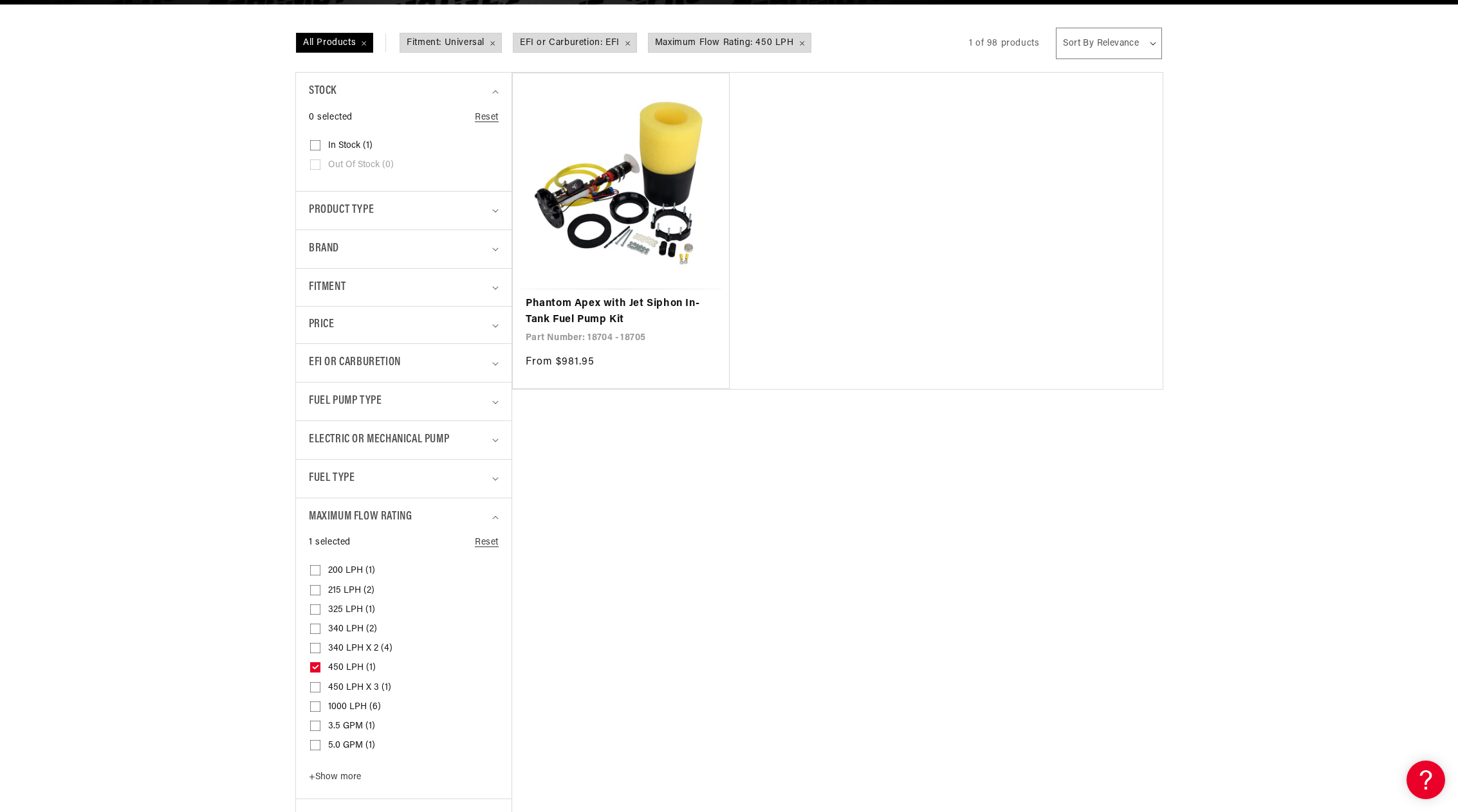
click at [318, 648] on input "340 LPH x 2 (4) 340 LPH x 2 (4 products)" at bounding box center [315, 651] width 10 height 10
checkbox input "true"
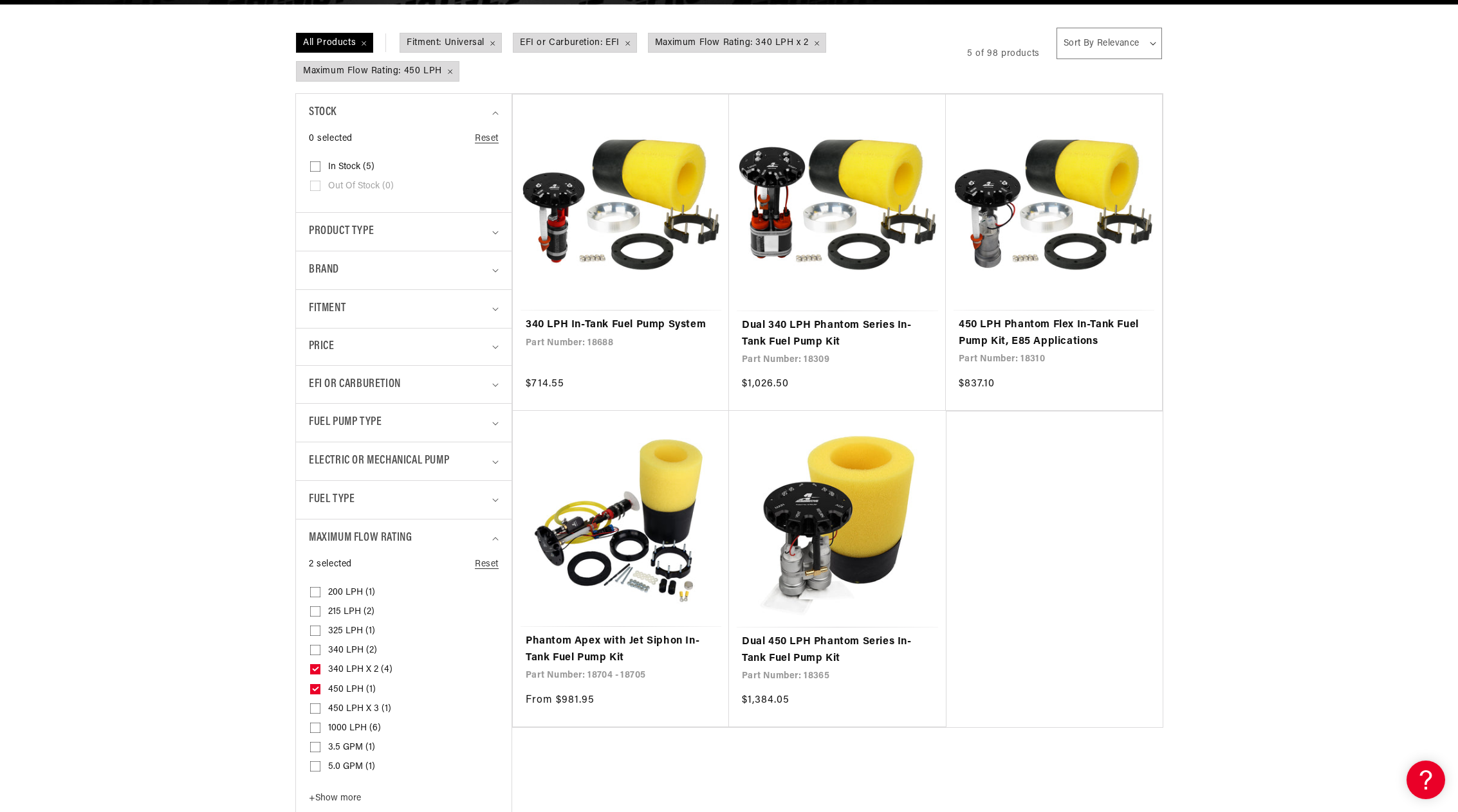
scroll to position [321, 0]
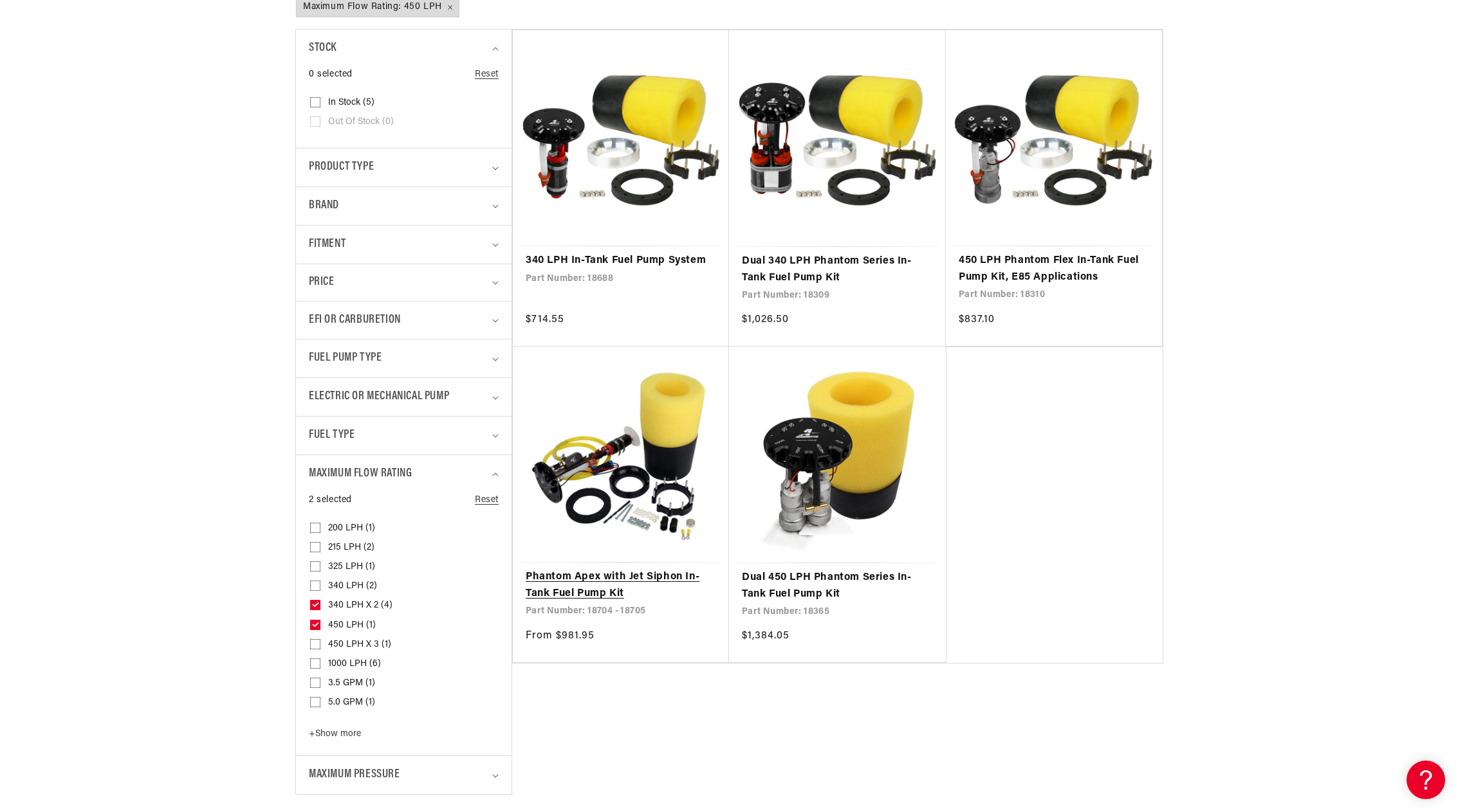
click at [571, 593] on link "Phantom Apex with Jet Siphon In-Tank Fuel Pump Kit" at bounding box center [621, 586] width 190 height 32
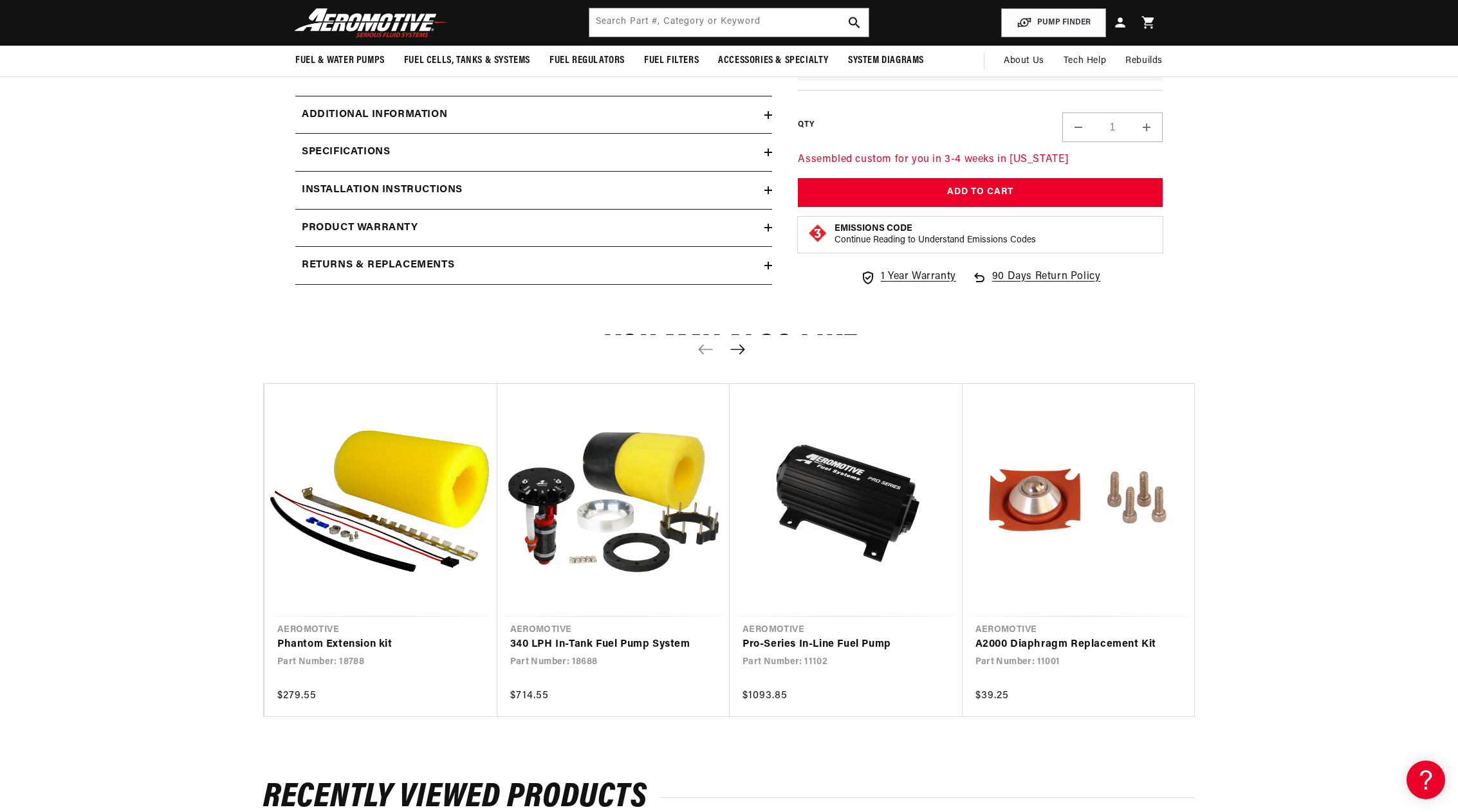
scroll to position [1221, 0]
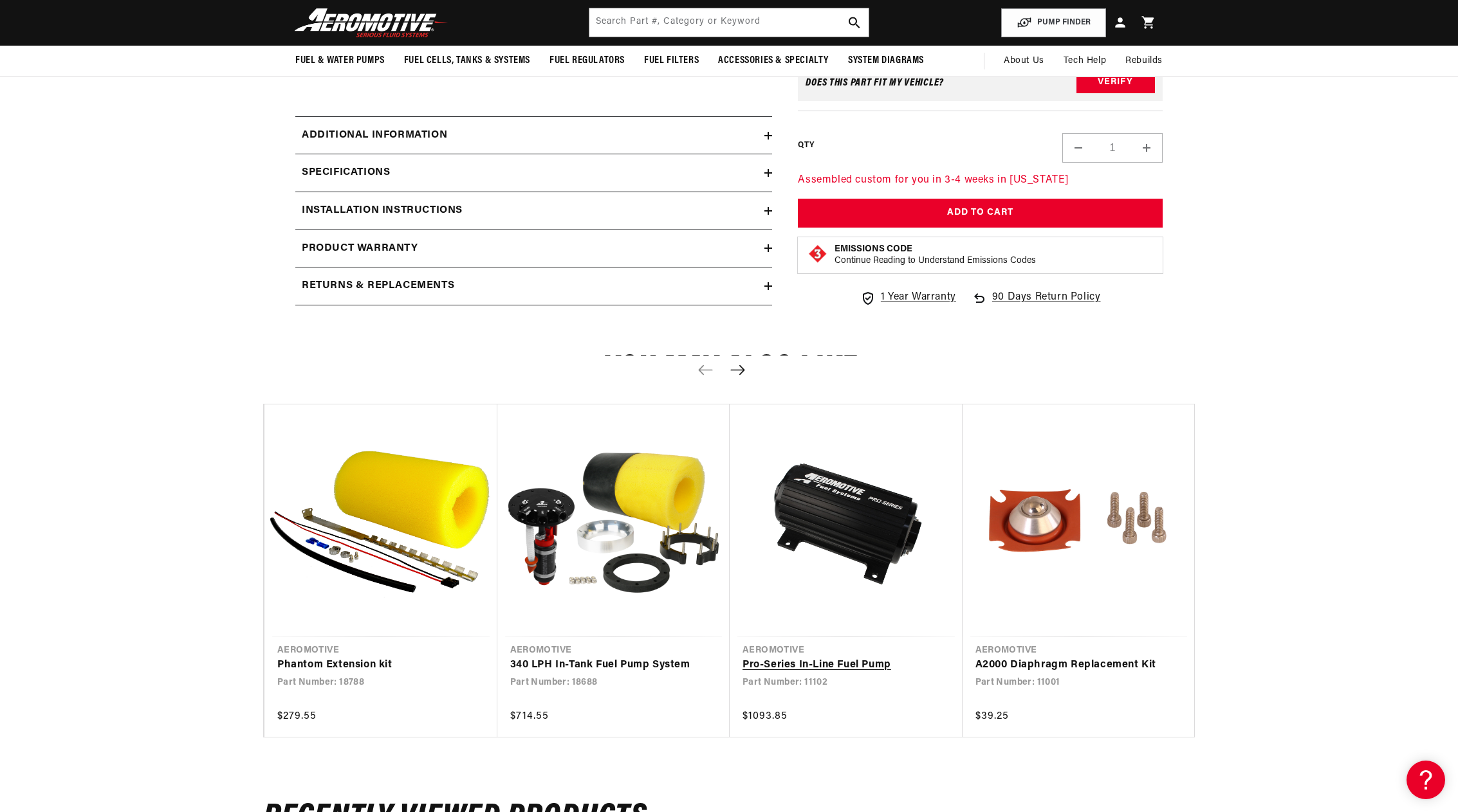
click at [829, 666] on link "Pro-Series In-Line Fuel Pump" at bounding box center [839, 666] width 194 height 17
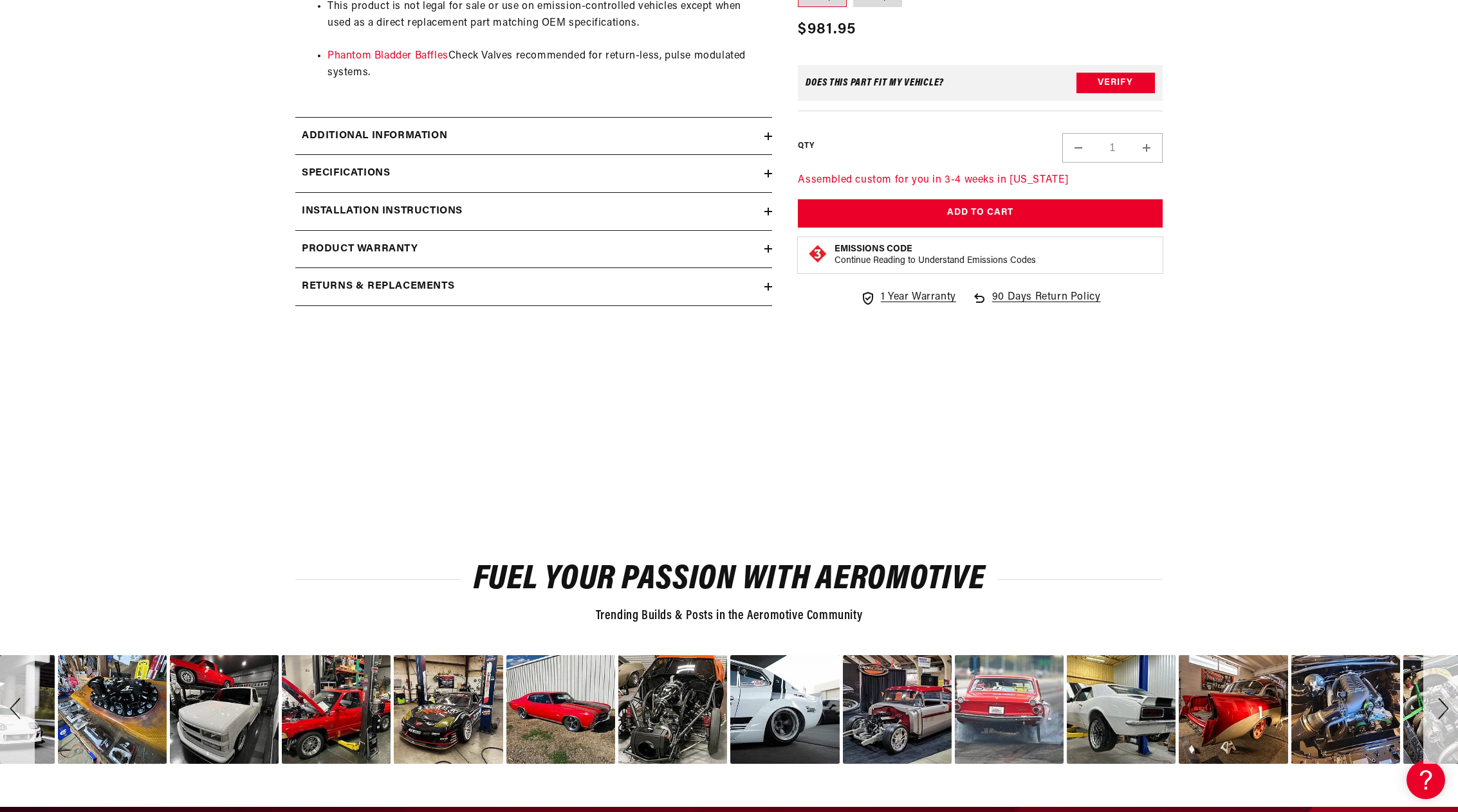
scroll to position [1221, 0]
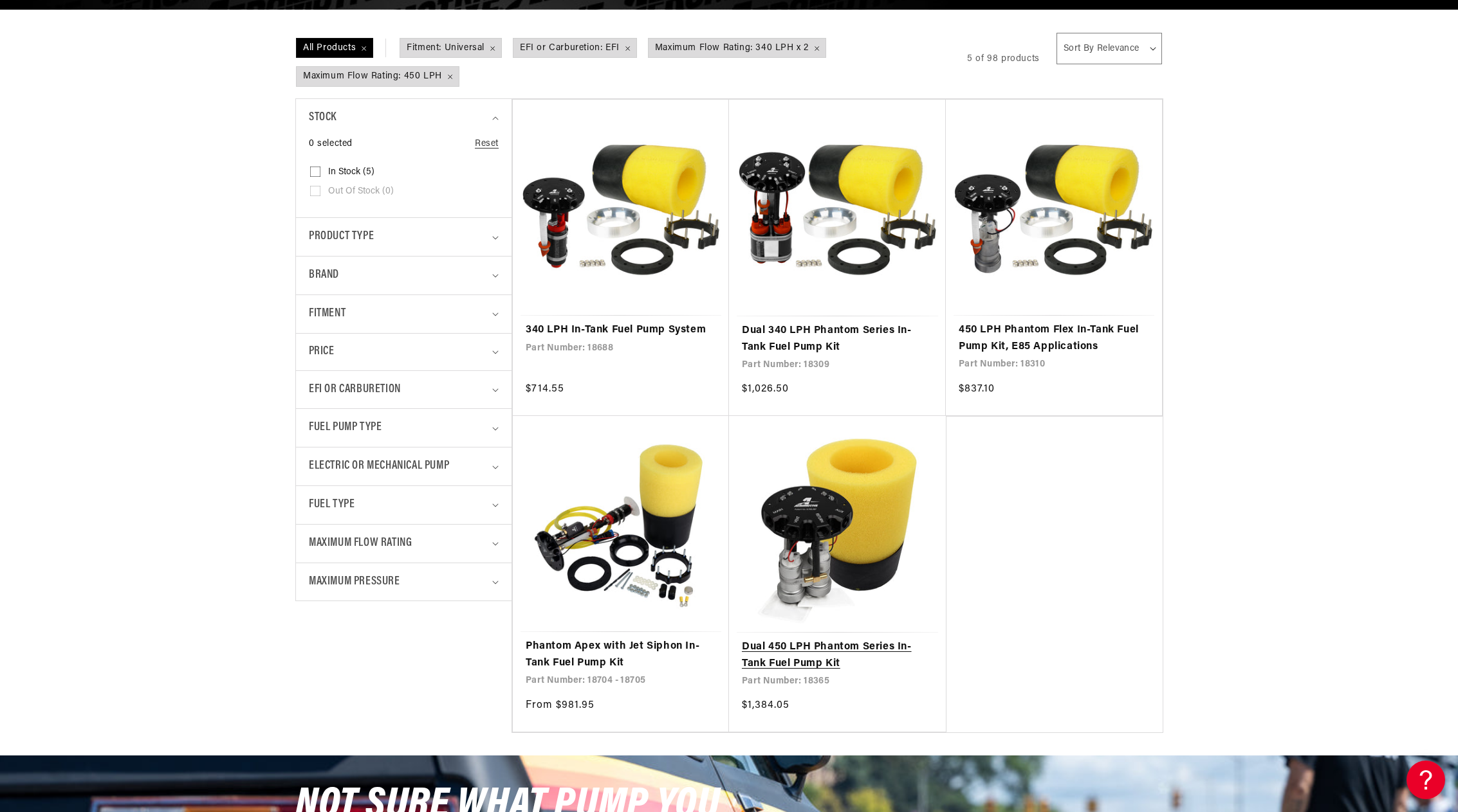
scroll to position [257, 0]
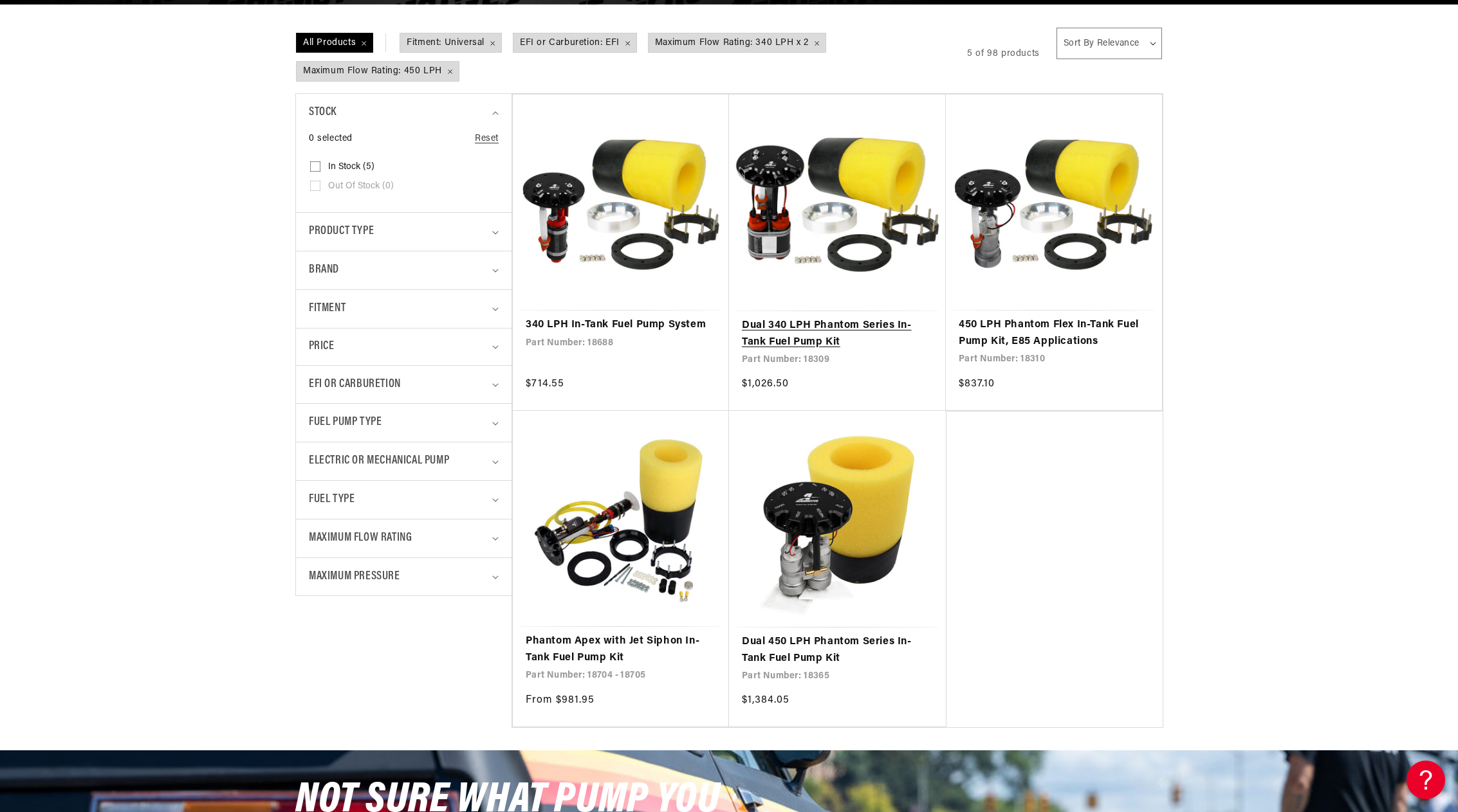
click at [802, 328] on link "Dual 340 LPH Phantom Series In-Tank Fuel Pump Kit" at bounding box center [837, 334] width 191 height 32
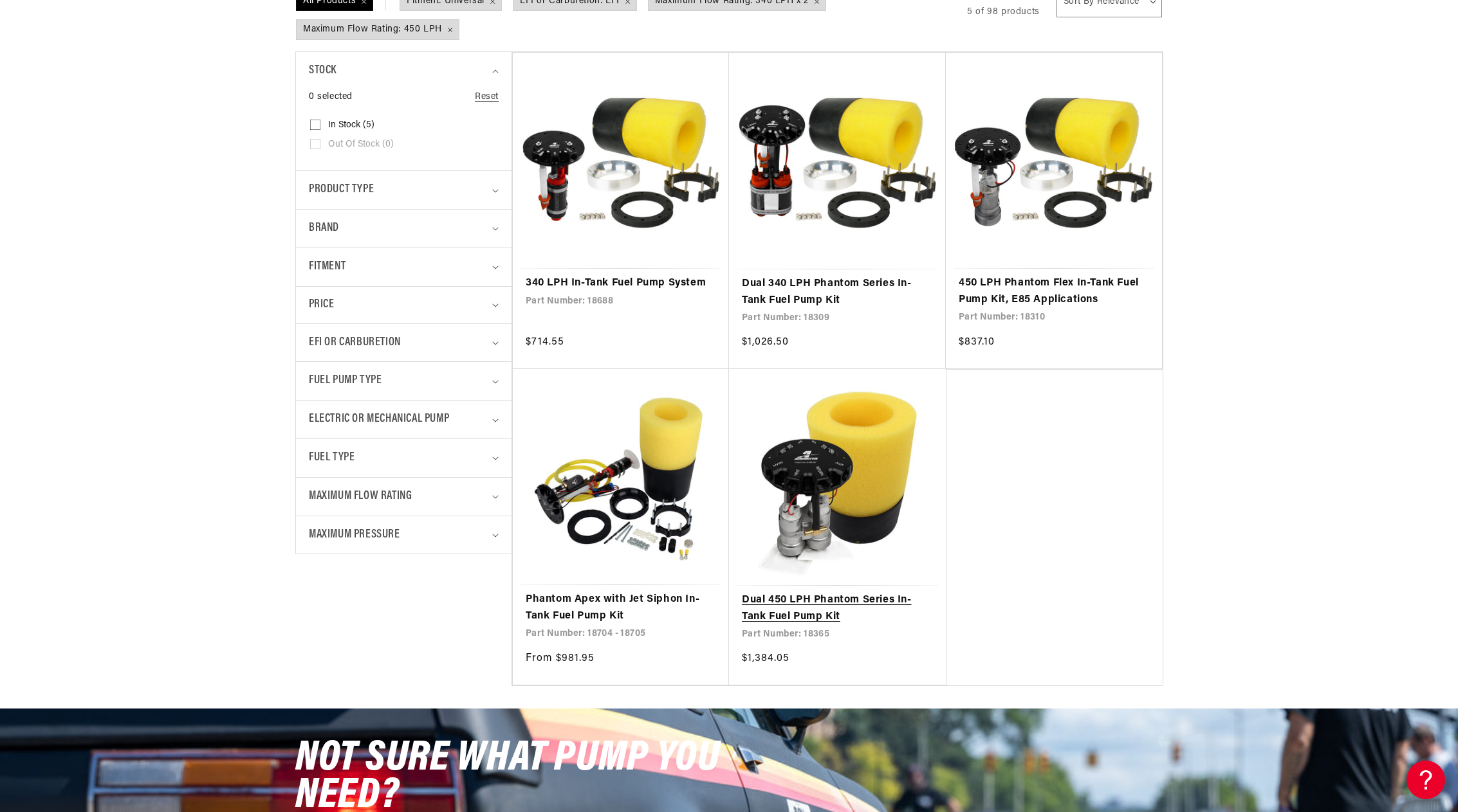
scroll to position [321, 0]
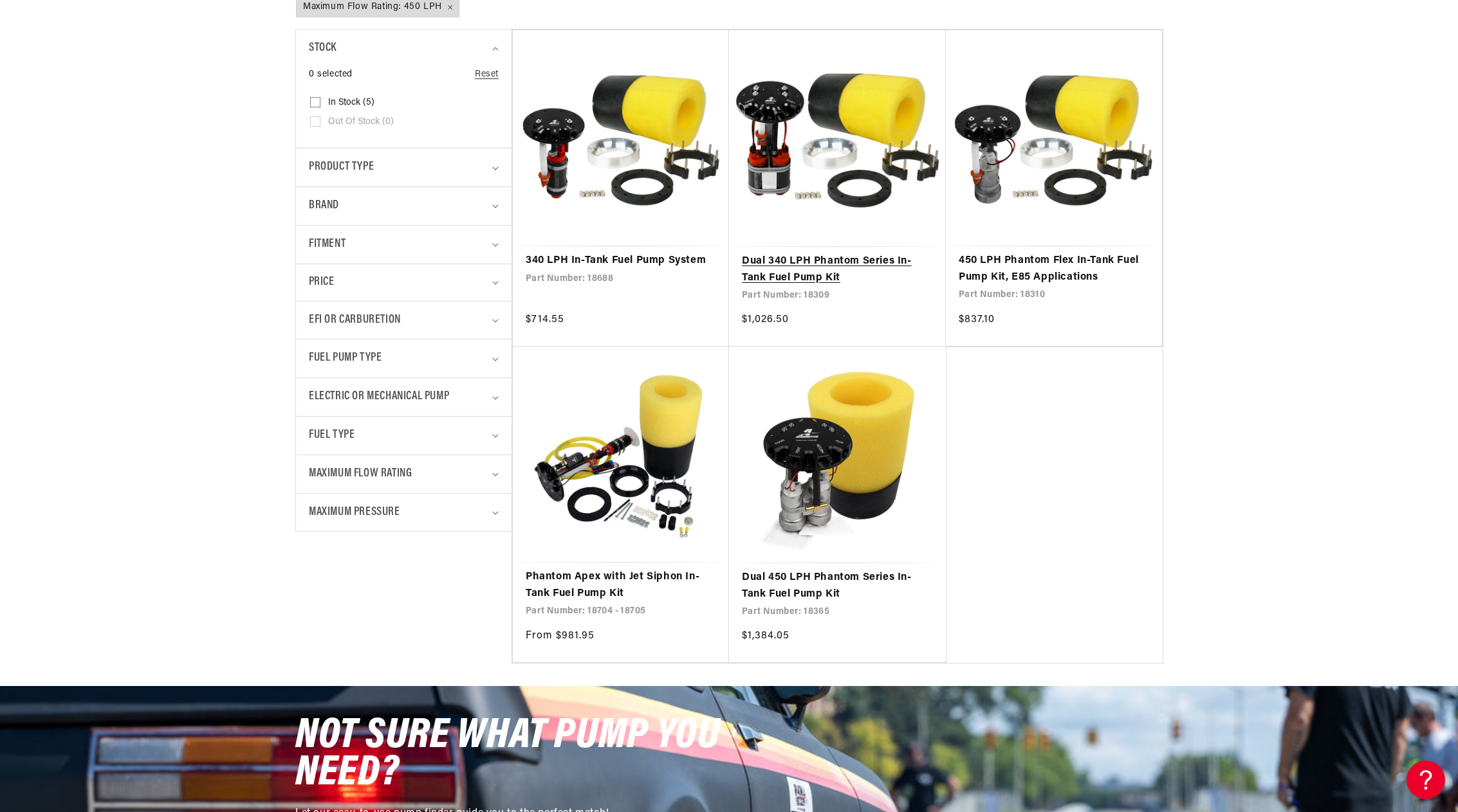
click at [802, 270] on link "Dual 340 LPH Phantom Series In-Tank Fuel Pump Kit" at bounding box center [837, 270] width 191 height 32
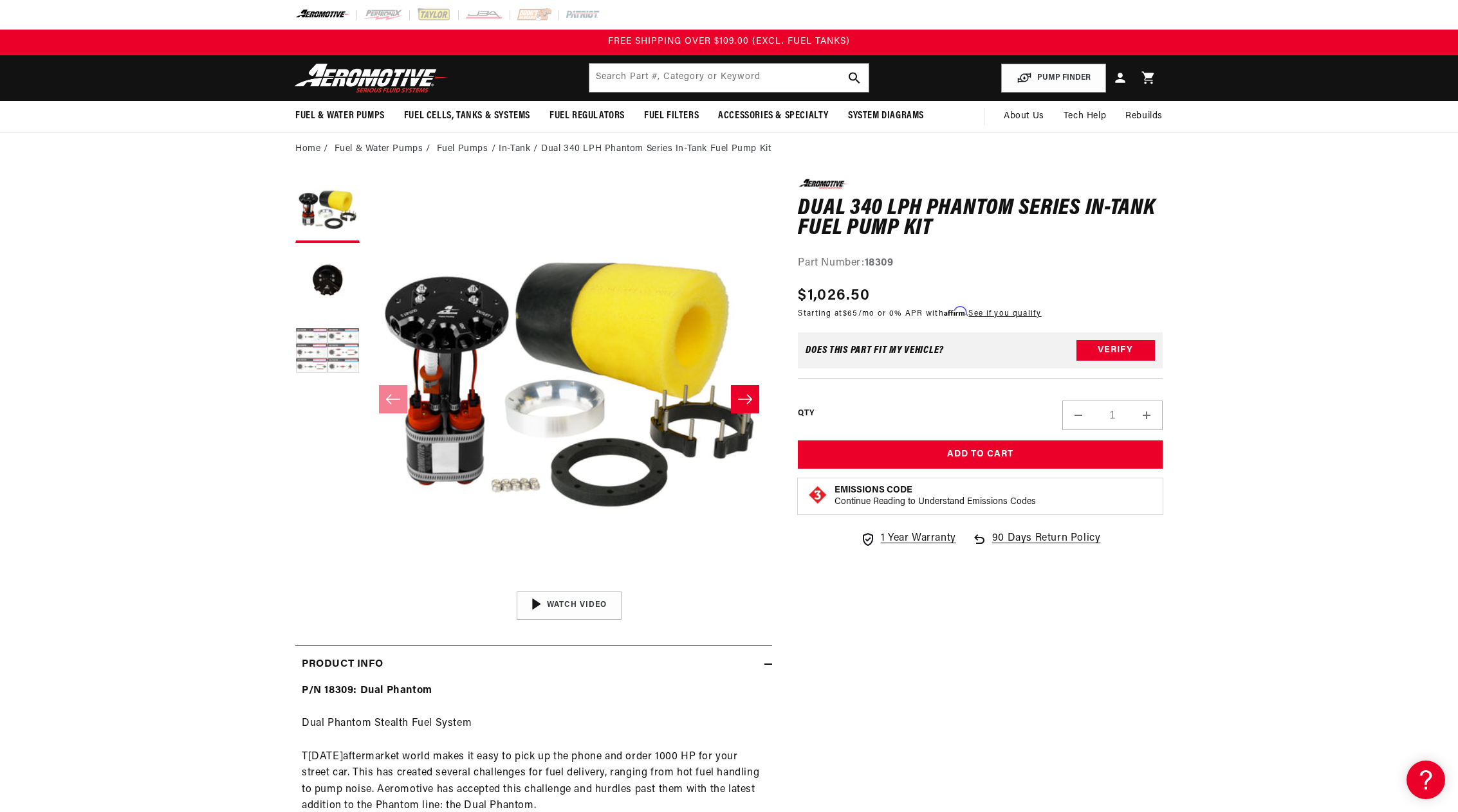
click at [320, 344] on button "Load image 3 in gallery view" at bounding box center [327, 352] width 64 height 64
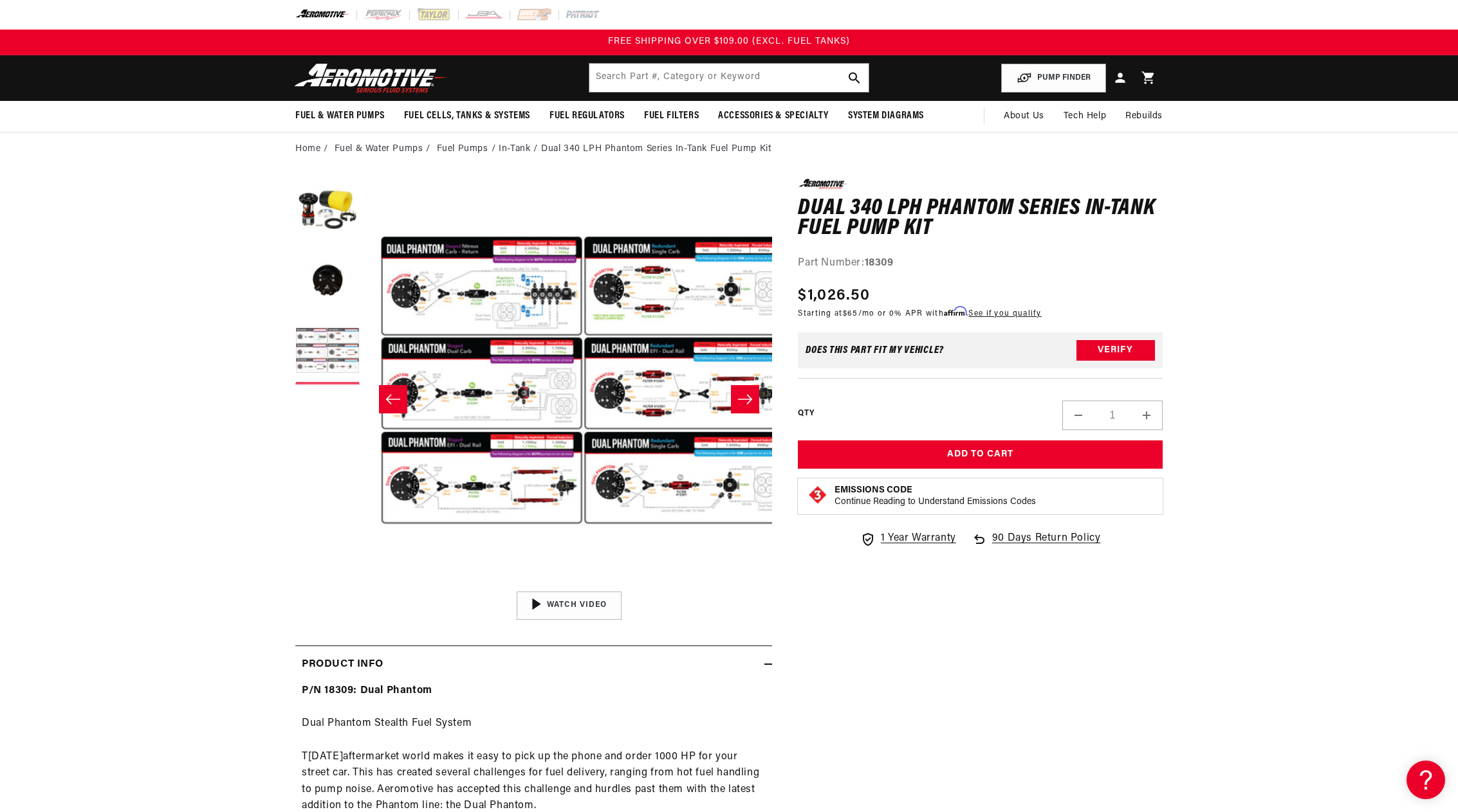
scroll to position [1, 812]
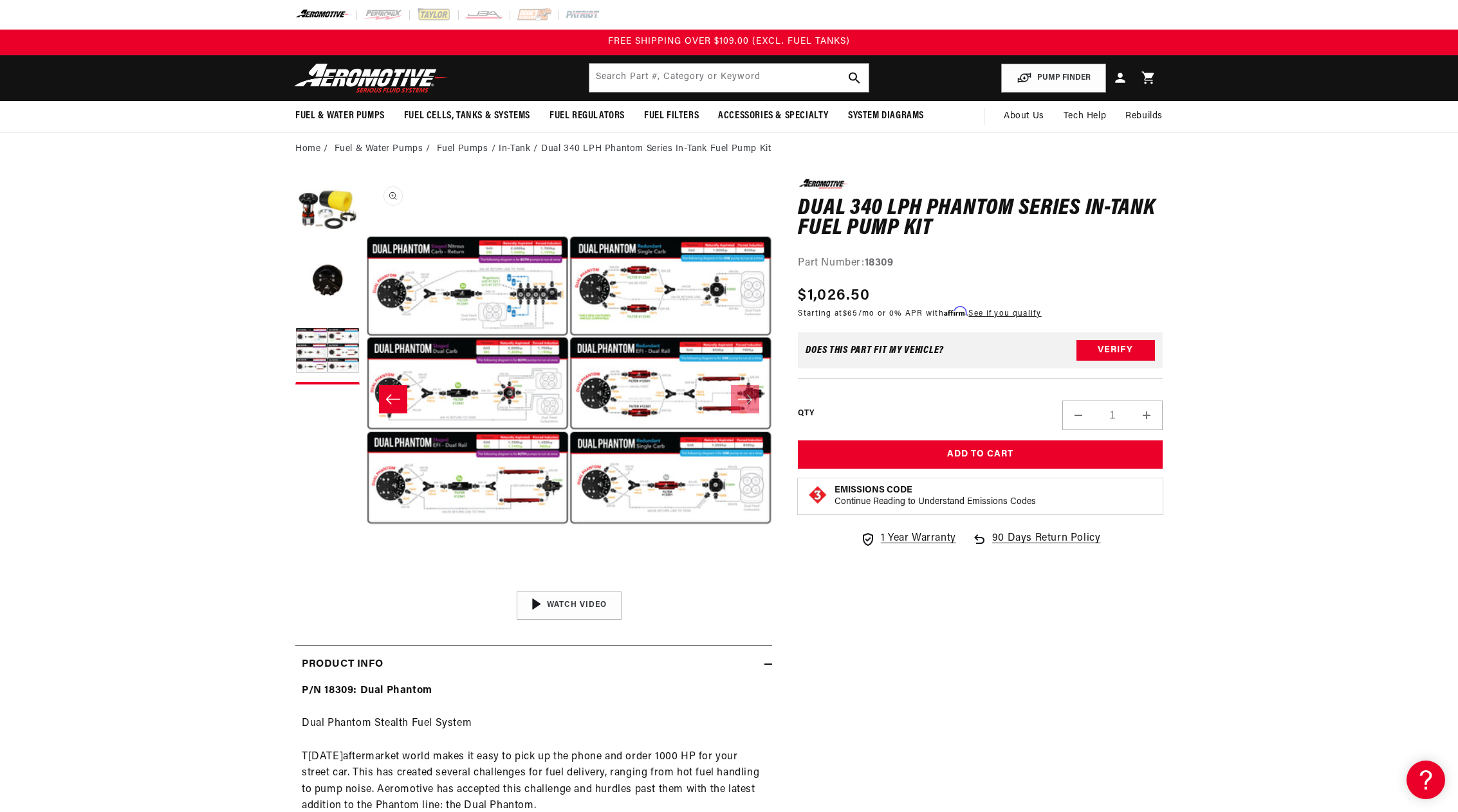
click at [366, 584] on button "Open media 3 in modal" at bounding box center [366, 584] width 0 height 0
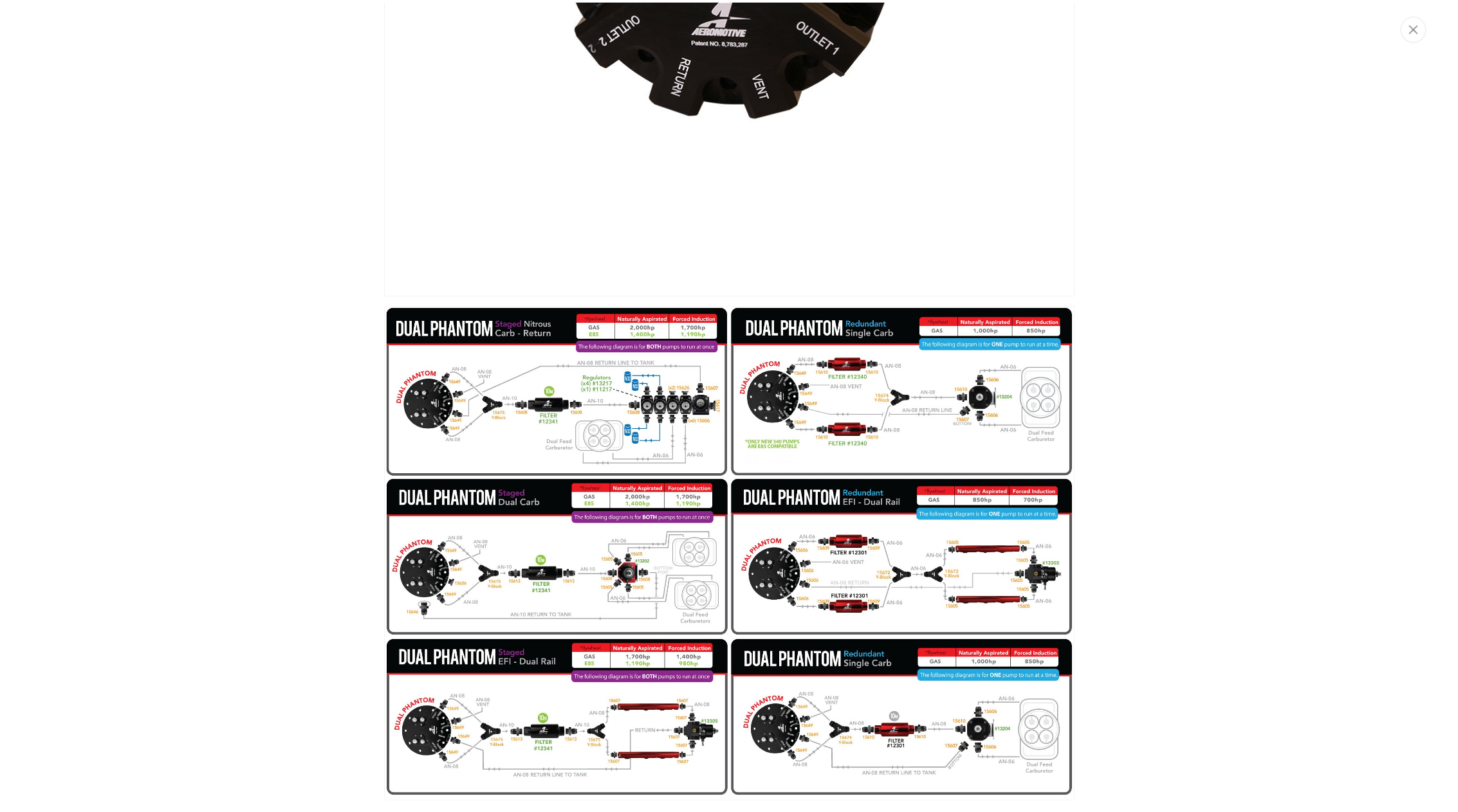
scroll to position [883, 0]
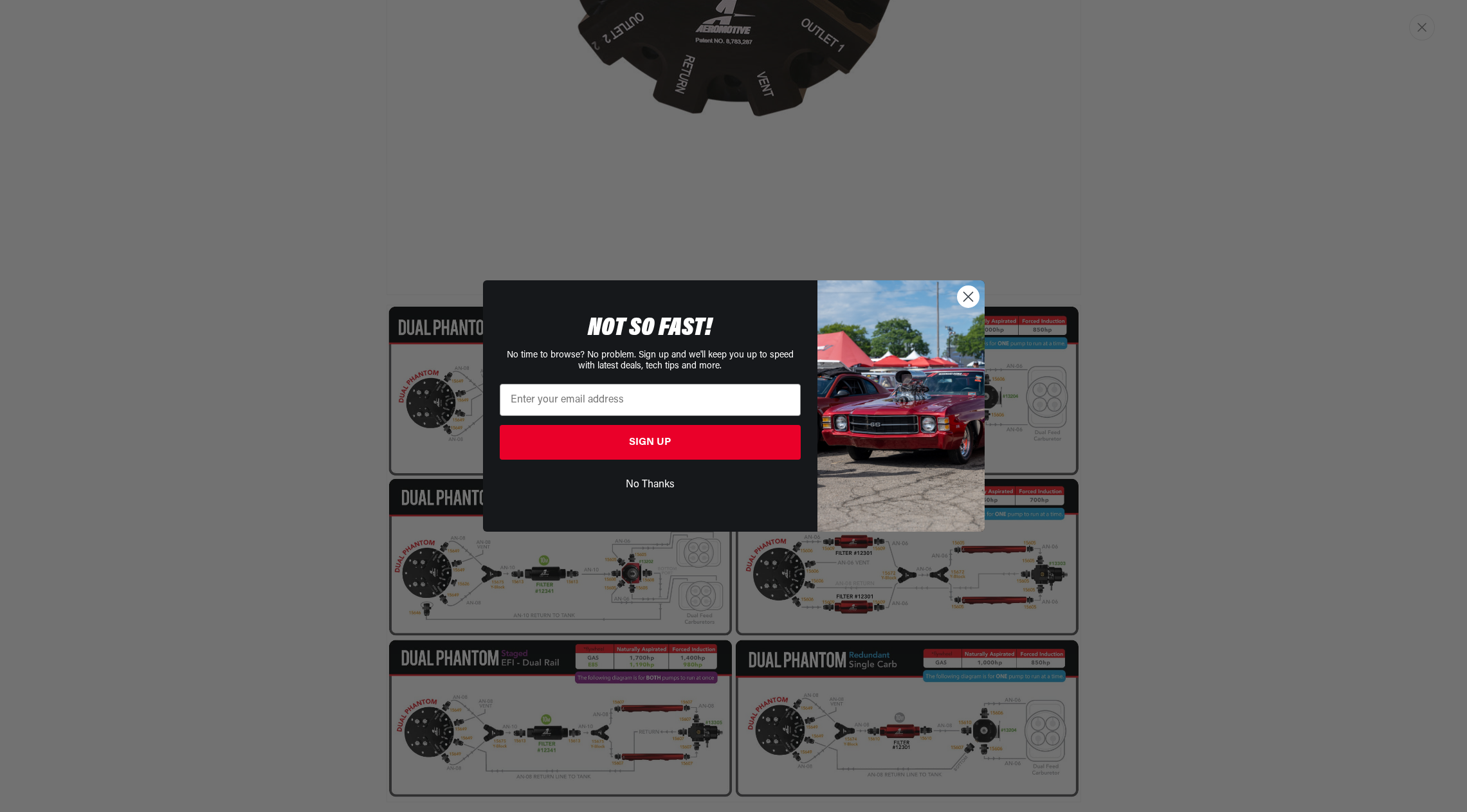
click at [964, 295] on circle "Close dialog" at bounding box center [967, 296] width 21 height 21
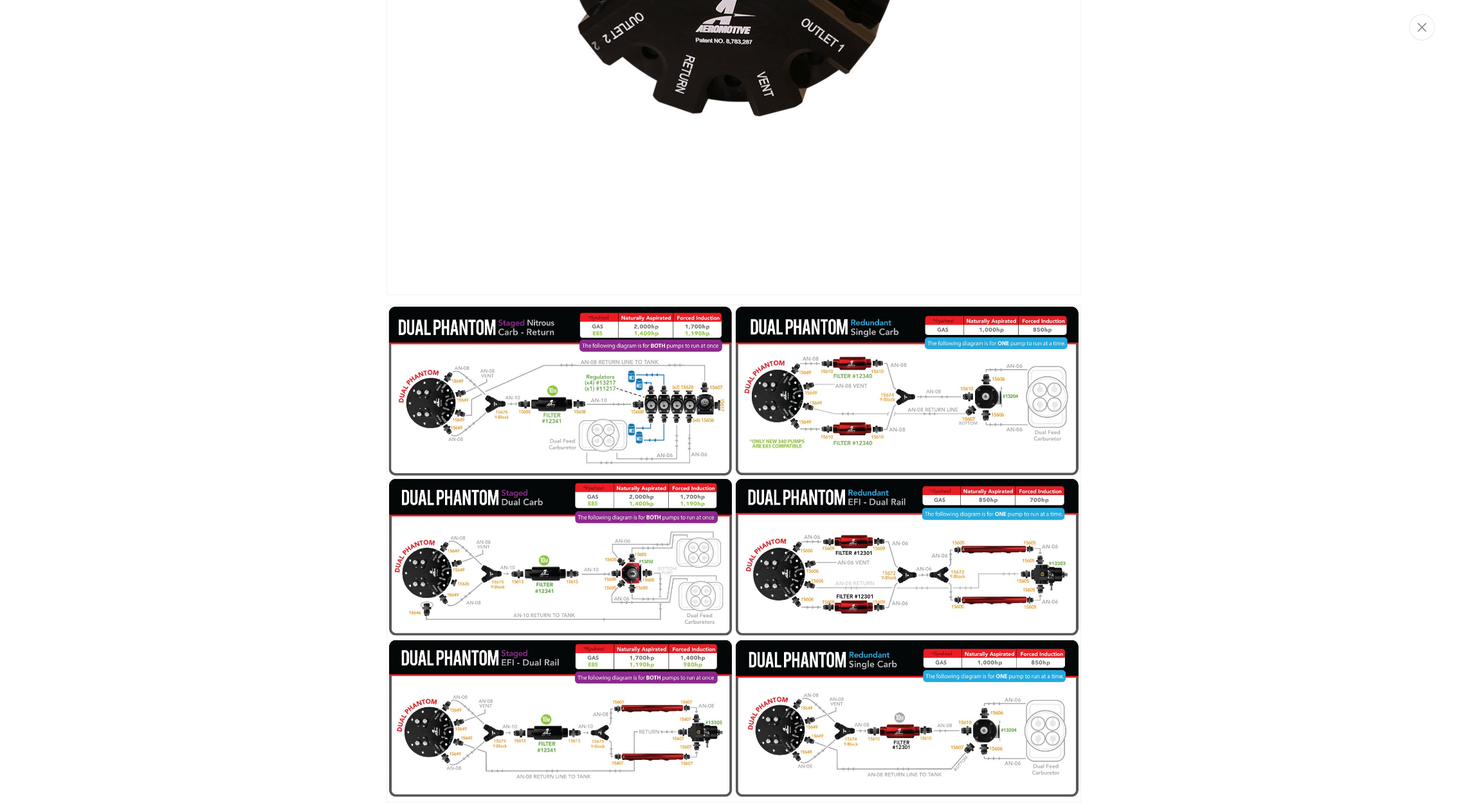
drag, startPoint x: 118, startPoint y: 155, endPoint x: 28, endPoint y: 6, distance: 174.1
click at [118, 154] on div "Media gallery" at bounding box center [734, 406] width 1467 height 812
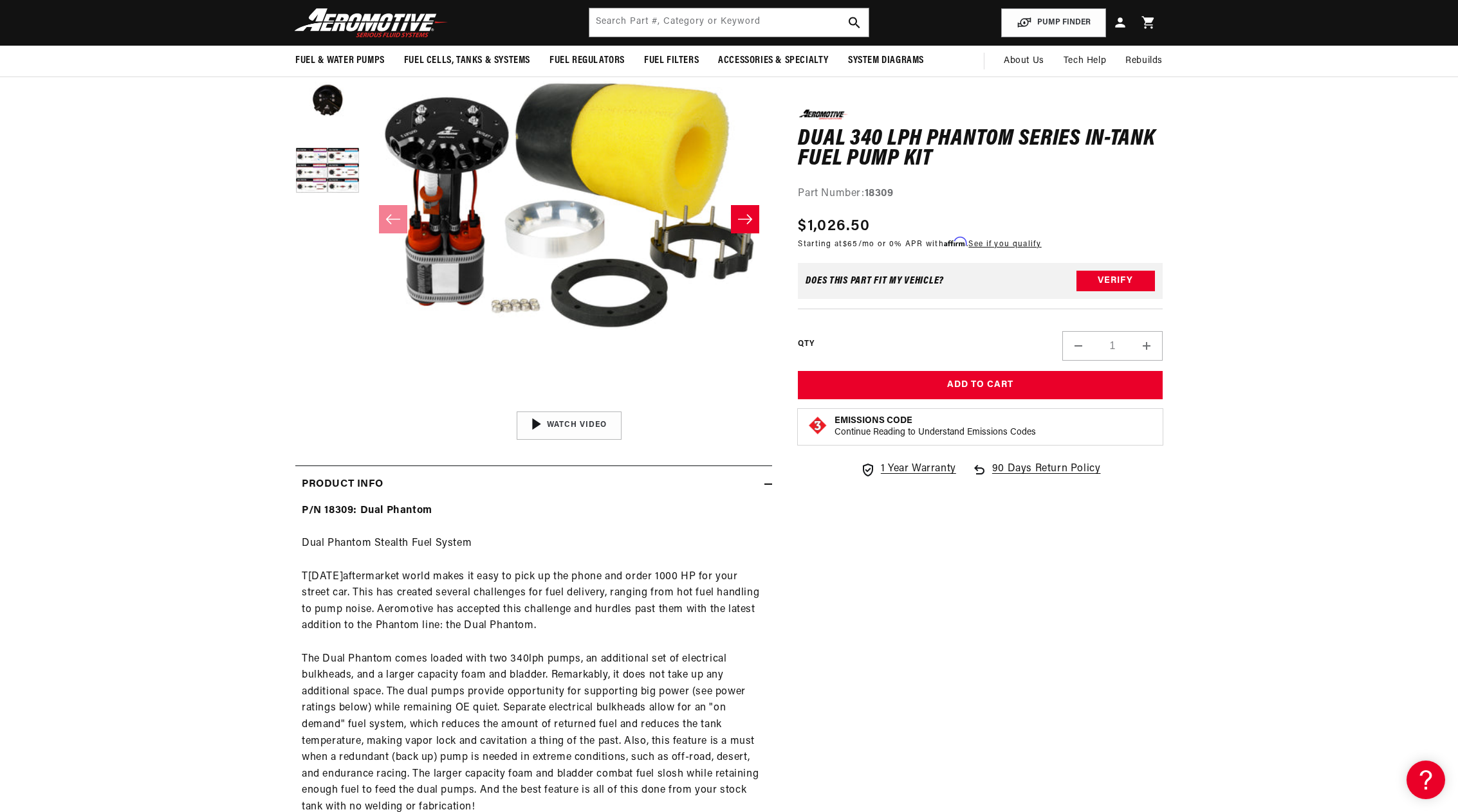
scroll to position [128, 0]
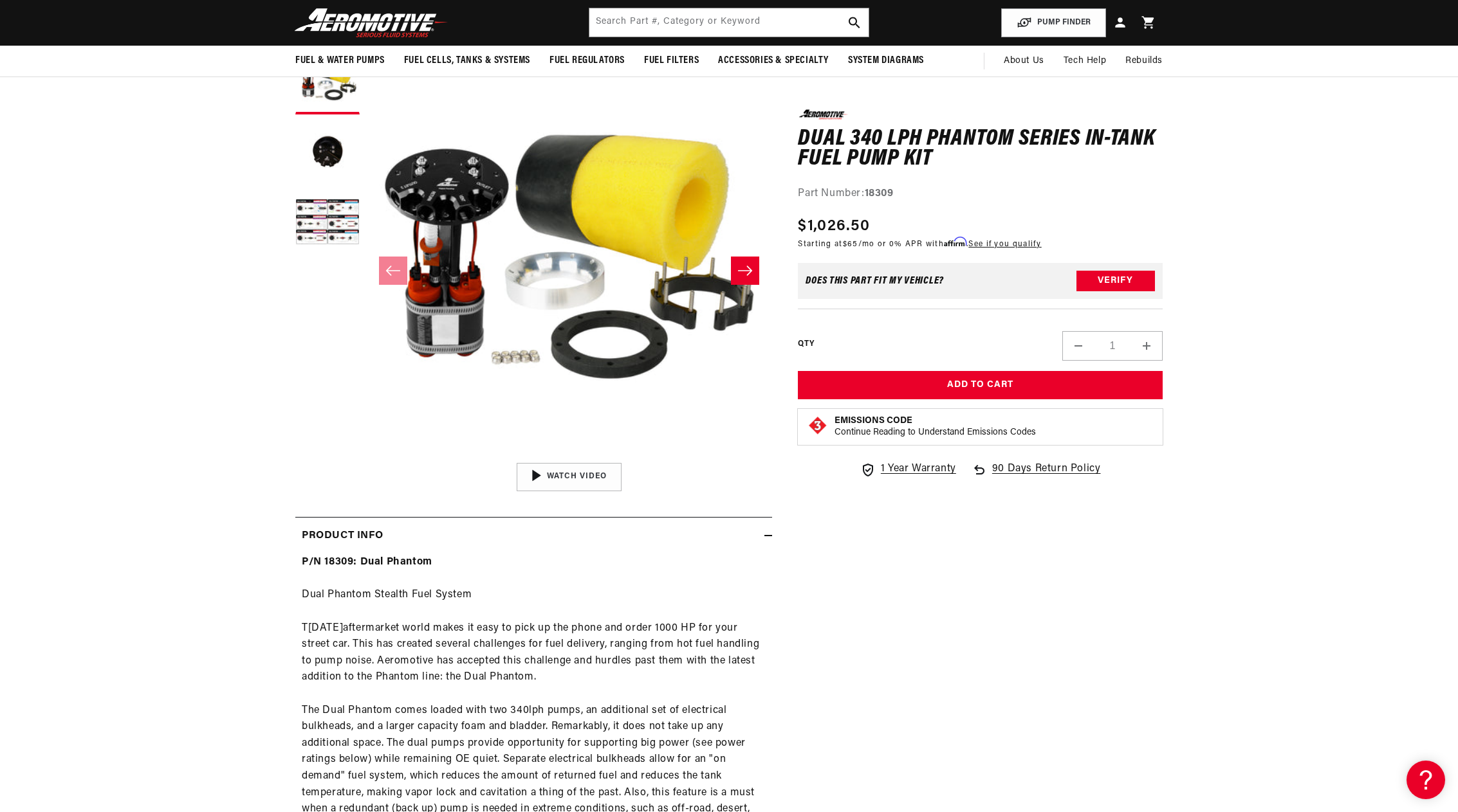
drag, startPoint x: 887, startPoint y: 222, endPoint x: 802, endPoint y: 212, distance: 85.6
click at [802, 212] on div "0.0 star rating Write a review Dual 340 LPH Phantom Series In-Tank Fuel Pump Ki…" at bounding box center [980, 300] width 365 height 382
click at [894, 199] on div "Part Number: 18309" at bounding box center [980, 194] width 365 height 17
drag, startPoint x: 900, startPoint y: 189, endPoint x: 866, endPoint y: 193, distance: 34.2
click at [866, 193] on div "Part Number: 18309" at bounding box center [980, 194] width 365 height 17
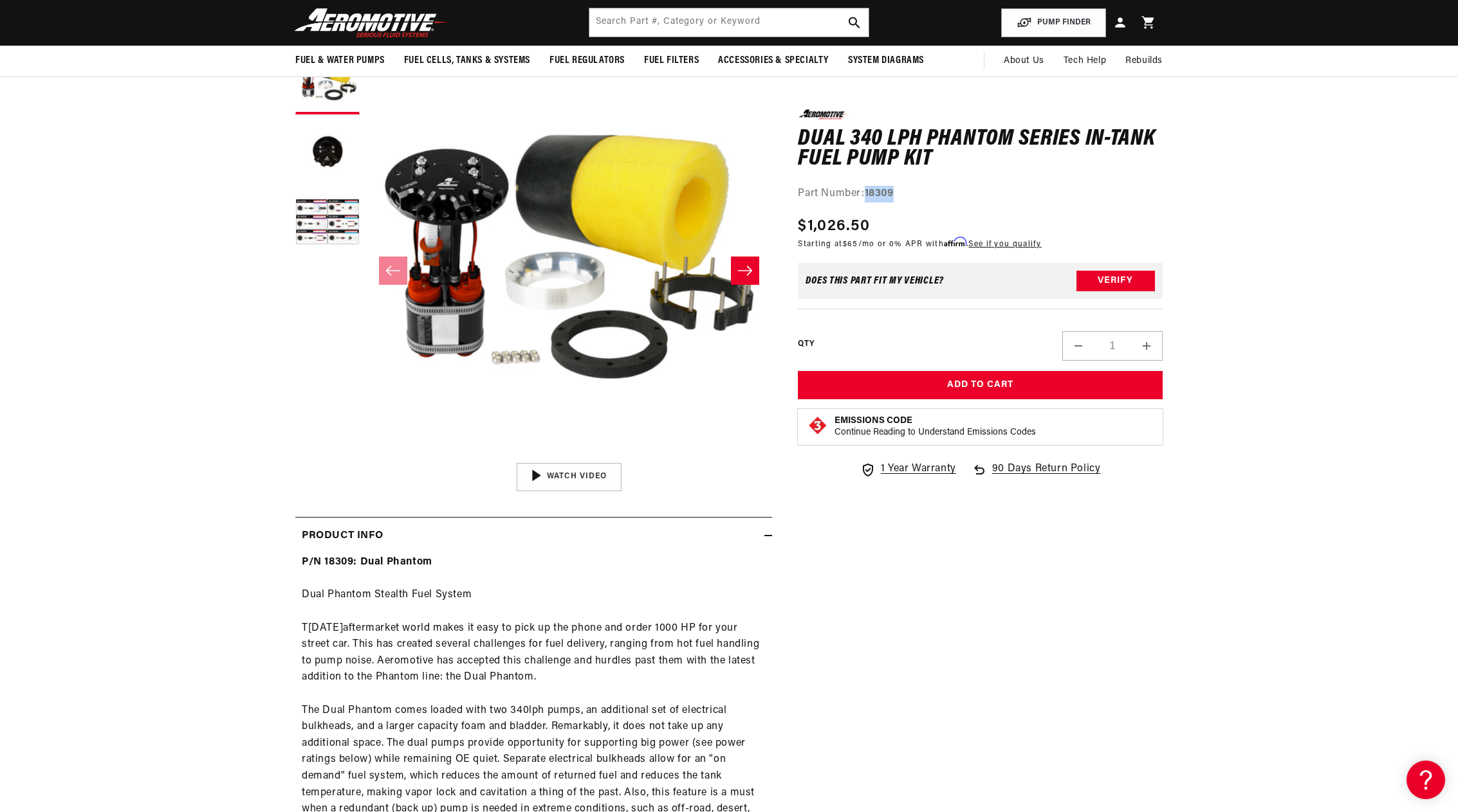
copy strong "18309"
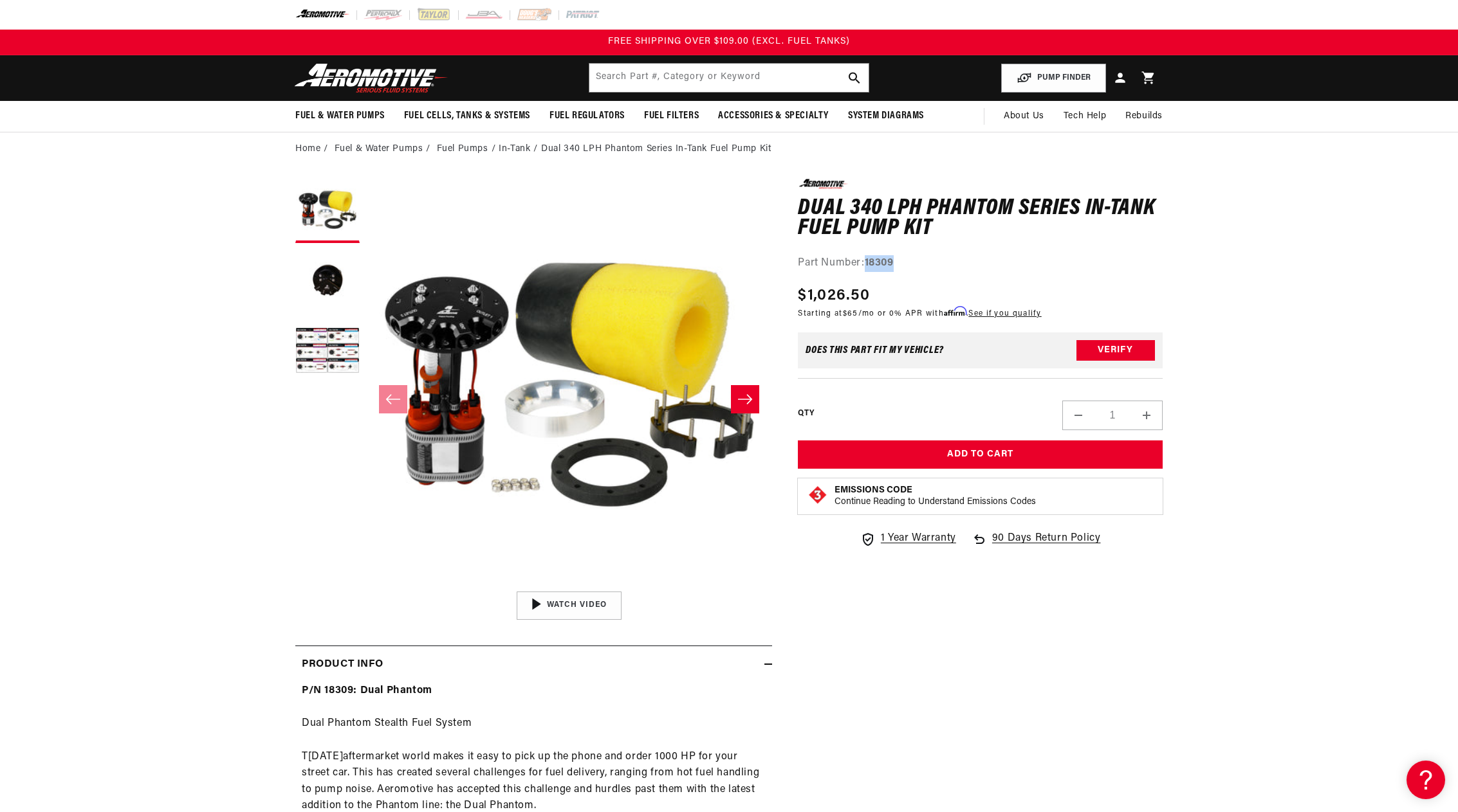
scroll to position [0, 0]
